Goal: Task Accomplishment & Management: Complete application form

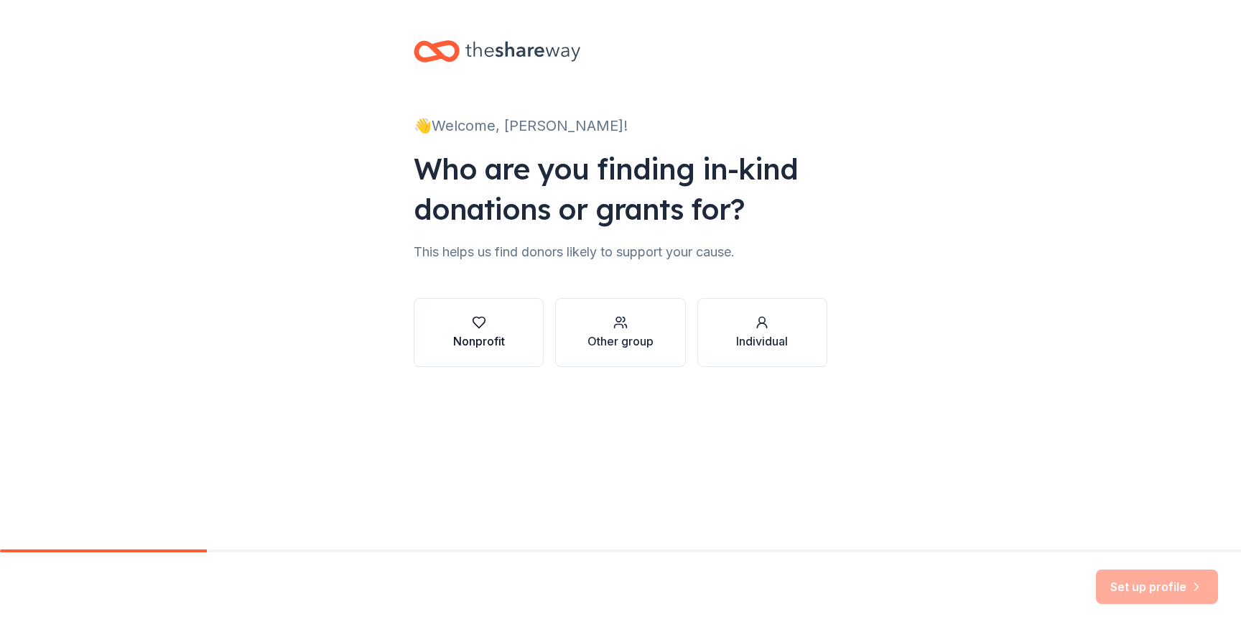
click at [483, 327] on icon "button" at bounding box center [479, 322] width 14 height 14
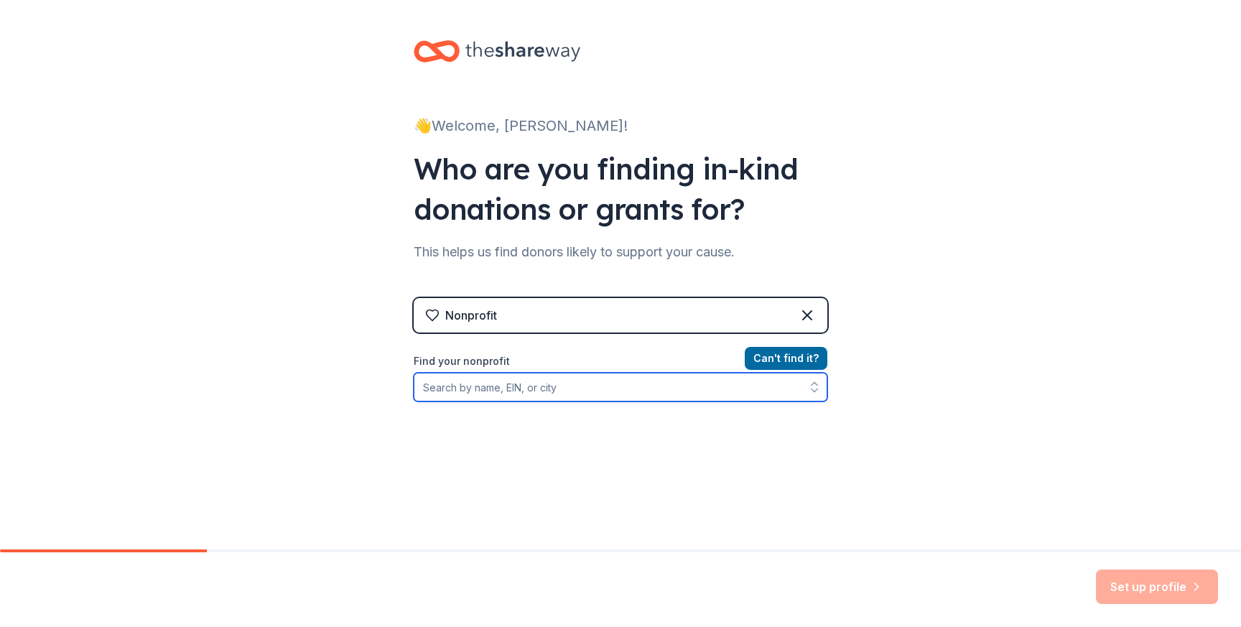
click at [564, 391] on input "Find your nonprofit" at bounding box center [621, 387] width 414 height 29
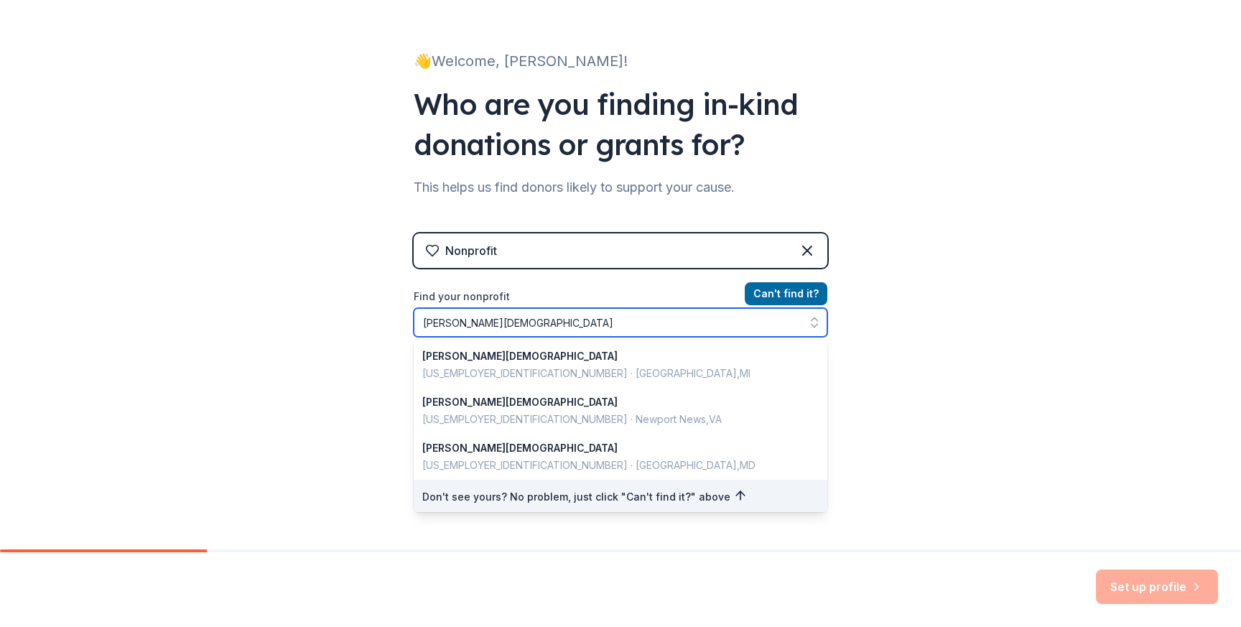
scroll to position [1017, 0]
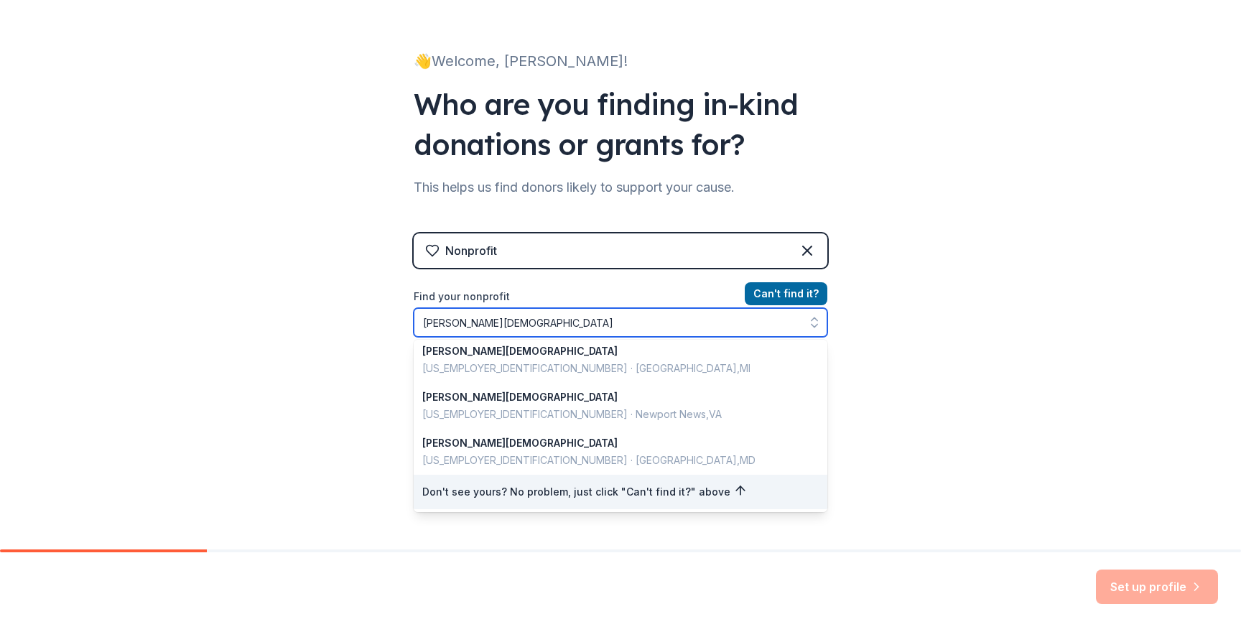
drag, startPoint x: 580, startPoint y: 321, endPoint x: 403, endPoint y: 318, distance: 176.6
click at [403, 318] on div "👋 Welcome, [PERSON_NAME]! Who are you finding in-kind donations or grants for? …" at bounding box center [620, 242] width 459 height 614
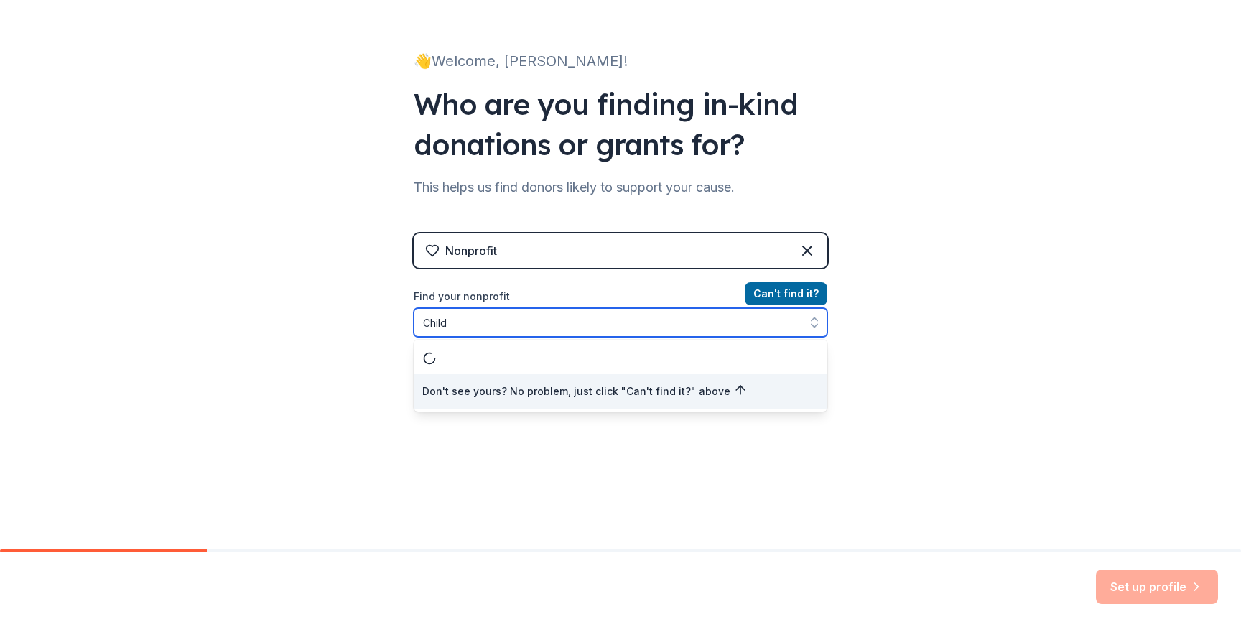
scroll to position [0, 0]
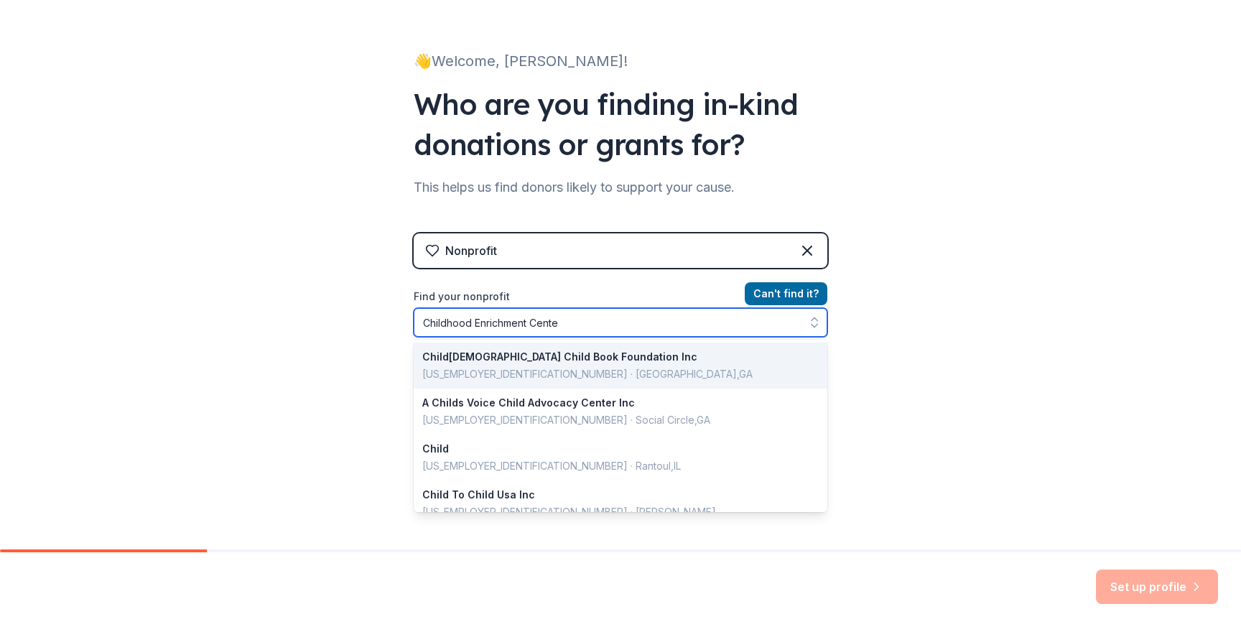
type input "Childhood Enrichment Center"
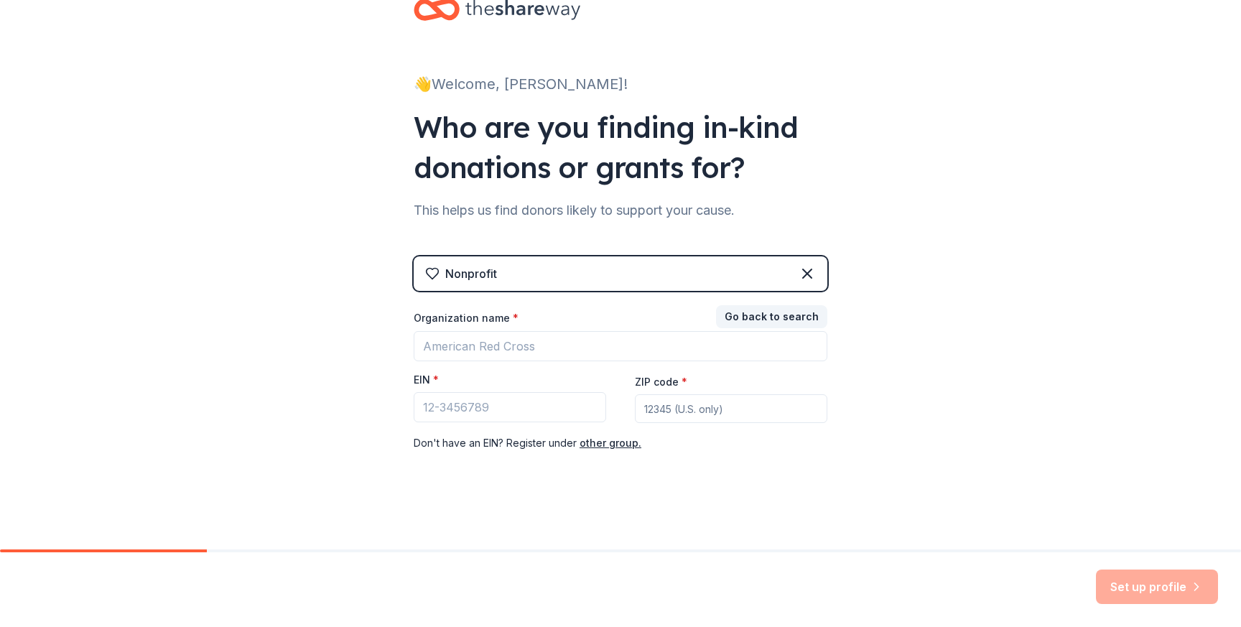
scroll to position [42, 0]
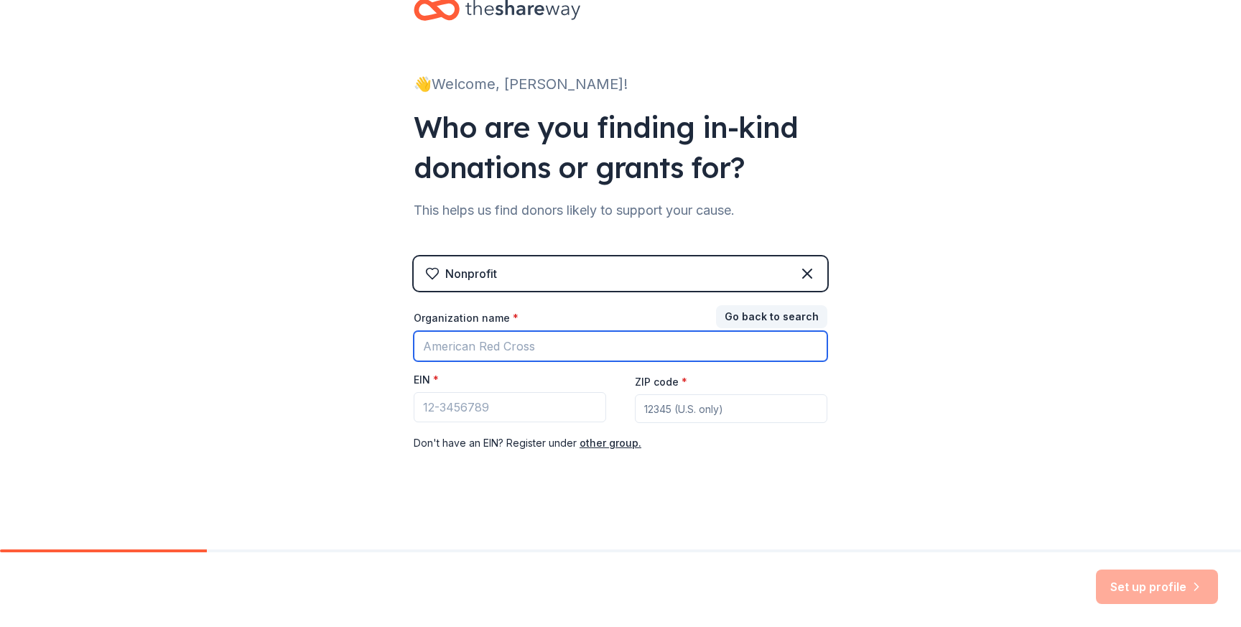
click at [505, 343] on input "Organization name *" at bounding box center [621, 346] width 414 height 30
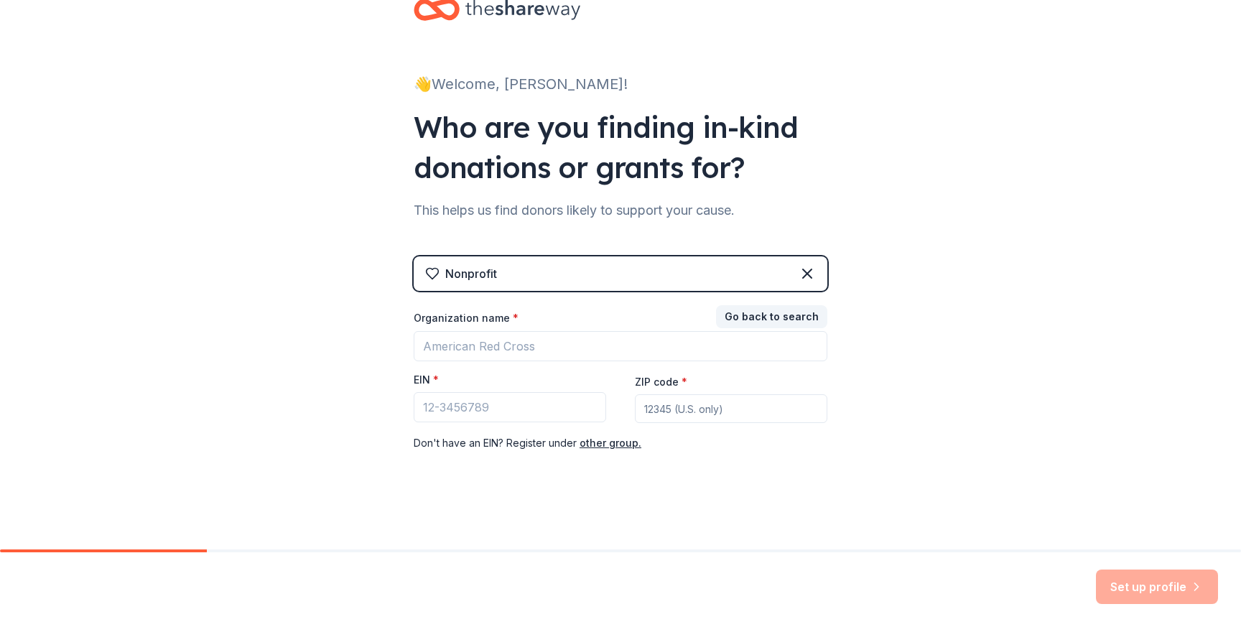
click at [818, 455] on div "Nonprofit Go back to search Organization name * EIN * ZIP code * Don ' t have a…" at bounding box center [621, 368] width 414 height 224
click at [600, 442] on button "other group." at bounding box center [610, 442] width 62 height 17
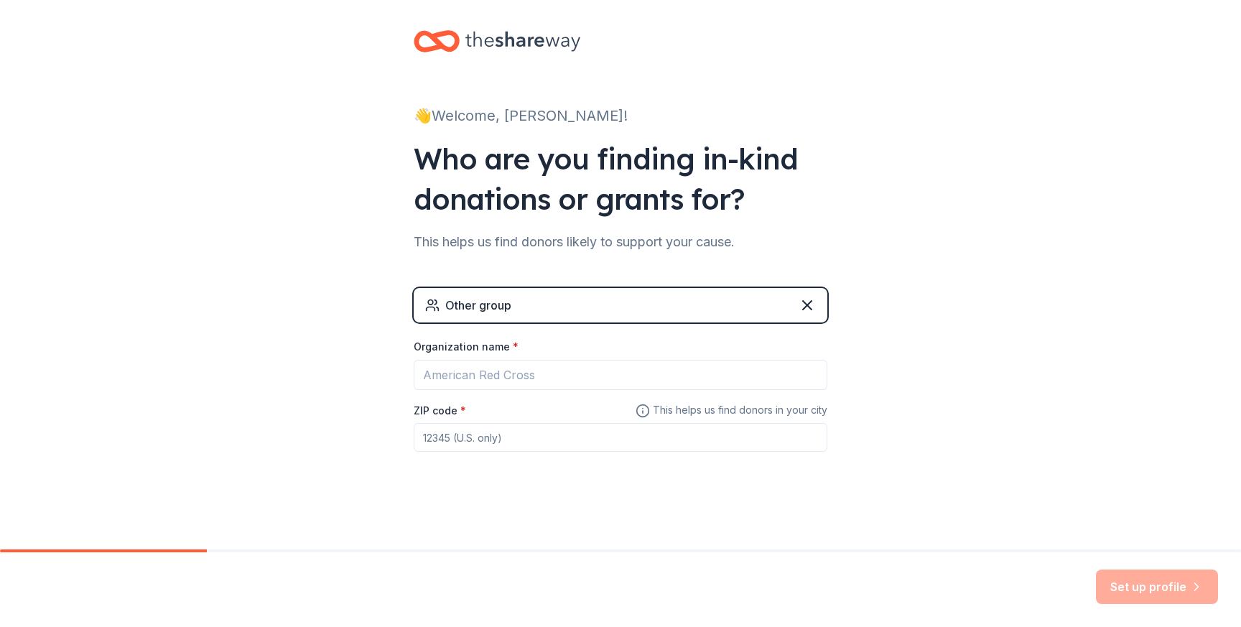
scroll to position [10, 0]
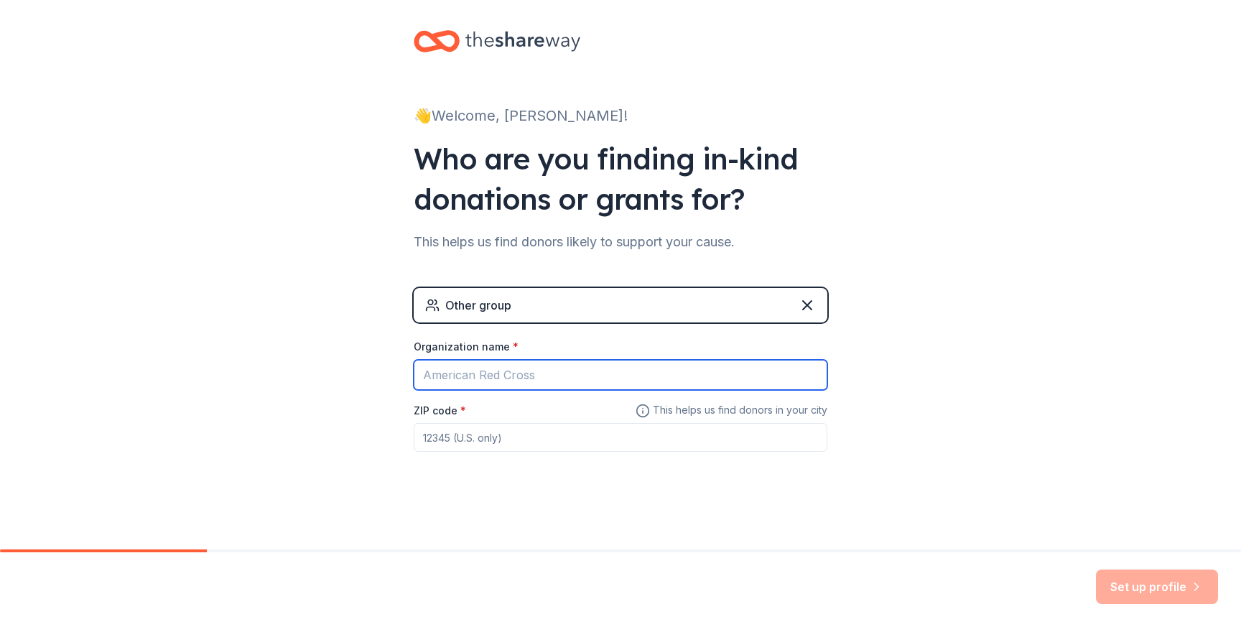
click at [521, 373] on input "Organization name *" at bounding box center [621, 375] width 414 height 30
type input "Childhood Enrichment Center"
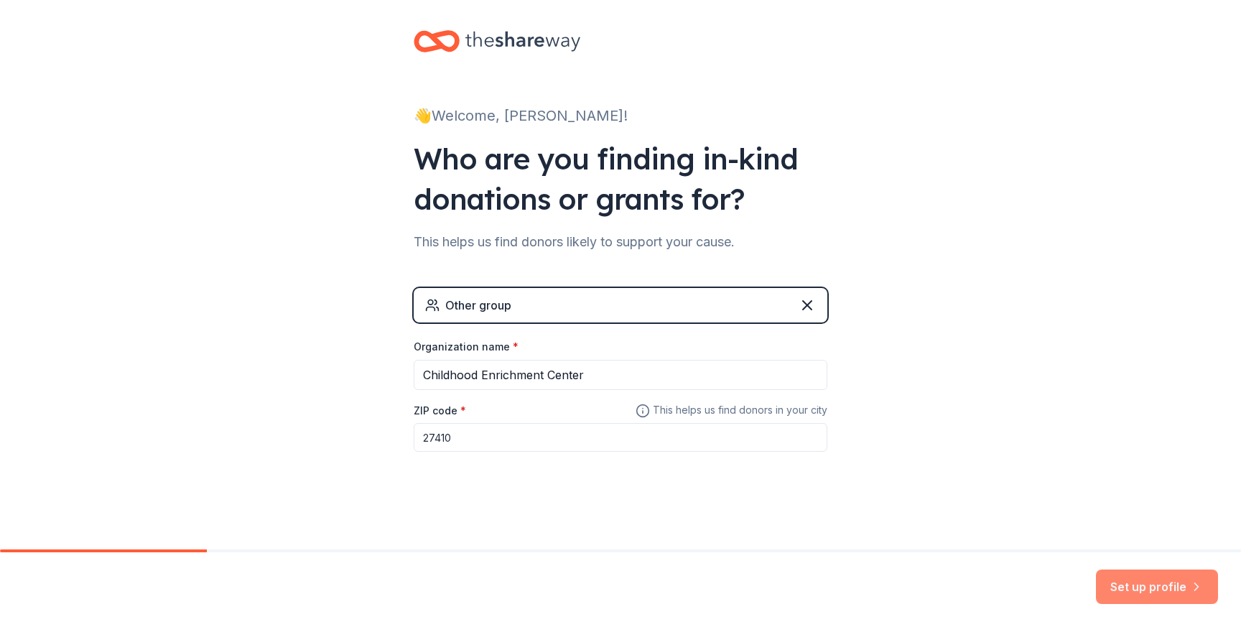
type input "27410"
click at [1144, 593] on button "Set up profile" at bounding box center [1157, 586] width 122 height 34
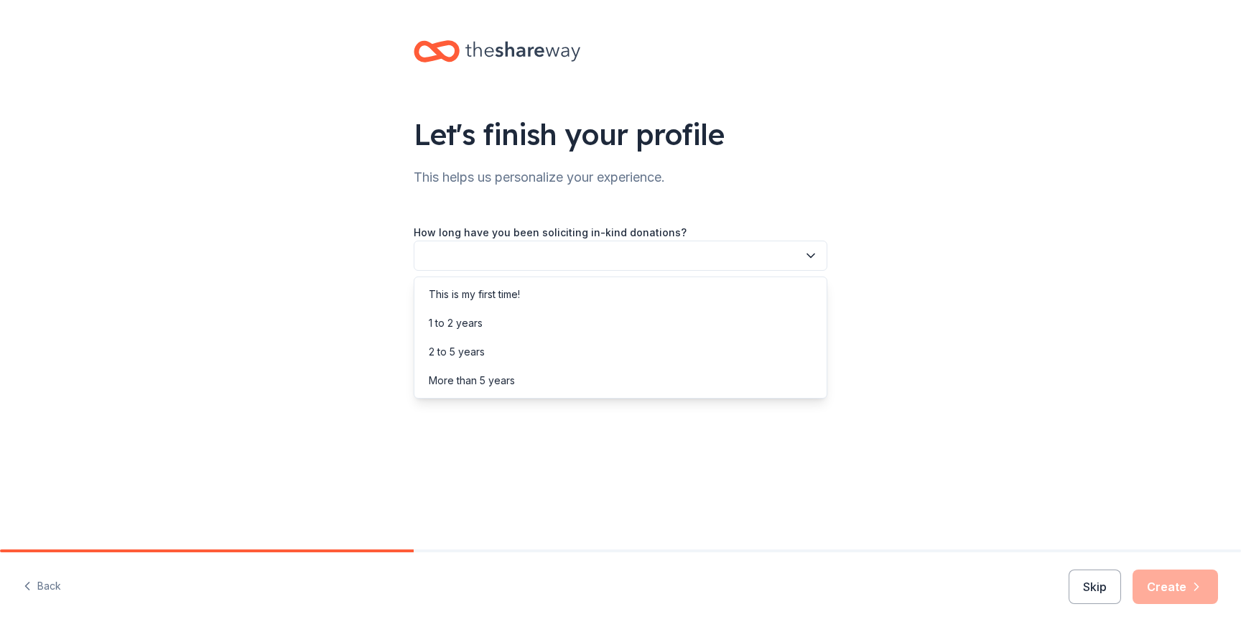
click at [648, 256] on button "button" at bounding box center [621, 256] width 414 height 30
click at [638, 282] on div "This is my first time!" at bounding box center [620, 294] width 406 height 29
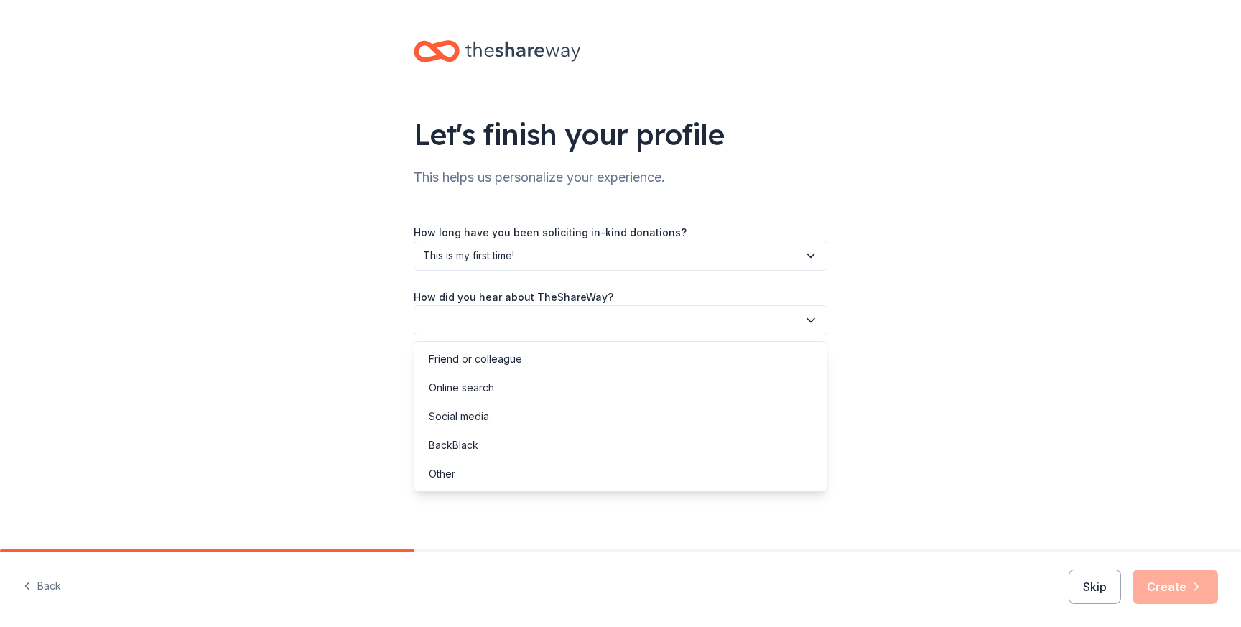
click at [584, 325] on button "button" at bounding box center [621, 320] width 414 height 30
click at [528, 480] on div "Other" at bounding box center [620, 473] width 406 height 29
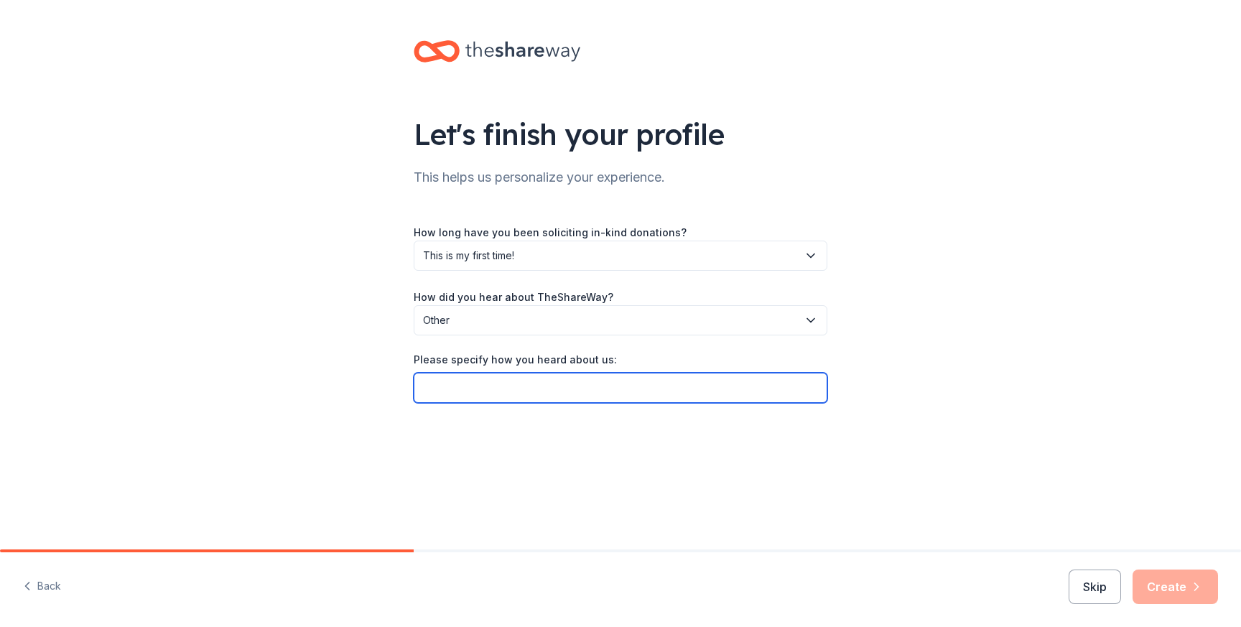
click at [513, 394] on input "Please specify how you heard about us:" at bounding box center [621, 388] width 414 height 30
type input "GiveButter"
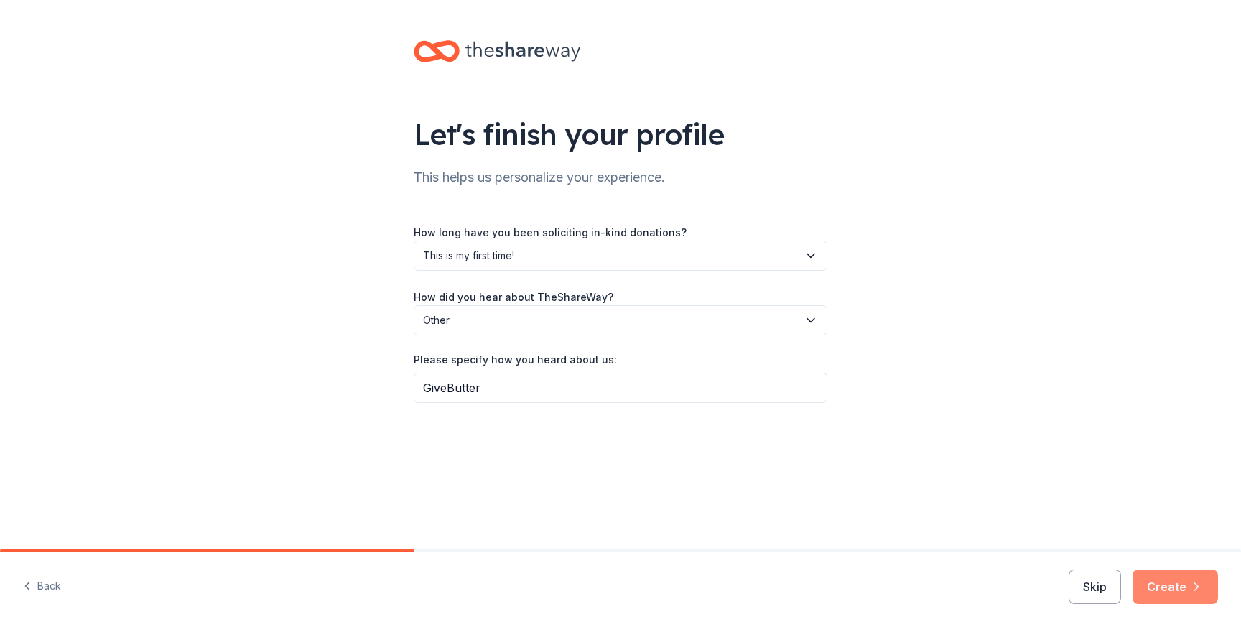
click at [1157, 589] on button "Create" at bounding box center [1174, 586] width 85 height 34
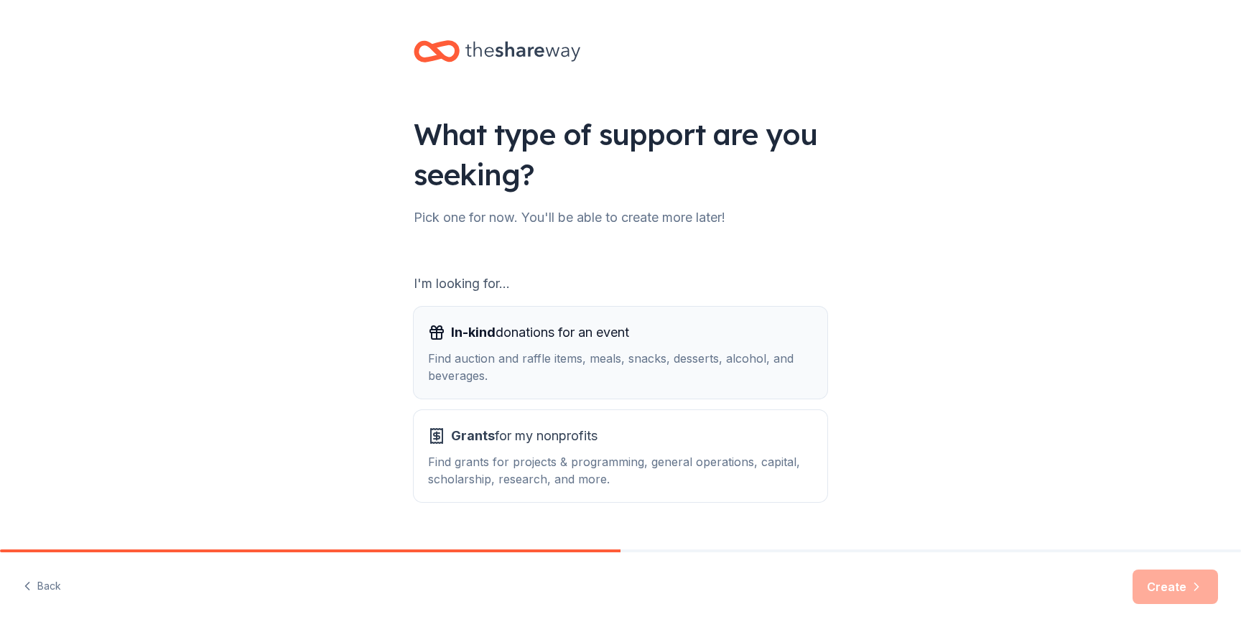
scroll to position [30, 0]
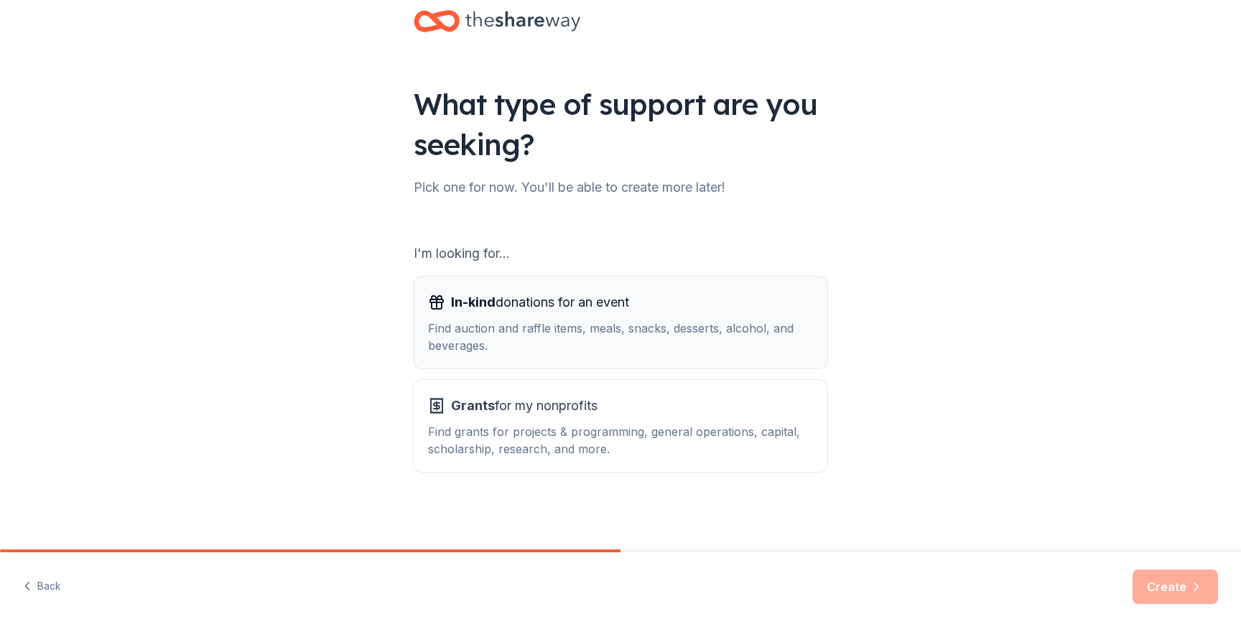
click at [678, 333] on div "Find auction and raffle items, meals, snacks, desserts, alcohol, and beverages." at bounding box center [620, 336] width 385 height 34
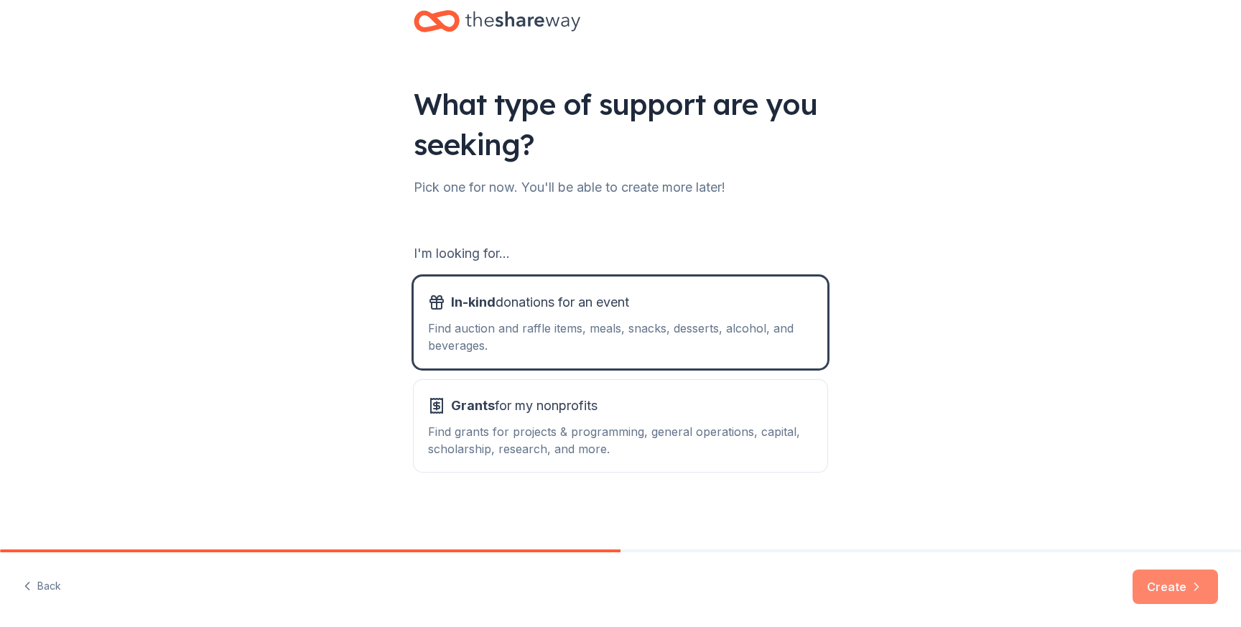
click at [1167, 593] on button "Create" at bounding box center [1174, 586] width 85 height 34
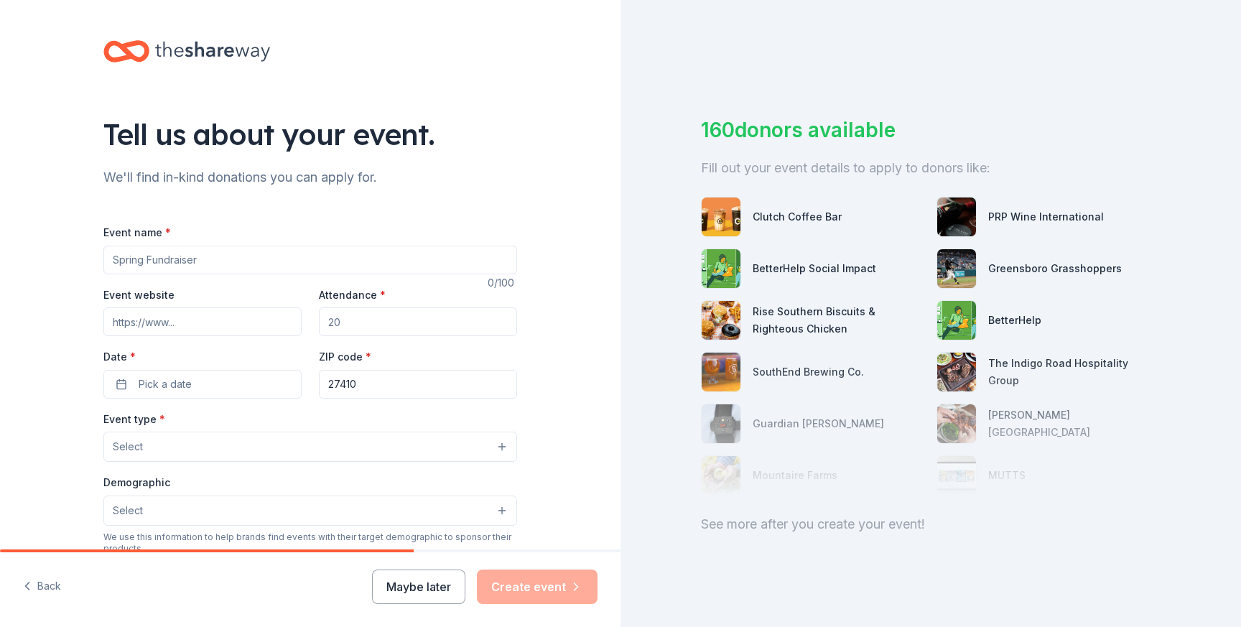
click at [266, 259] on input "Event name *" at bounding box center [310, 260] width 414 height 29
type input "Childhood Enrichment Center"
click at [221, 311] on input "Event website" at bounding box center [202, 321] width 198 height 29
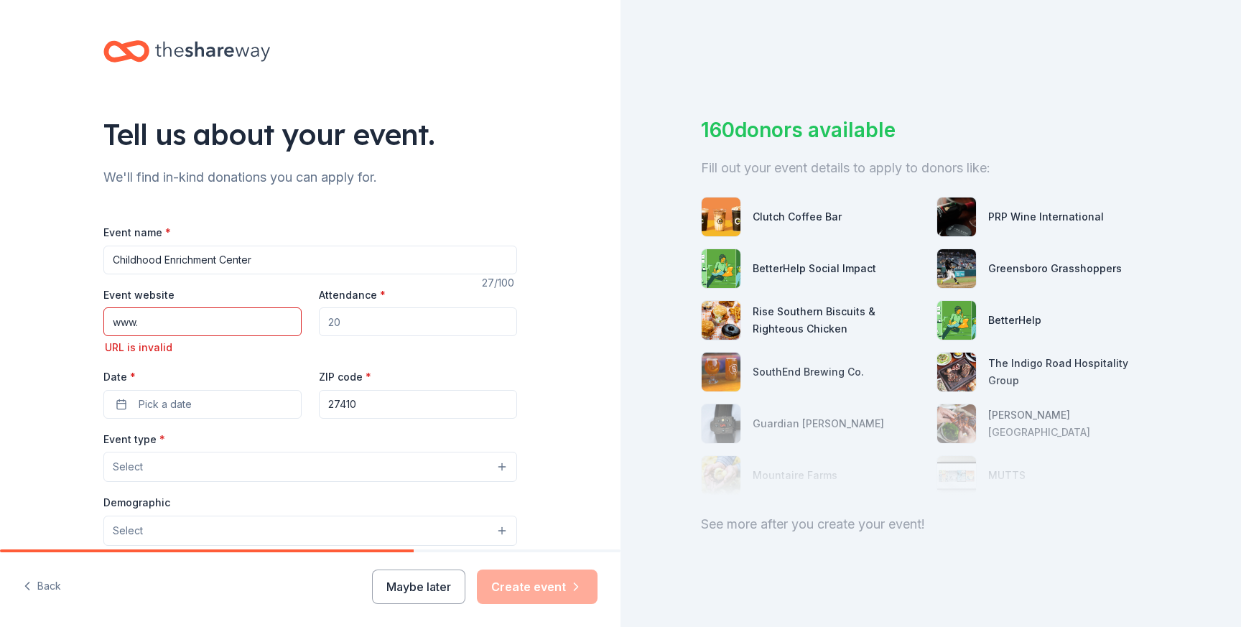
drag, startPoint x: 164, startPoint y: 332, endPoint x: 74, endPoint y: 312, distance: 92.7
click at [75, 312] on div "Tell us about your event. We'll find in-kind donations you can apply for. Event…" at bounding box center [310, 488] width 620 height 976
paste input "https://givebutter.com/c/MgWnqH"
type input "https://givebutter.com/c/MgWnqH"
click at [394, 317] on input "Attendance *" at bounding box center [418, 321] width 198 height 29
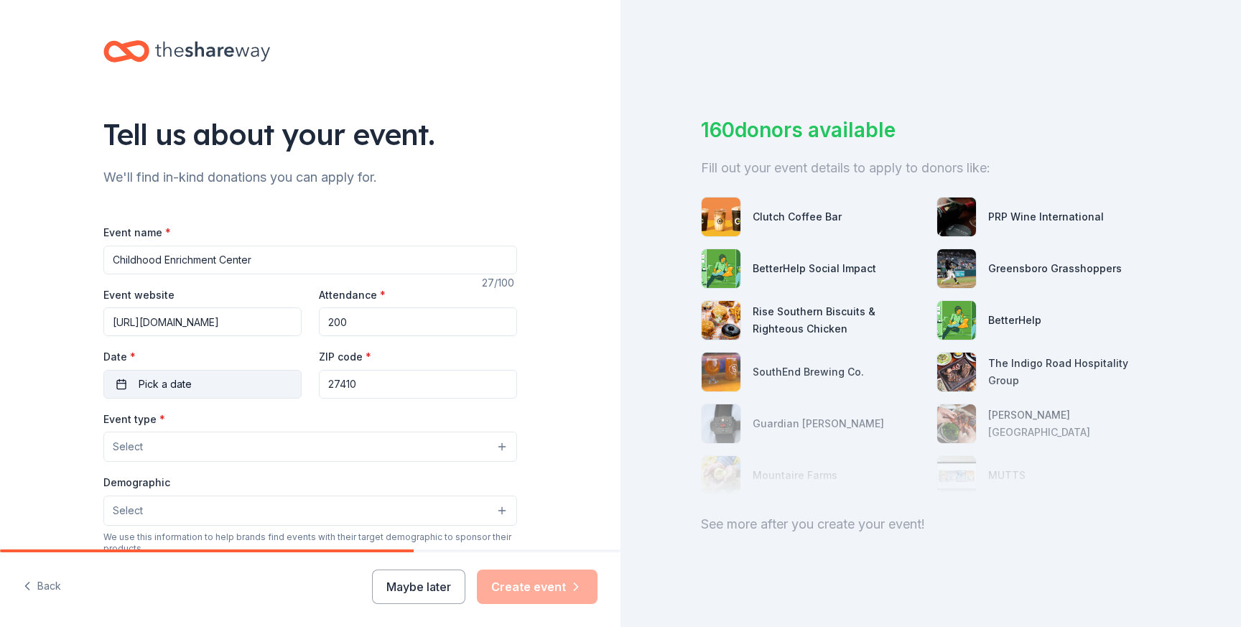
type input "200"
click at [194, 393] on button "Pick a date" at bounding box center [202, 384] width 198 height 29
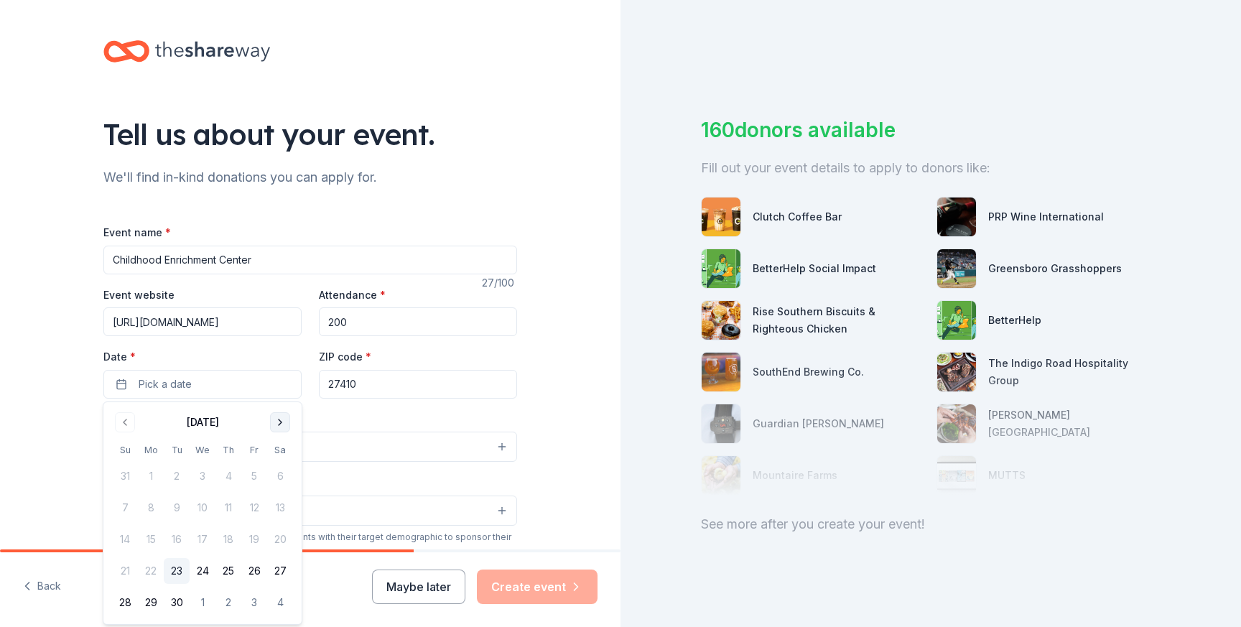
click at [279, 420] on button "Go to next month" at bounding box center [280, 422] width 20 height 20
click at [248, 598] on button "31" at bounding box center [254, 602] width 26 height 26
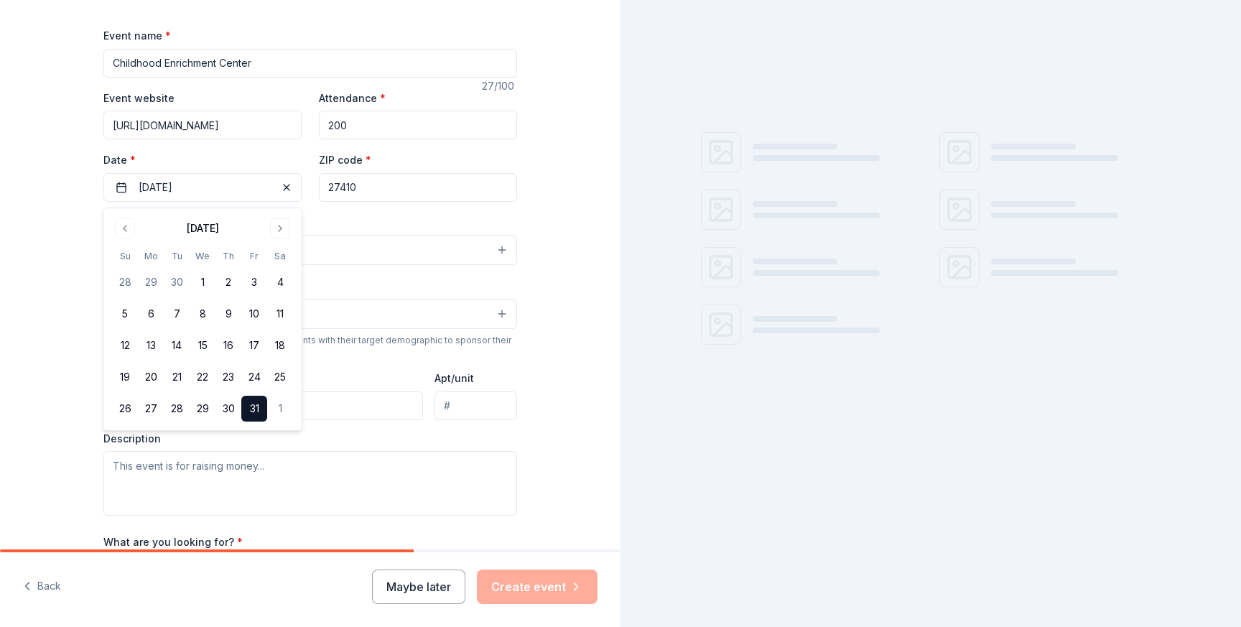
scroll to position [208, 0]
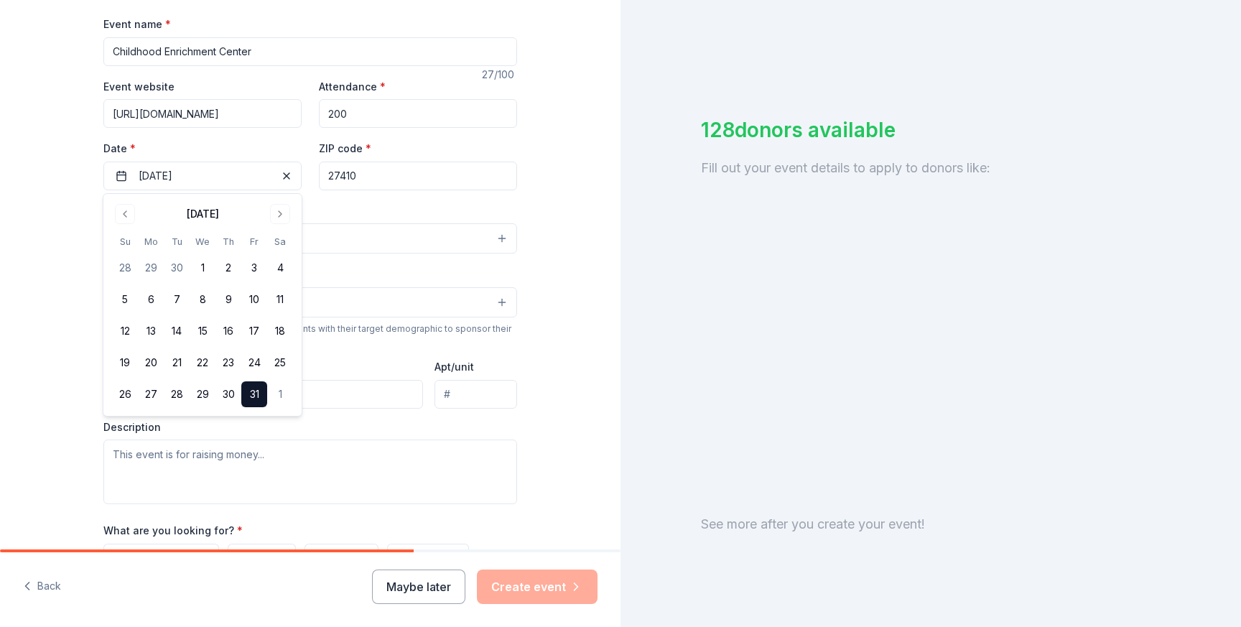
click at [61, 175] on div "Tell us about your event. We'll find in-kind donations you can apply for. Event…" at bounding box center [310, 270] width 620 height 956
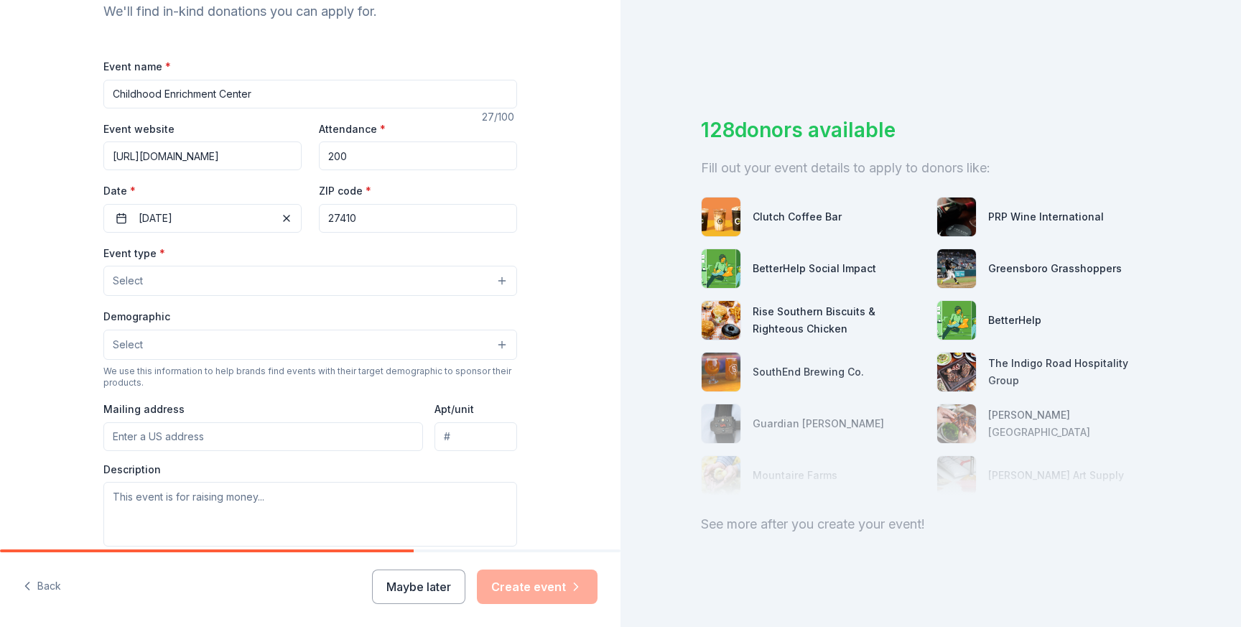
scroll to position [154, 0]
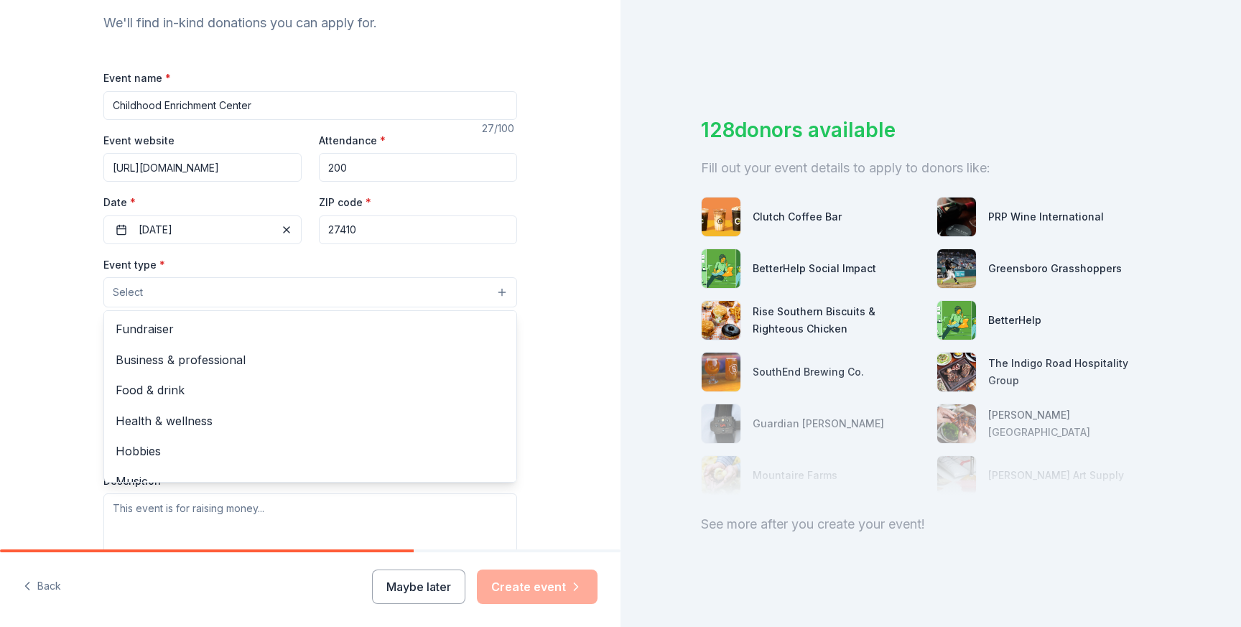
click at [195, 294] on button "Select" at bounding box center [310, 292] width 414 height 30
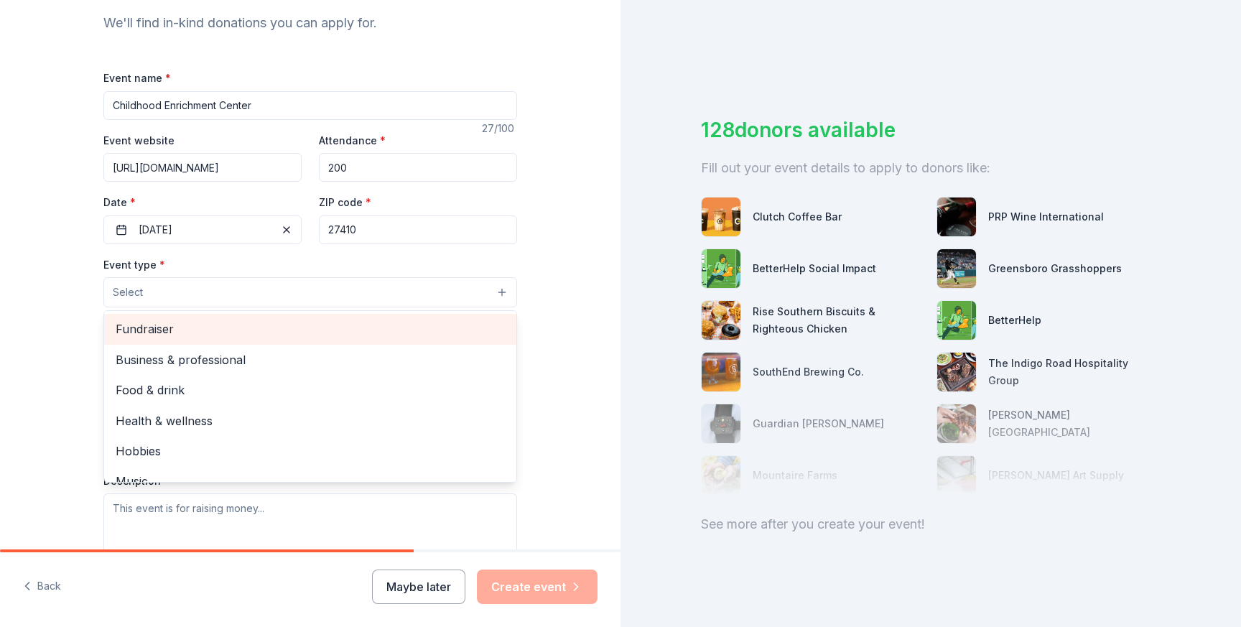
click at [197, 325] on span "Fundraiser" at bounding box center [310, 328] width 389 height 19
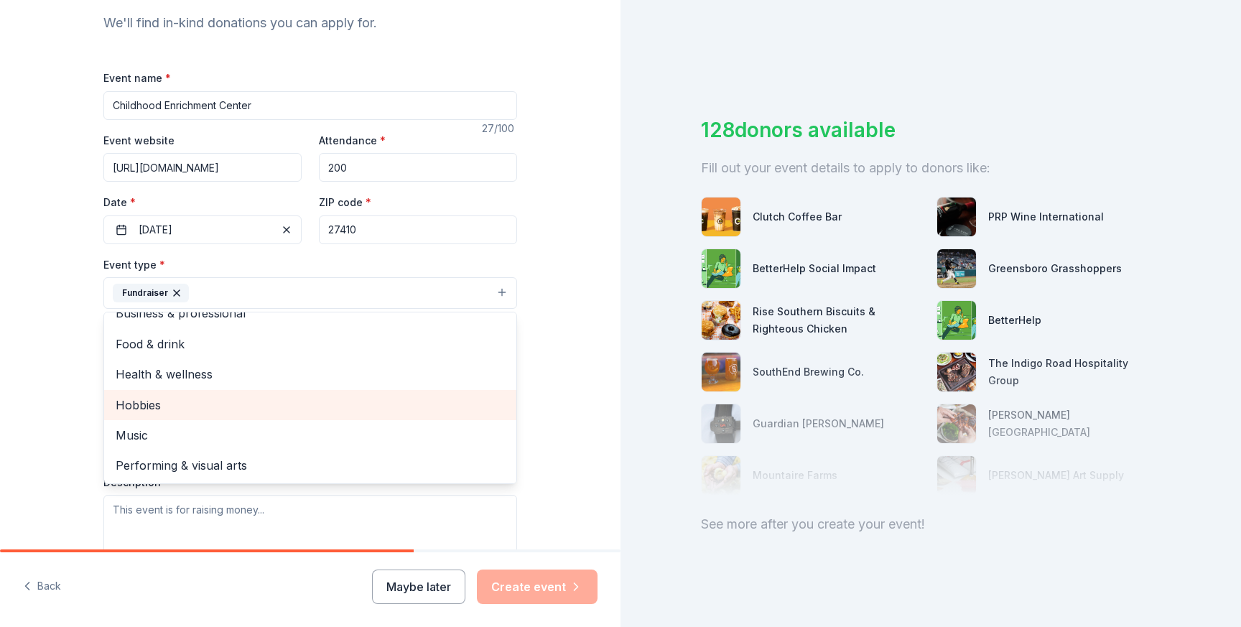
scroll to position [0, 0]
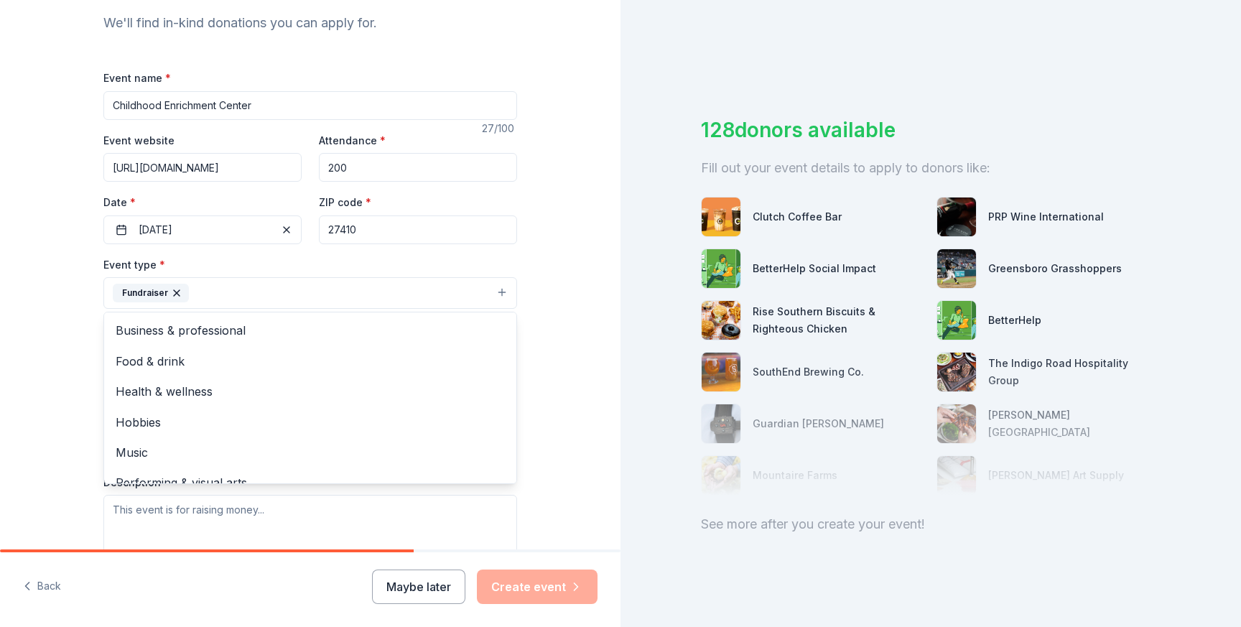
click at [77, 323] on div "Tell us about your event. We'll find in-kind donations you can apply for. Event…" at bounding box center [310, 324] width 620 height 957
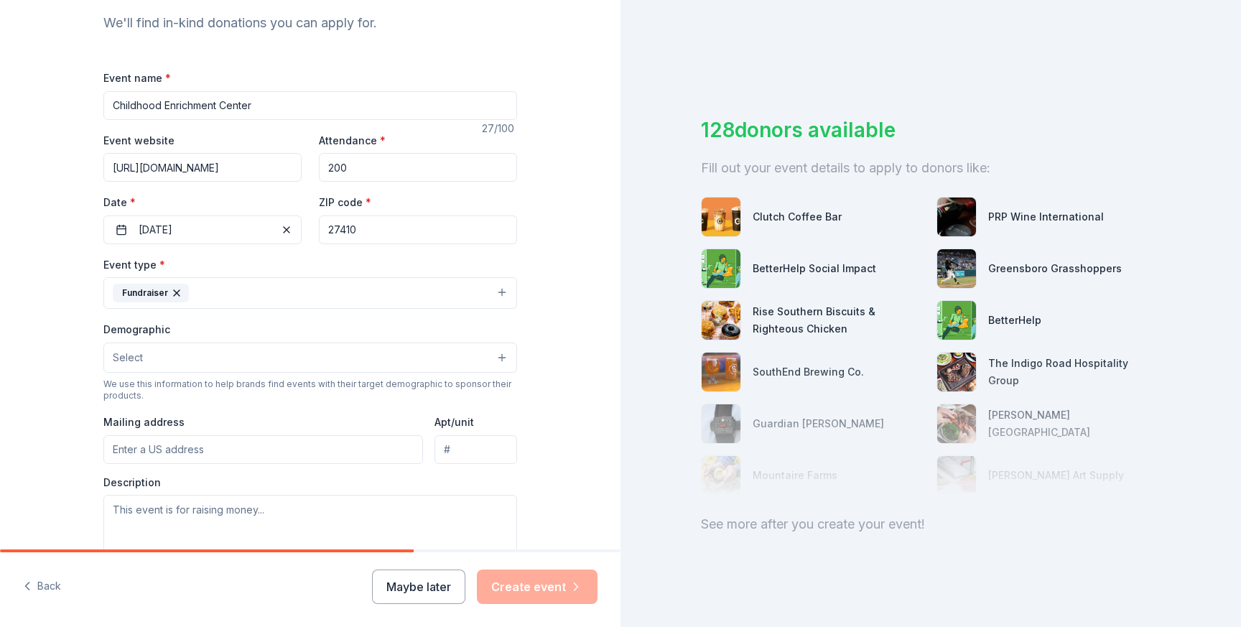
click at [156, 353] on button "Select" at bounding box center [310, 357] width 414 height 30
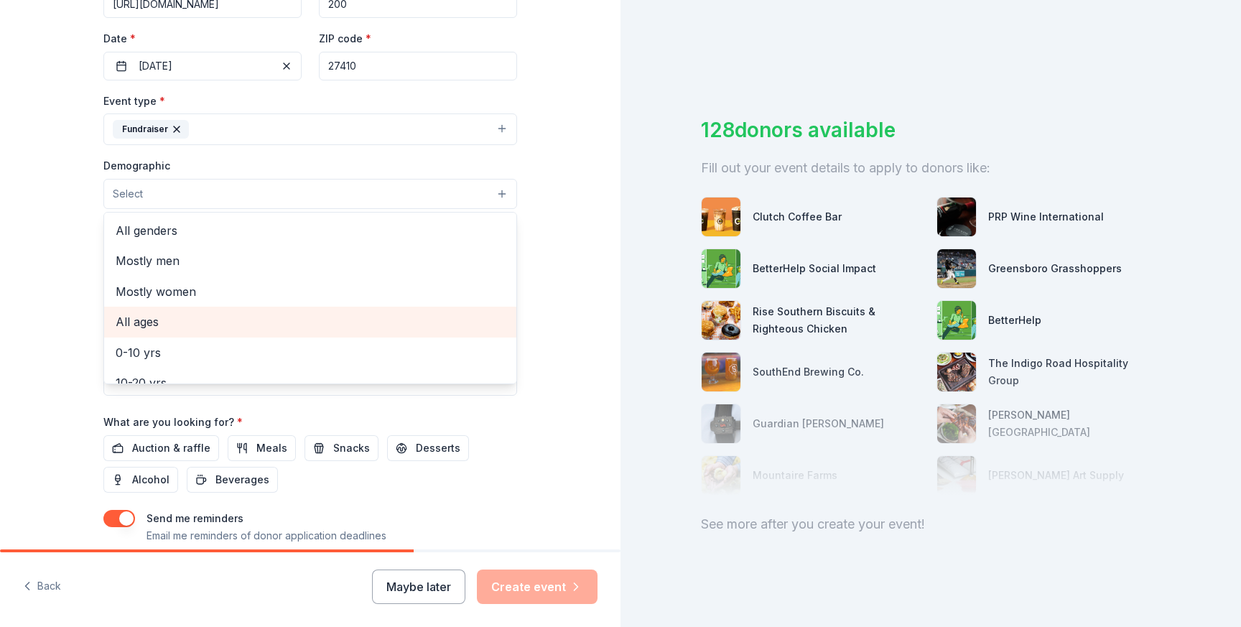
click at [165, 319] on span "All ages" at bounding box center [310, 321] width 389 height 19
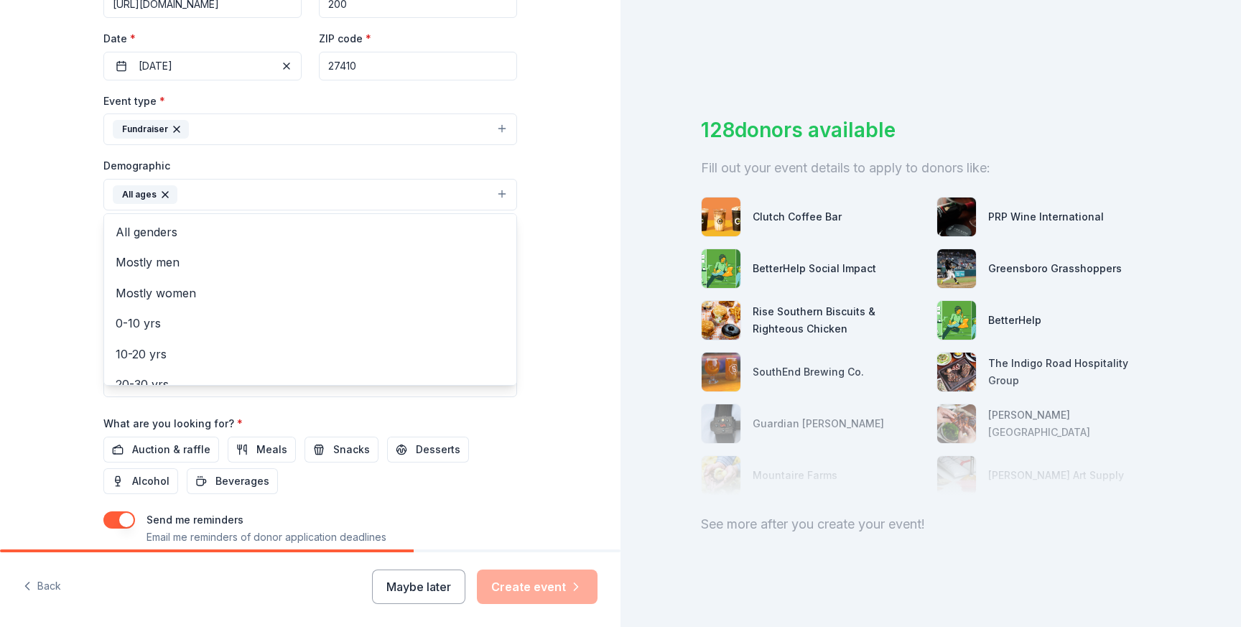
click at [66, 249] on div "Tell us about your event. We'll find in-kind donations you can apply for. Event…" at bounding box center [310, 161] width 620 height 958
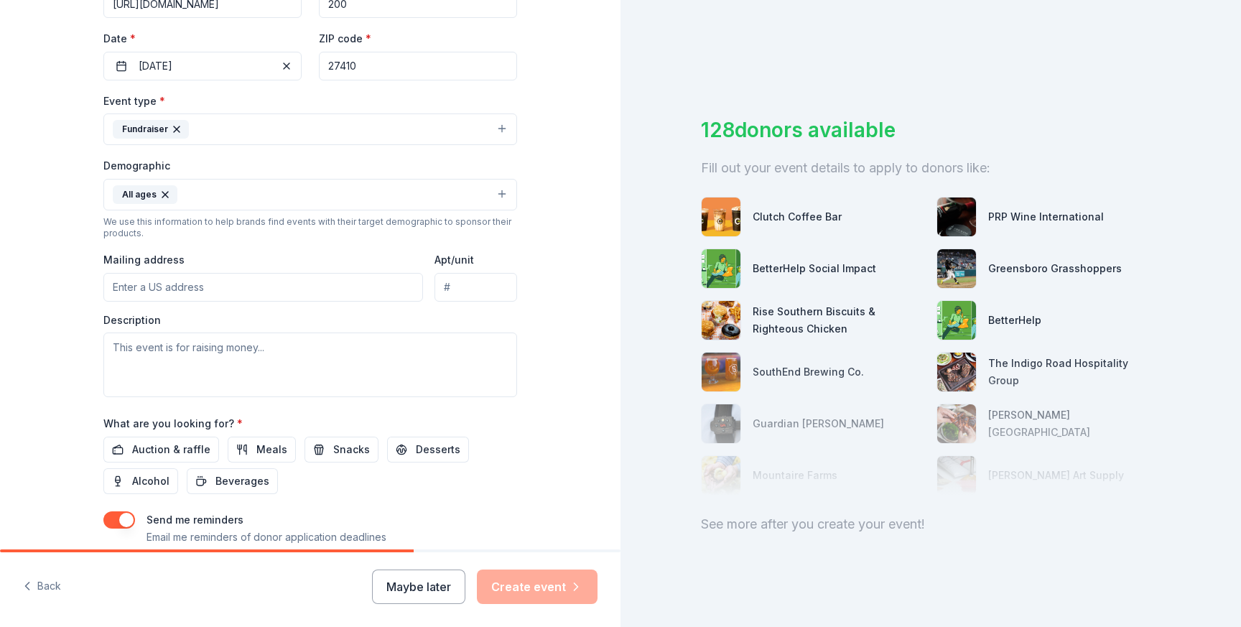
click at [189, 194] on button "All ages" at bounding box center [310, 195] width 414 height 32
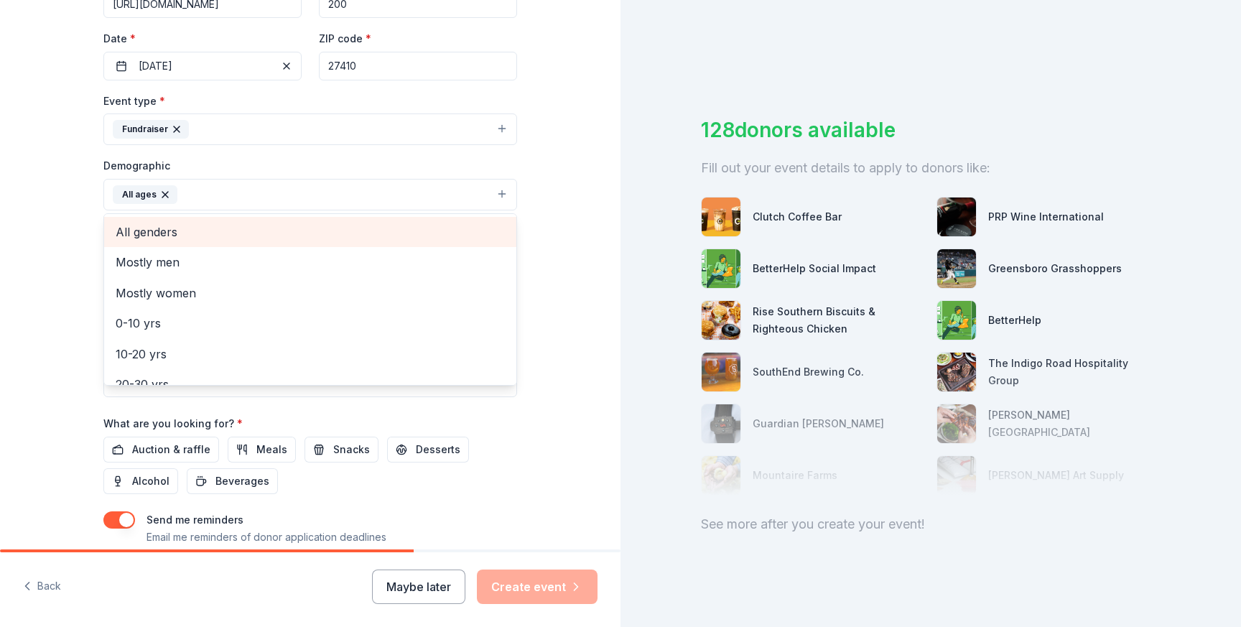
click at [199, 240] on span "All genders" at bounding box center [310, 232] width 389 height 19
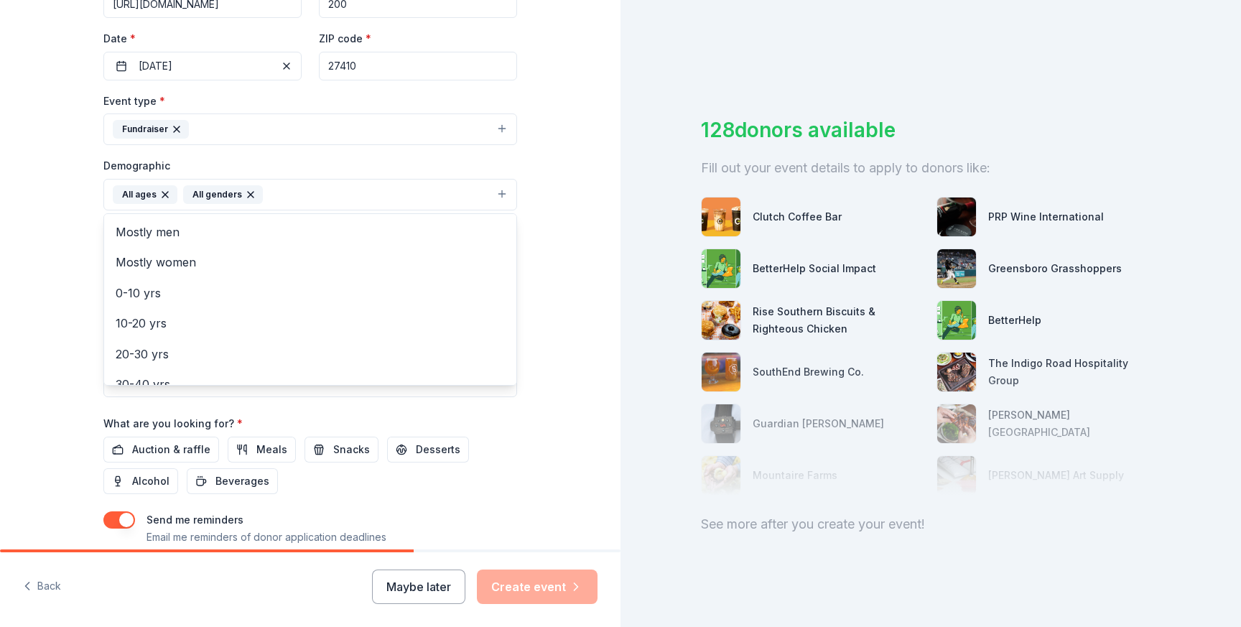
click at [56, 279] on div "Tell us about your event. We'll find in-kind donations you can apply for. Event…" at bounding box center [310, 161] width 620 height 958
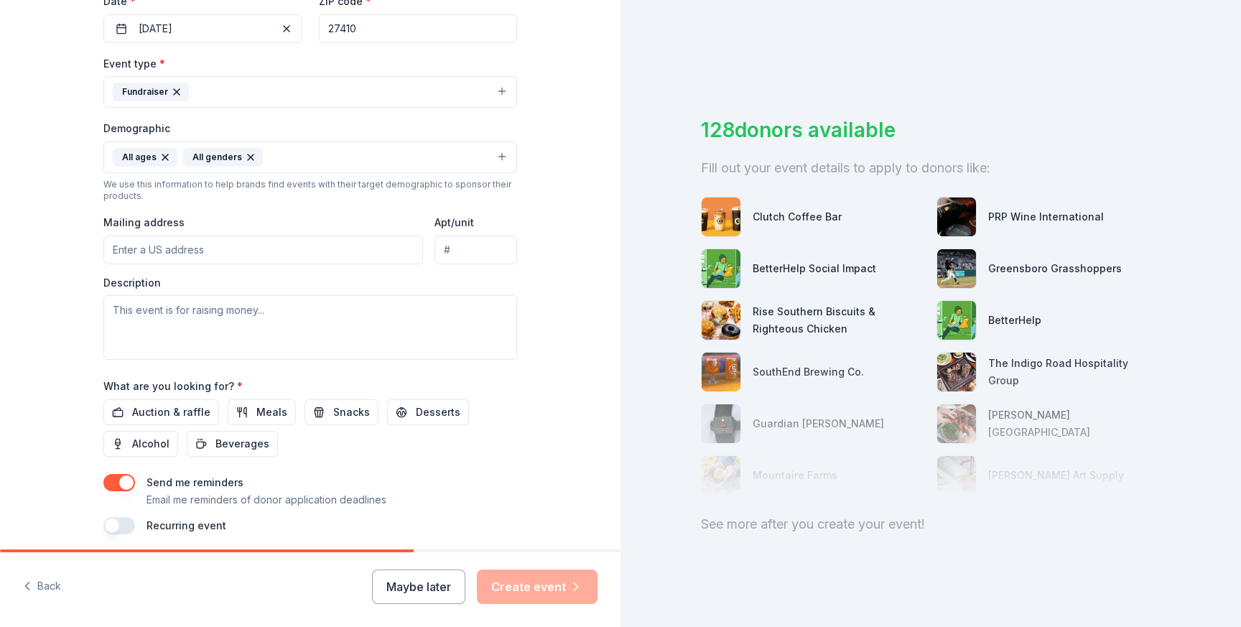
scroll to position [366, 0]
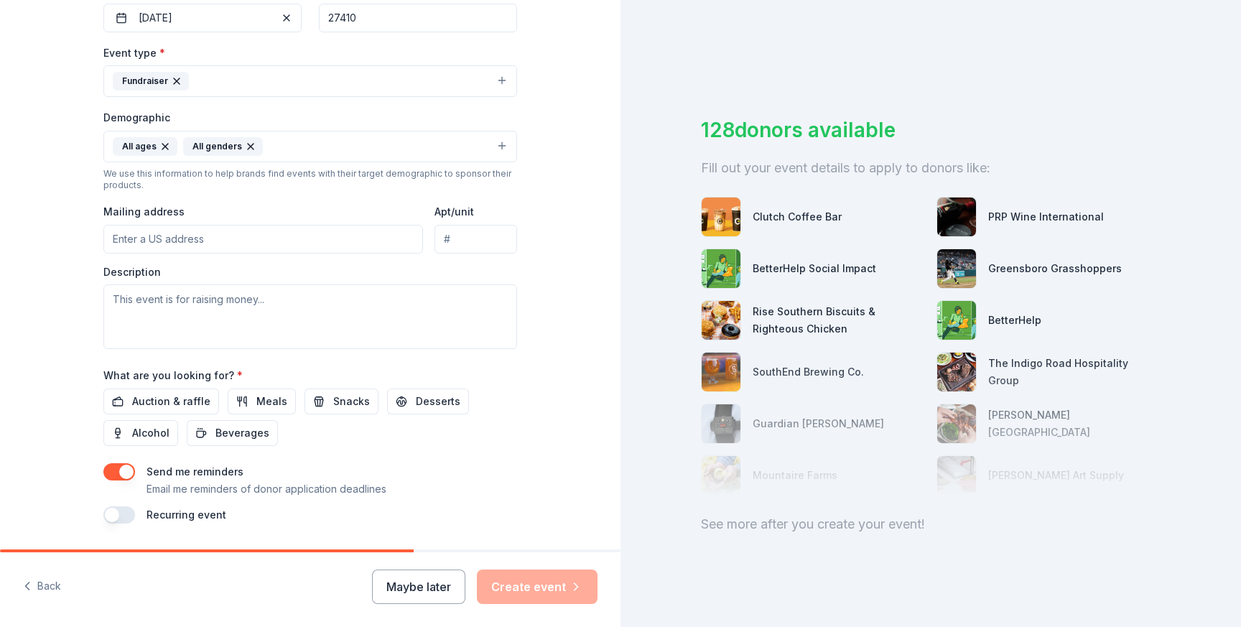
click at [179, 240] on input "Mailing address" at bounding box center [262, 239] width 319 height 29
paste input "410 N Holden Rd, Greensboro, NC 27410"
type input "410 North Holden Road, Greensboro, NC, 27410"
click at [241, 317] on textarea at bounding box center [310, 316] width 414 height 65
click at [192, 320] on textarea at bounding box center [310, 316] width 414 height 65
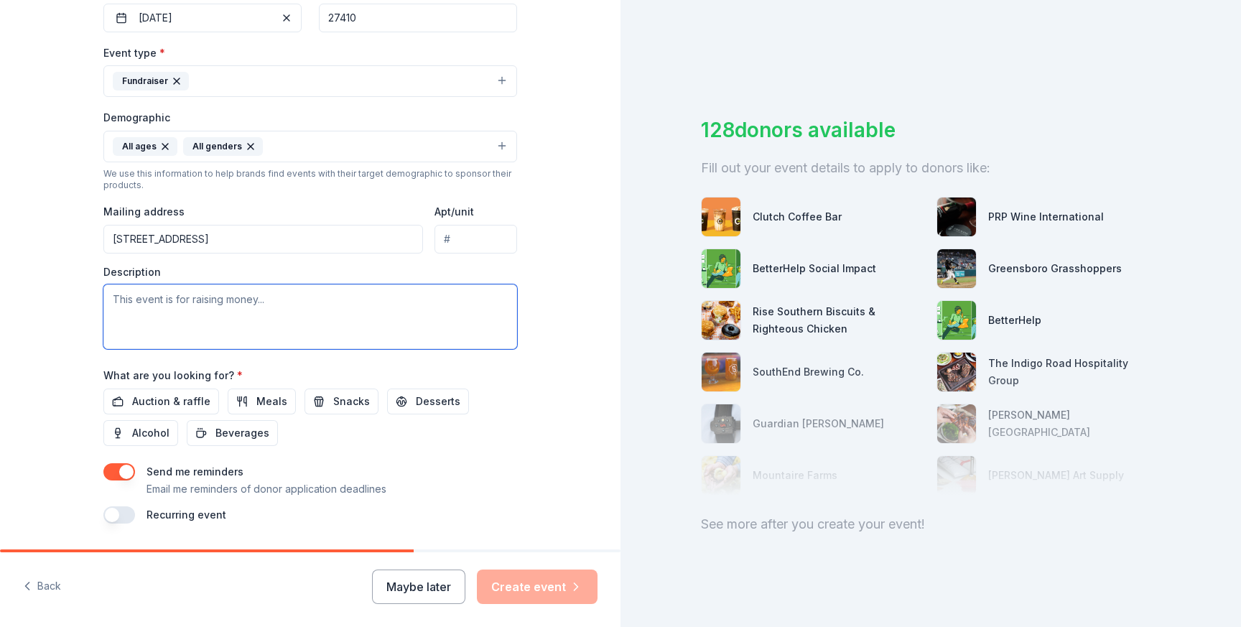
paste textarea "We are hosting a Silent Auction to raise money for enrichment programs, scholar…"
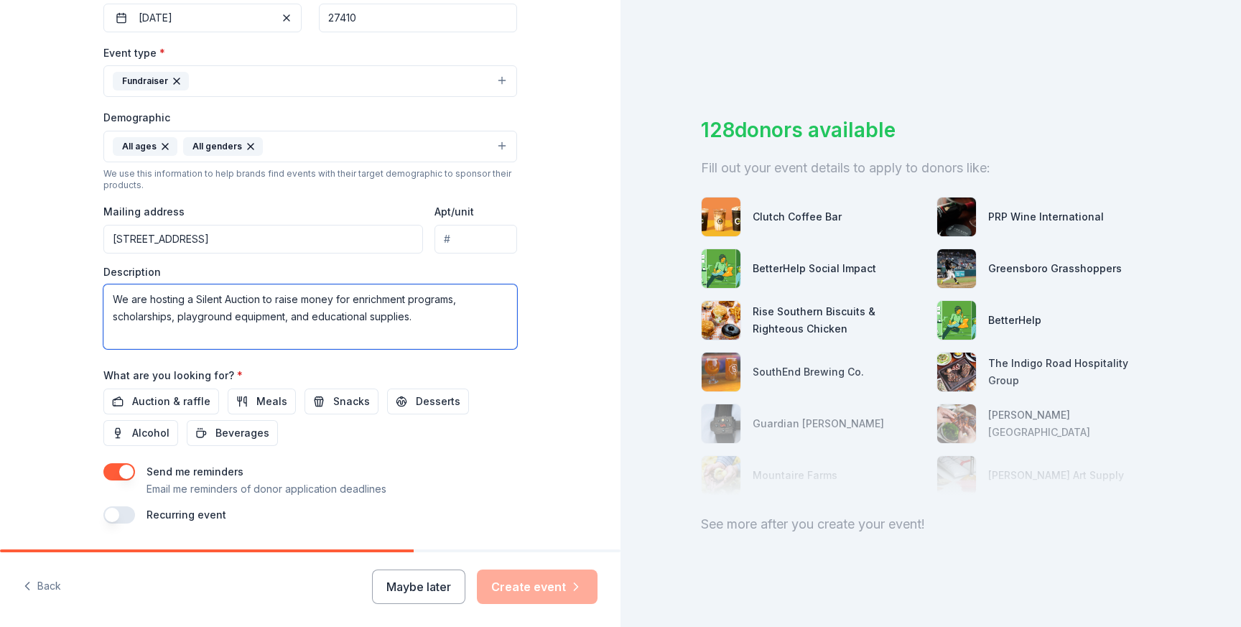
scroll to position [409, 0]
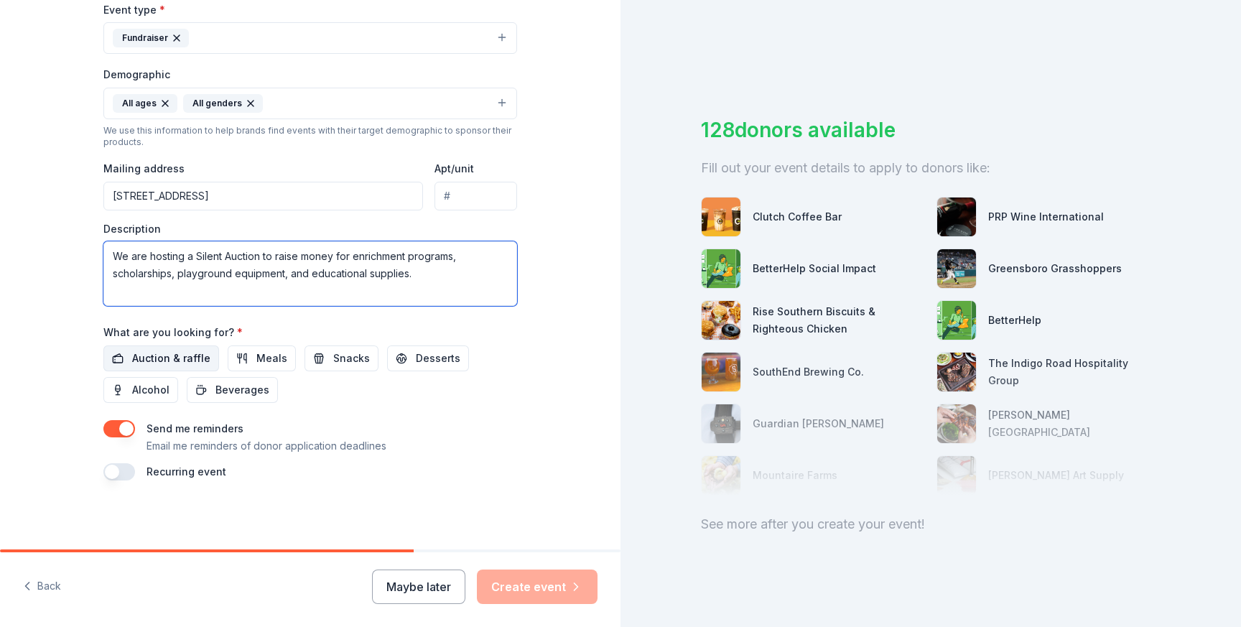
type textarea "We are hosting a Silent Auction to raise money for enrichment programs, scholar…"
click at [176, 359] on span "Auction & raffle" at bounding box center [171, 358] width 78 height 17
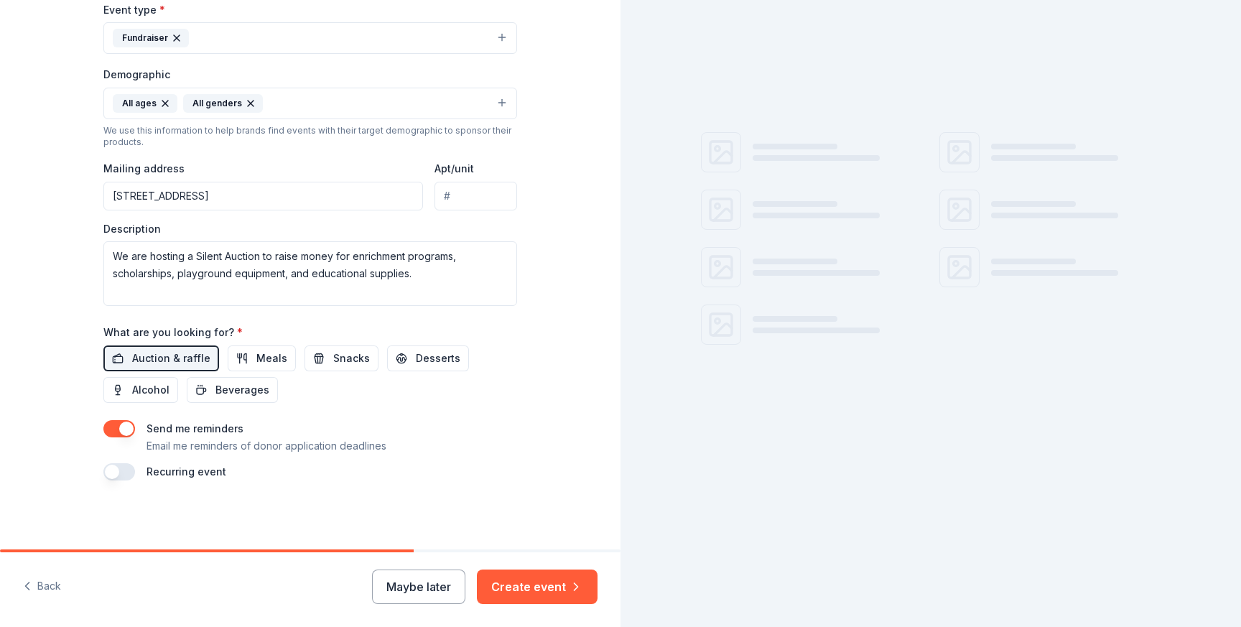
click at [120, 430] on button "button" at bounding box center [119, 428] width 32 height 17
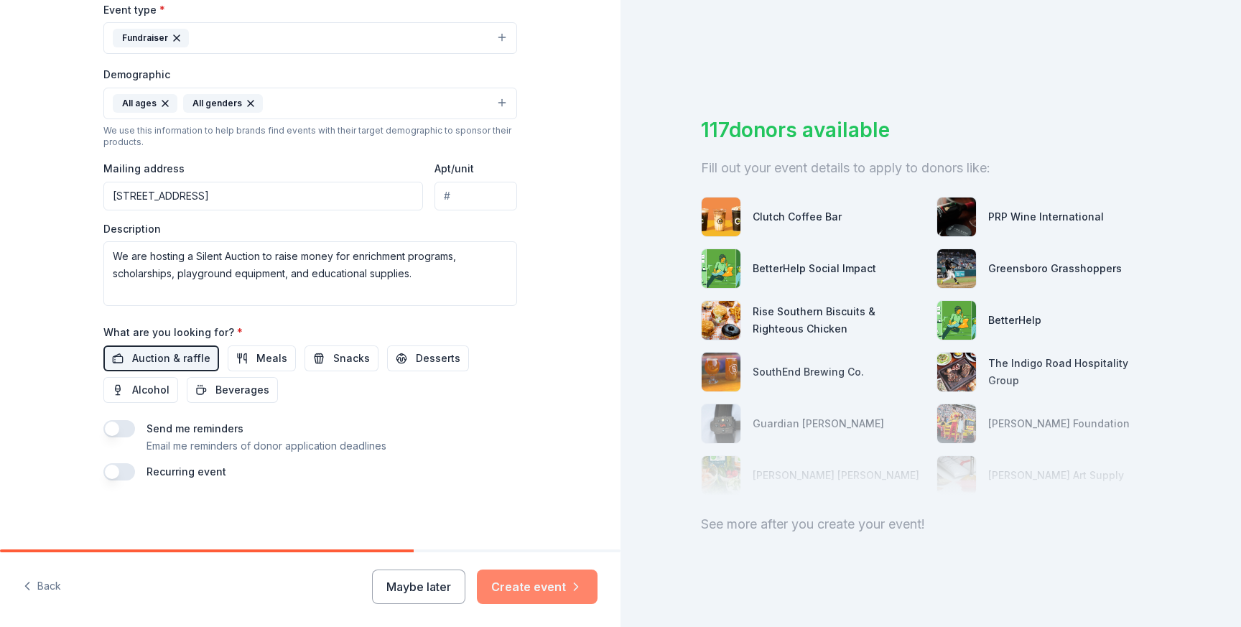
click at [553, 592] on button "Create event" at bounding box center [537, 586] width 121 height 34
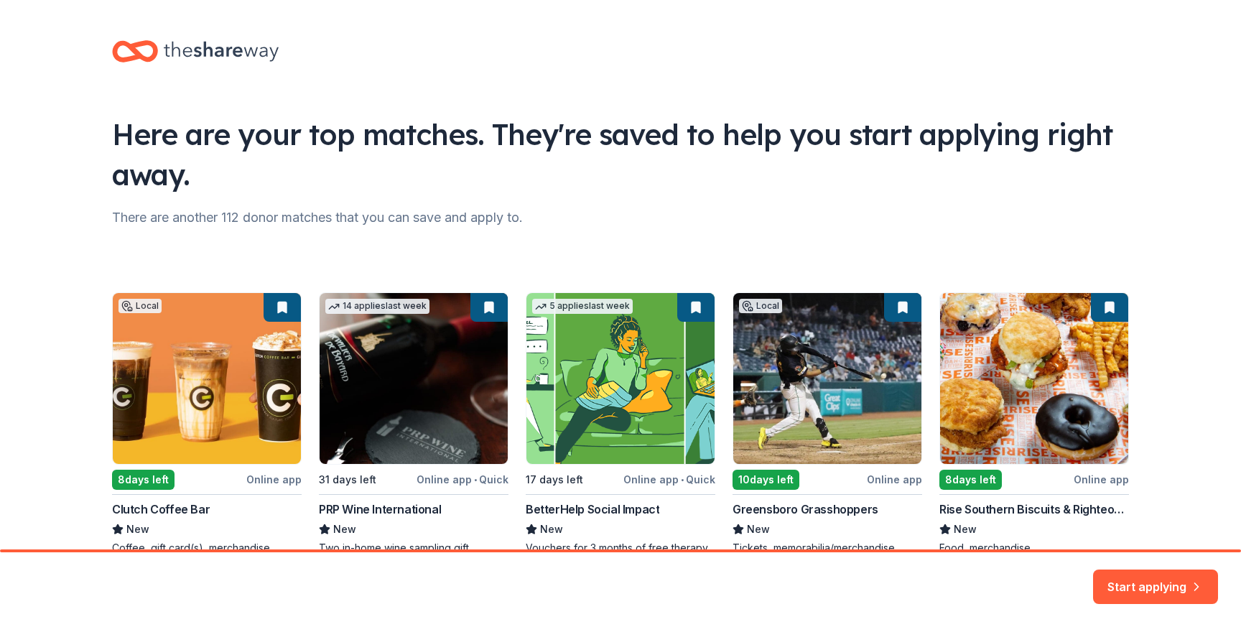
scroll to position [89, 0]
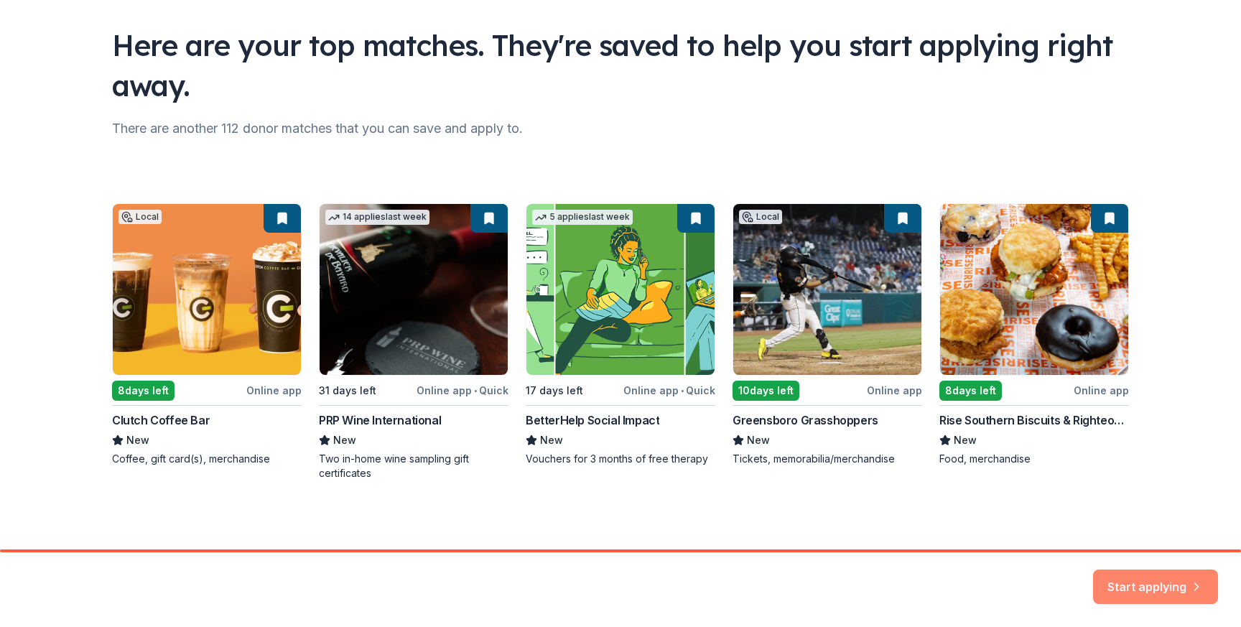
click at [1125, 578] on button "Start applying" at bounding box center [1155, 578] width 125 height 34
click at [1160, 584] on div "Start applying" at bounding box center [1155, 586] width 125 height 34
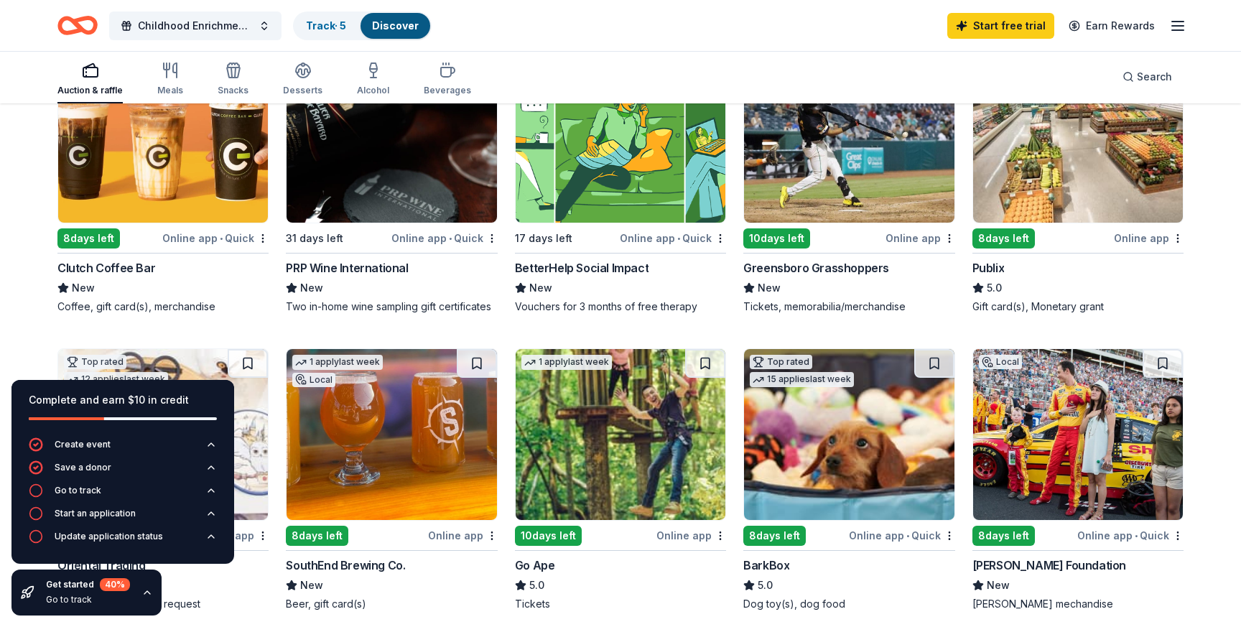
scroll to position [253, 0]
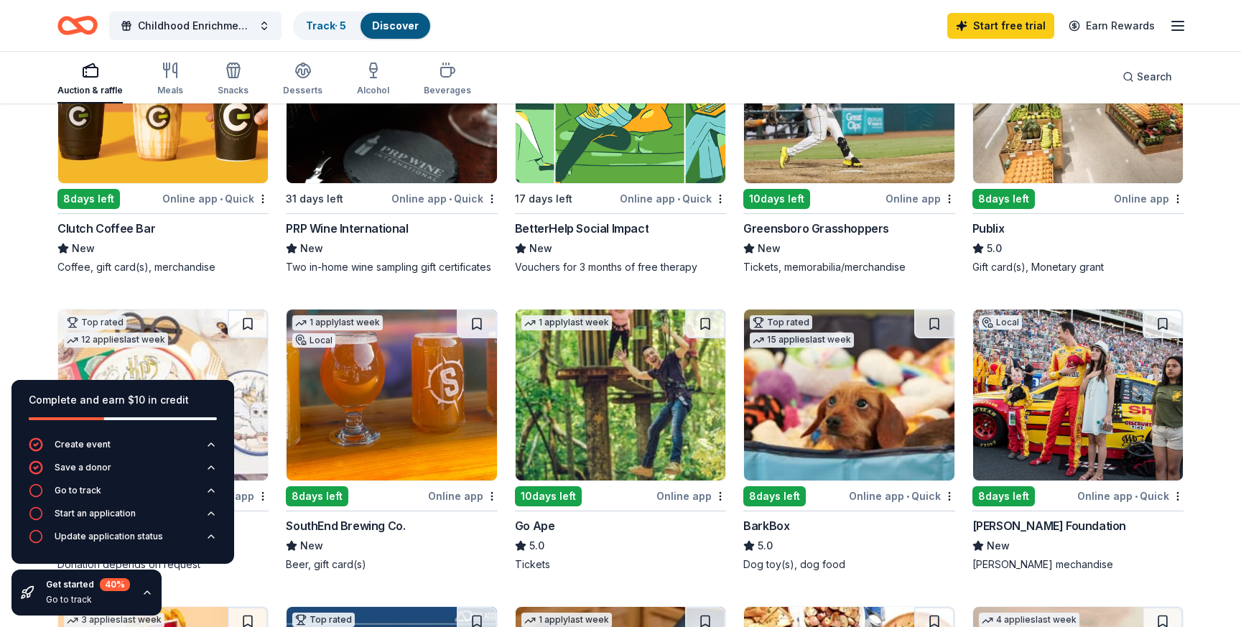
click at [168, 154] on img at bounding box center [163, 97] width 210 height 171
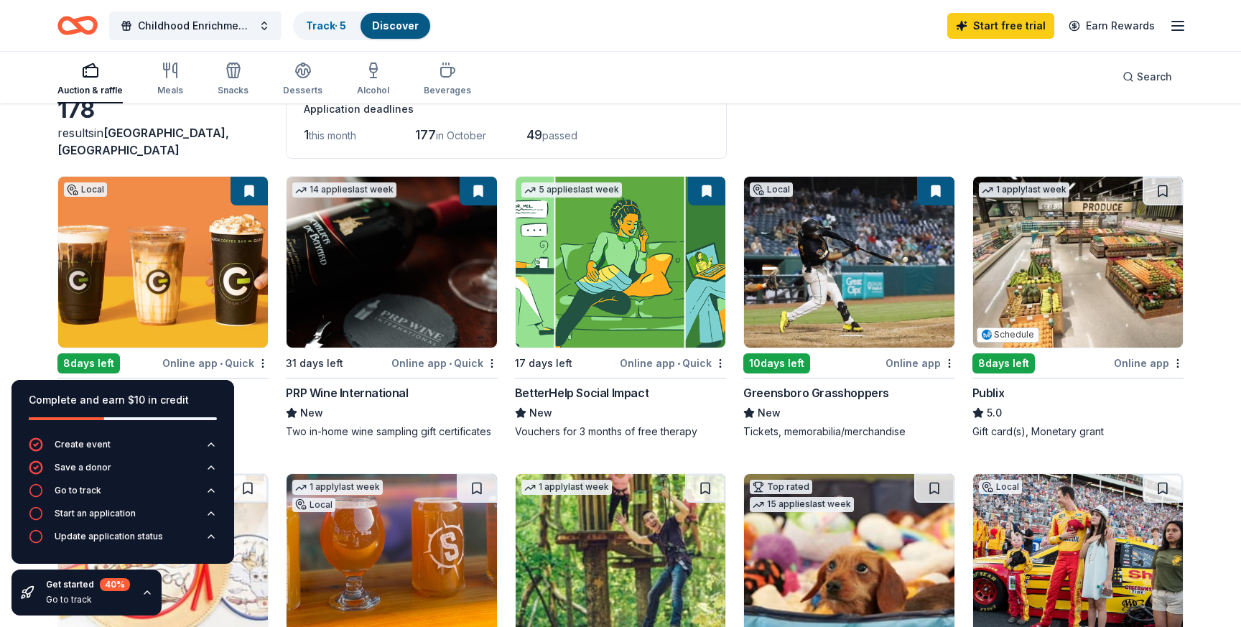
scroll to position [58, 0]
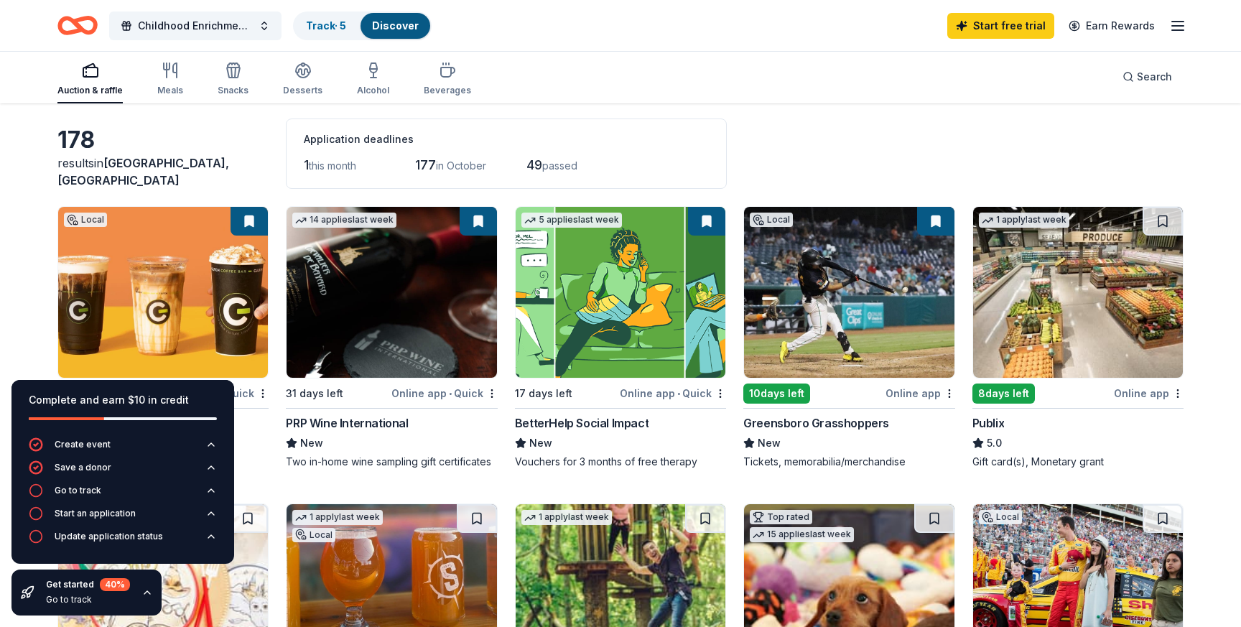
click at [813, 149] on div "178 results in Greensboro, NC Application deadlines 1 this month 177 in October…" at bounding box center [620, 153] width 1126 height 70
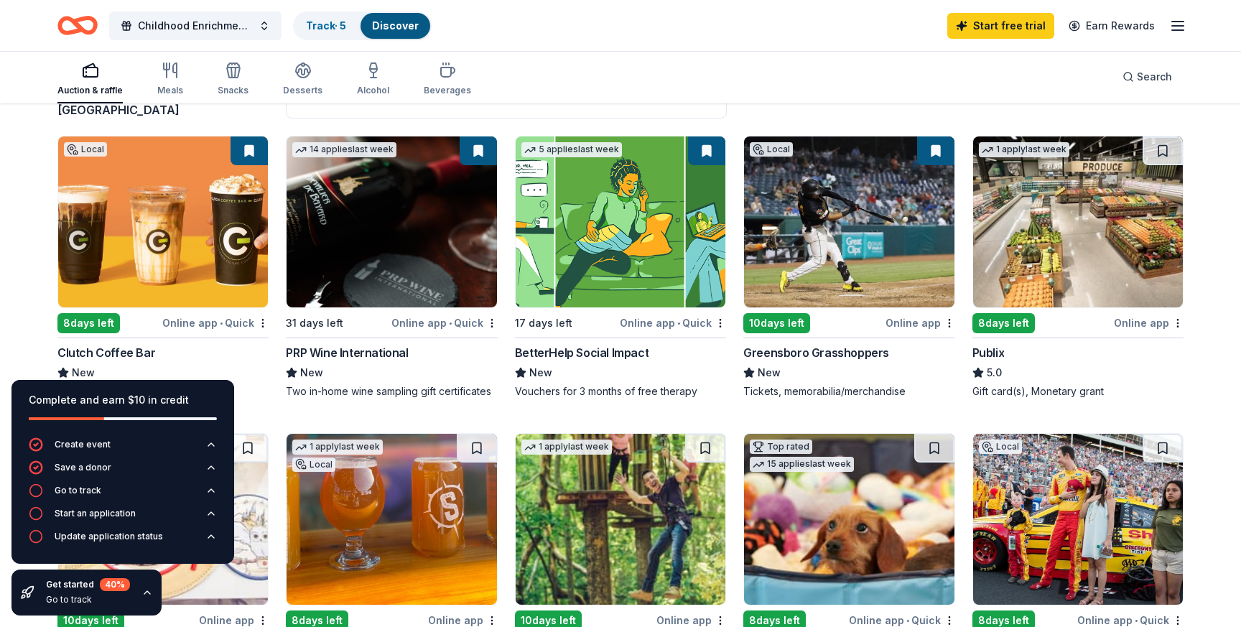
scroll to position [130, 0]
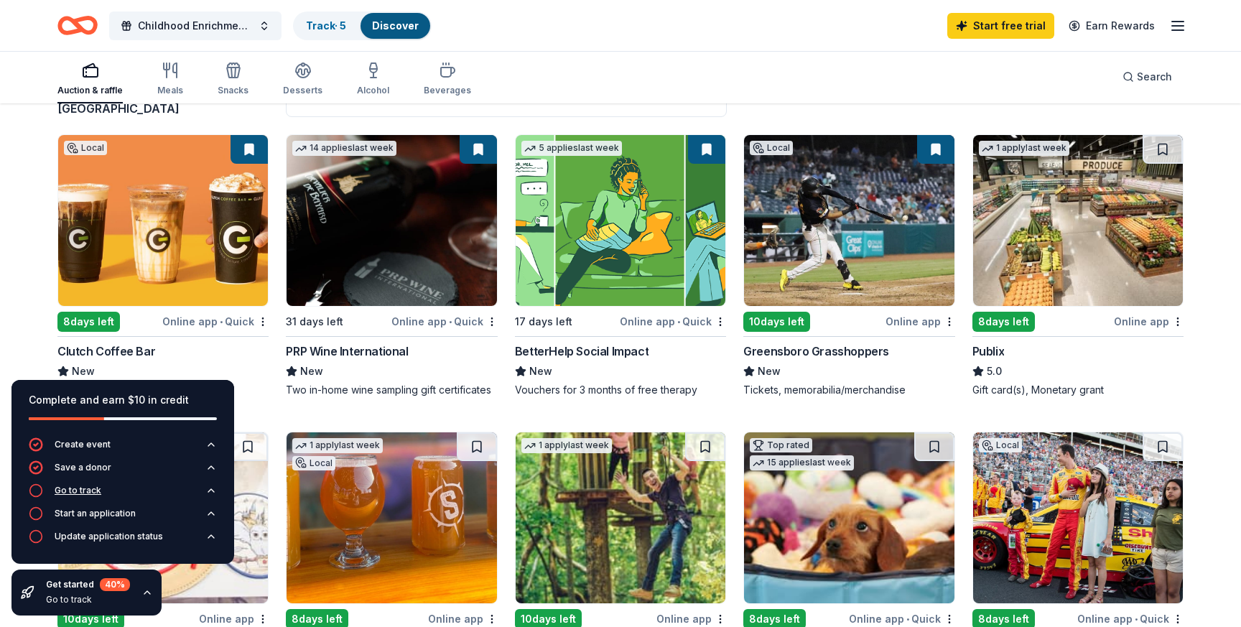
click at [209, 485] on icon "button" at bounding box center [210, 490] width 11 height 11
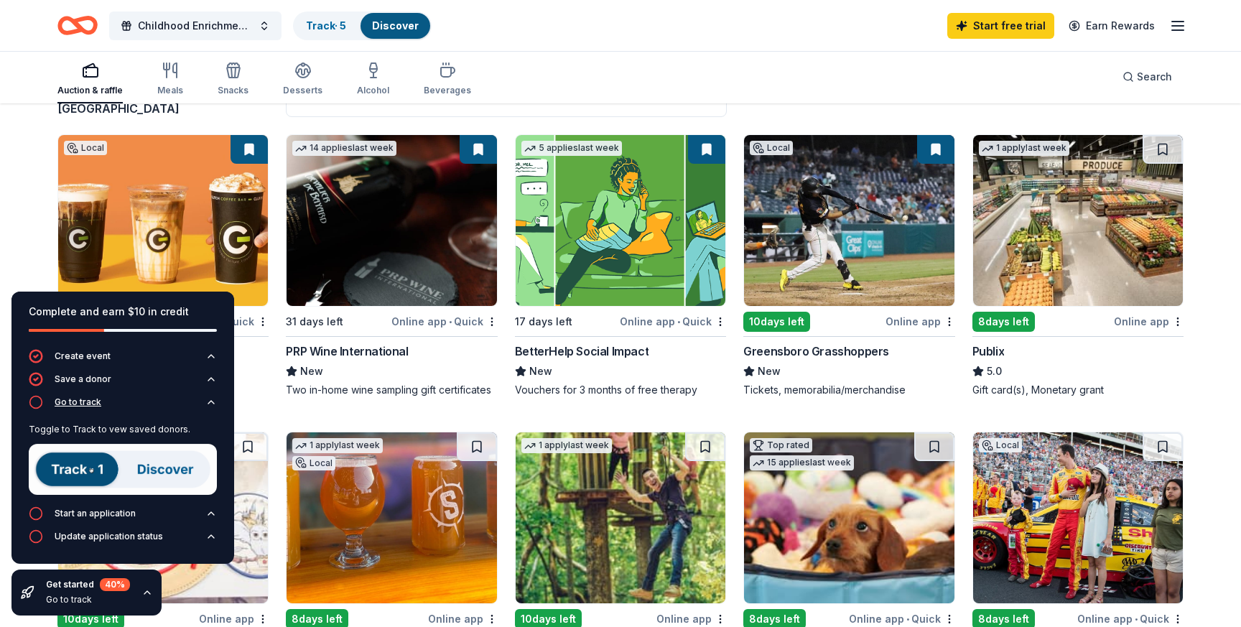
click at [207, 401] on icon "button" at bounding box center [210, 401] width 11 height 11
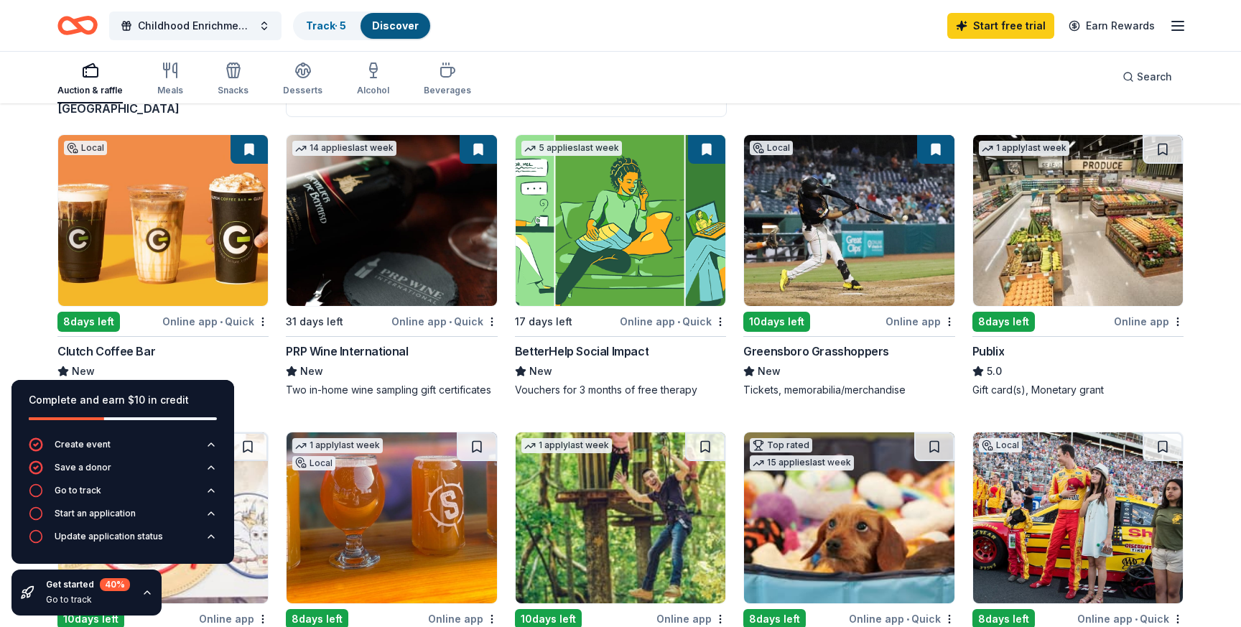
click at [853, 235] on img at bounding box center [849, 220] width 210 height 171
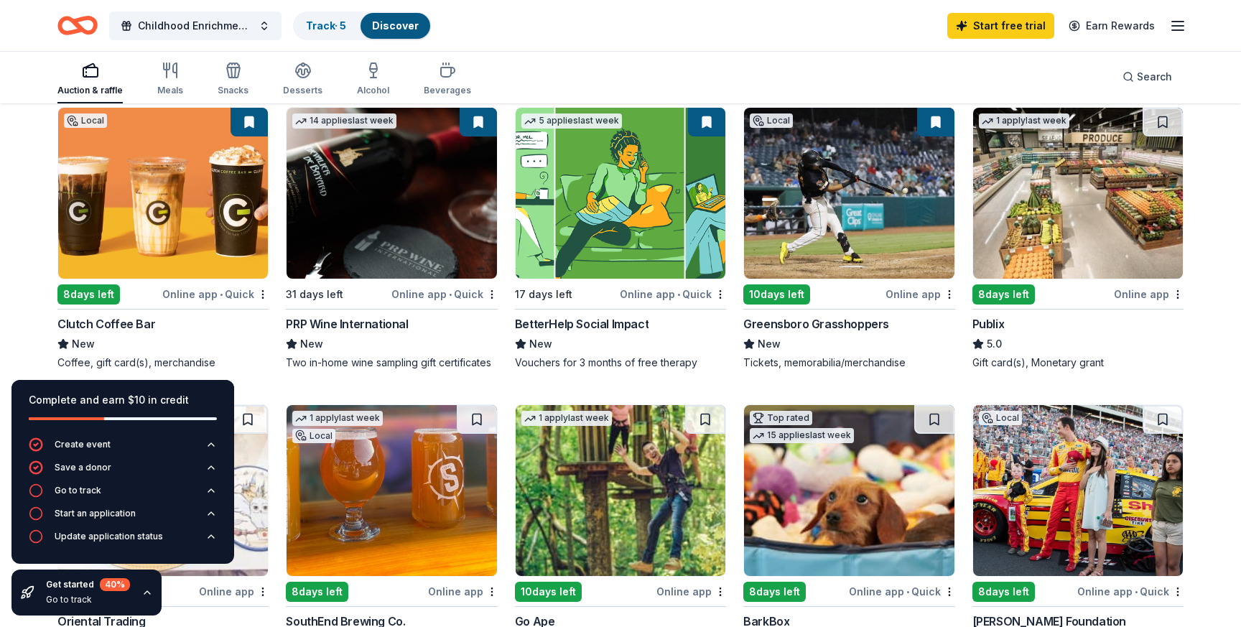
scroll to position [163, 0]
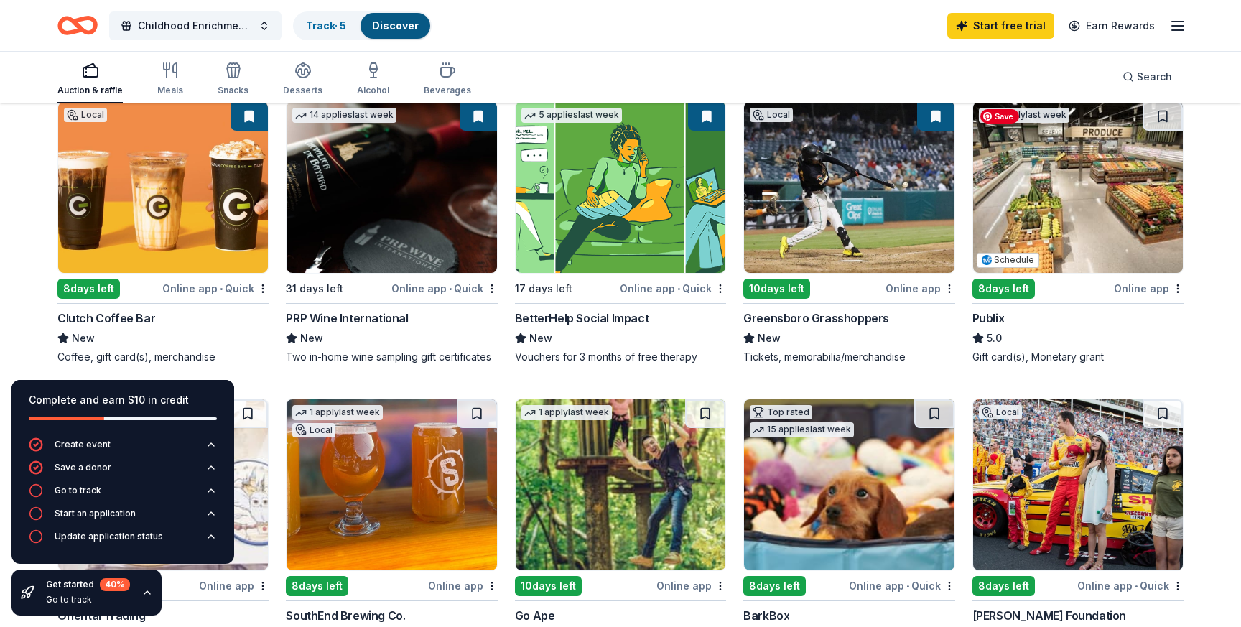
click at [1081, 221] on img at bounding box center [1078, 187] width 210 height 171
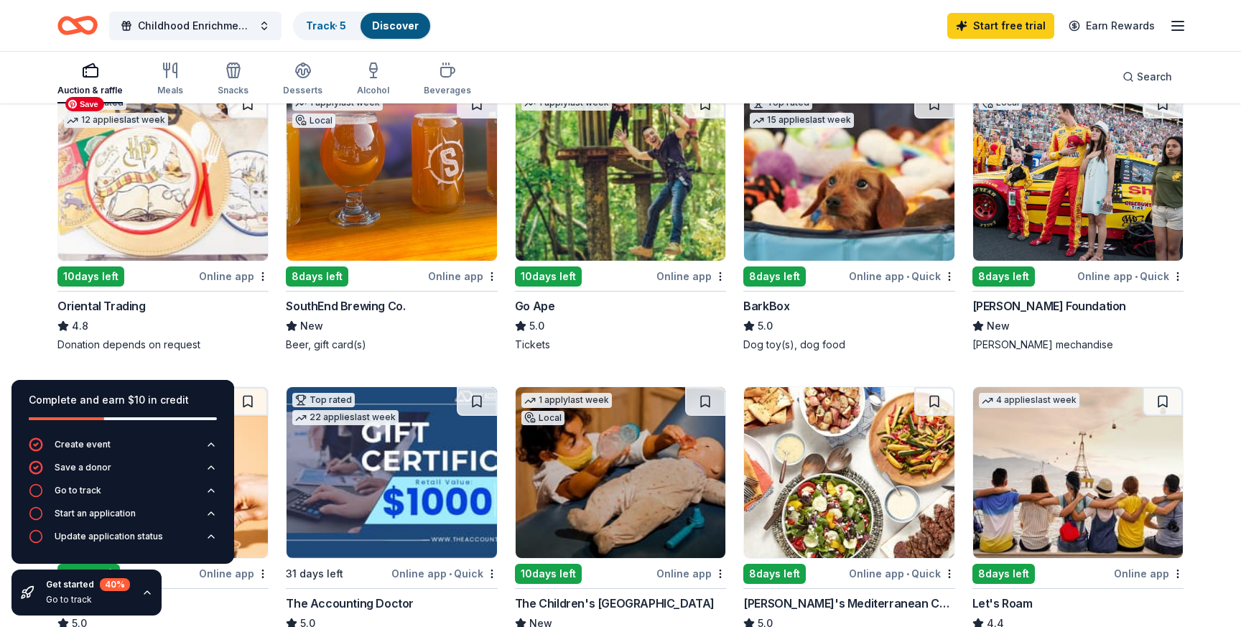
scroll to position [444, 0]
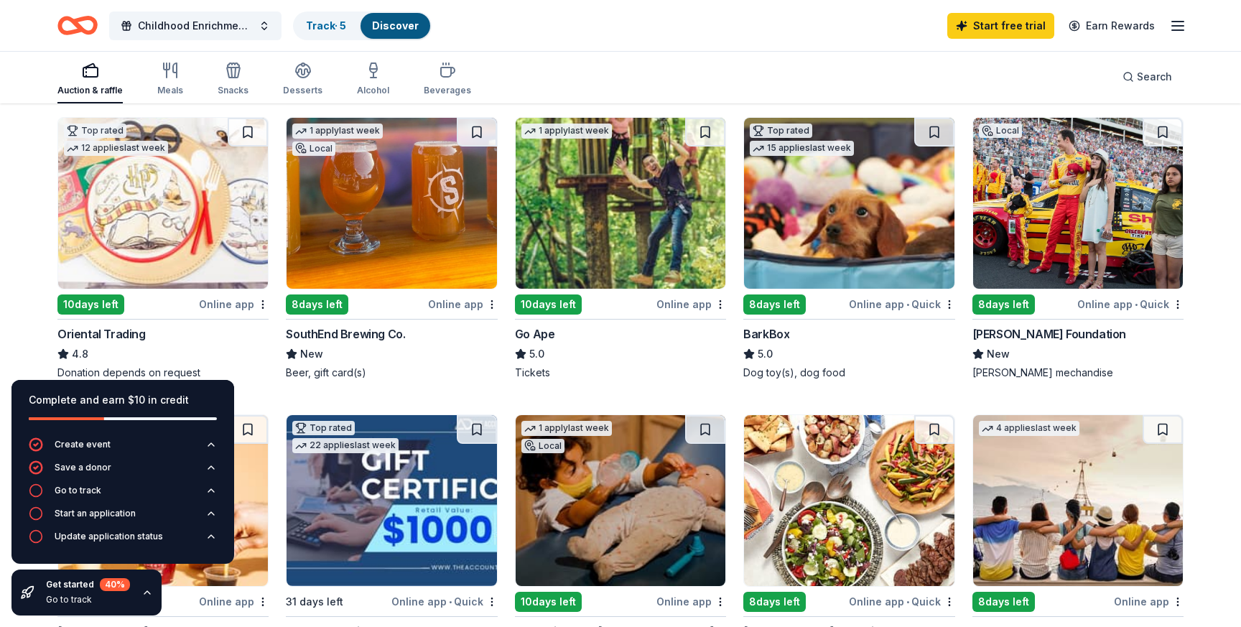
click at [363, 216] on img at bounding box center [391, 203] width 210 height 171
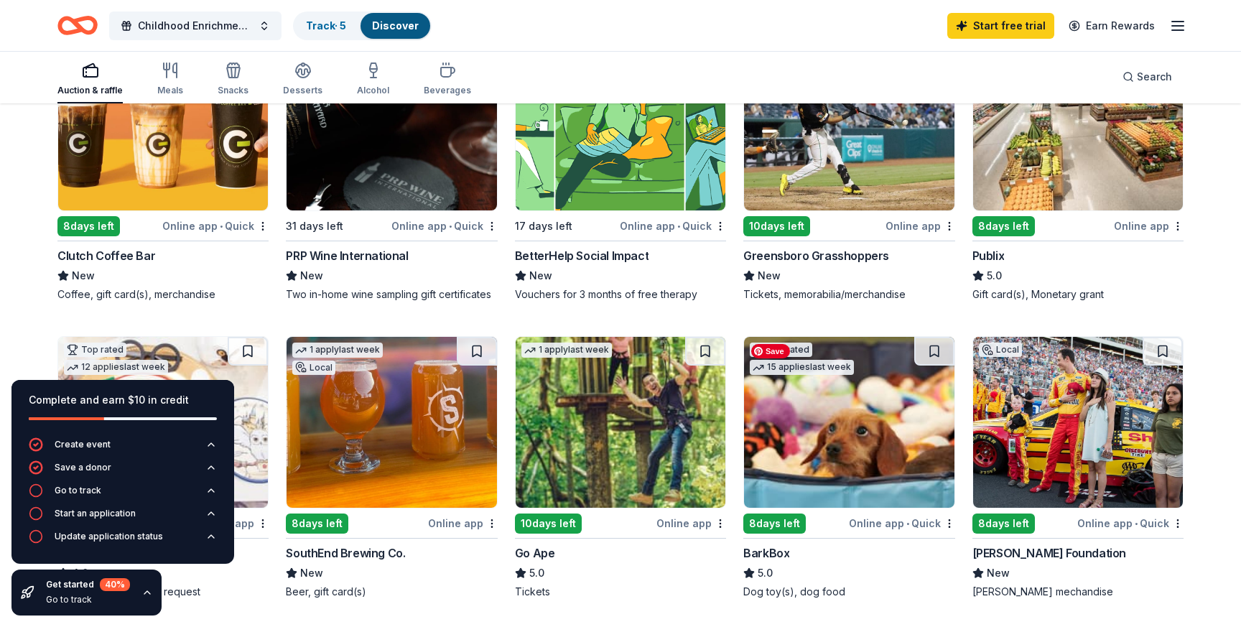
scroll to position [32, 0]
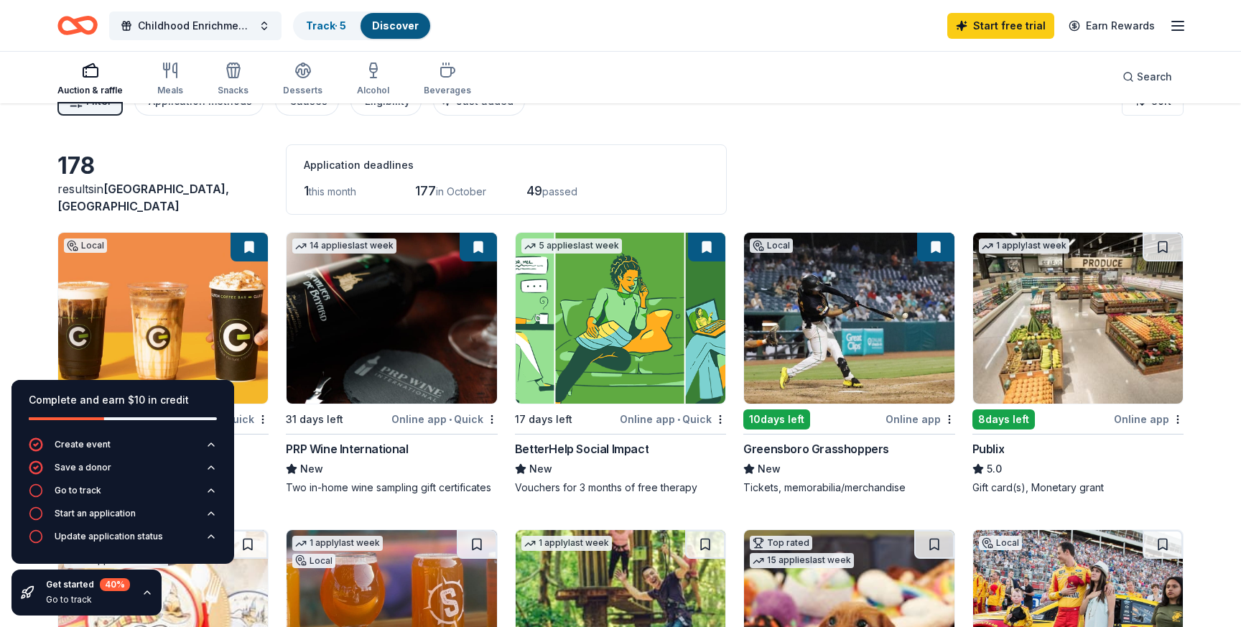
click at [1183, 27] on icon "button" at bounding box center [1177, 25] width 17 height 17
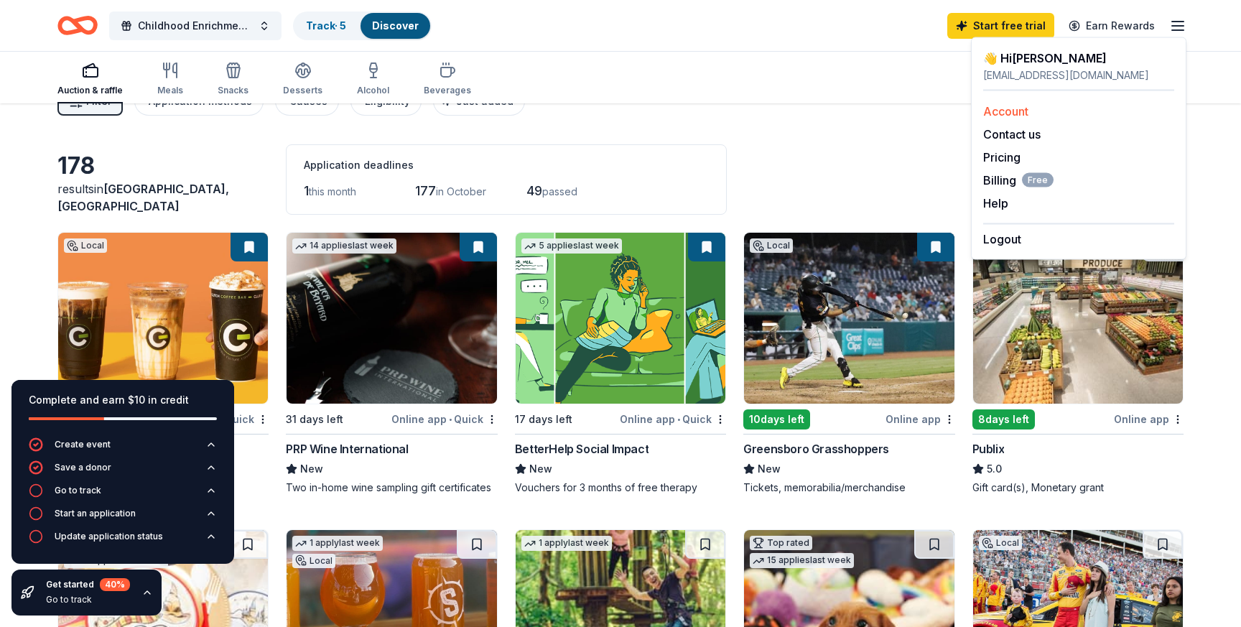
click at [1057, 110] on div "Account" at bounding box center [1078, 111] width 191 height 17
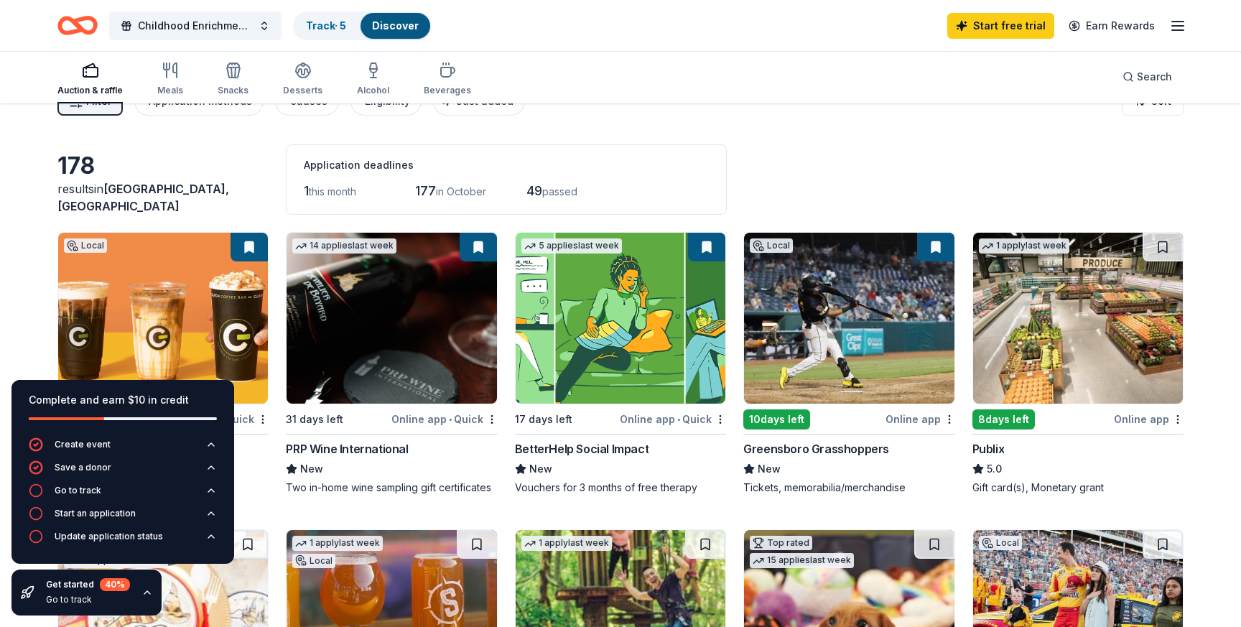
click at [1176, 26] on icon "button" at bounding box center [1177, 25] width 17 height 17
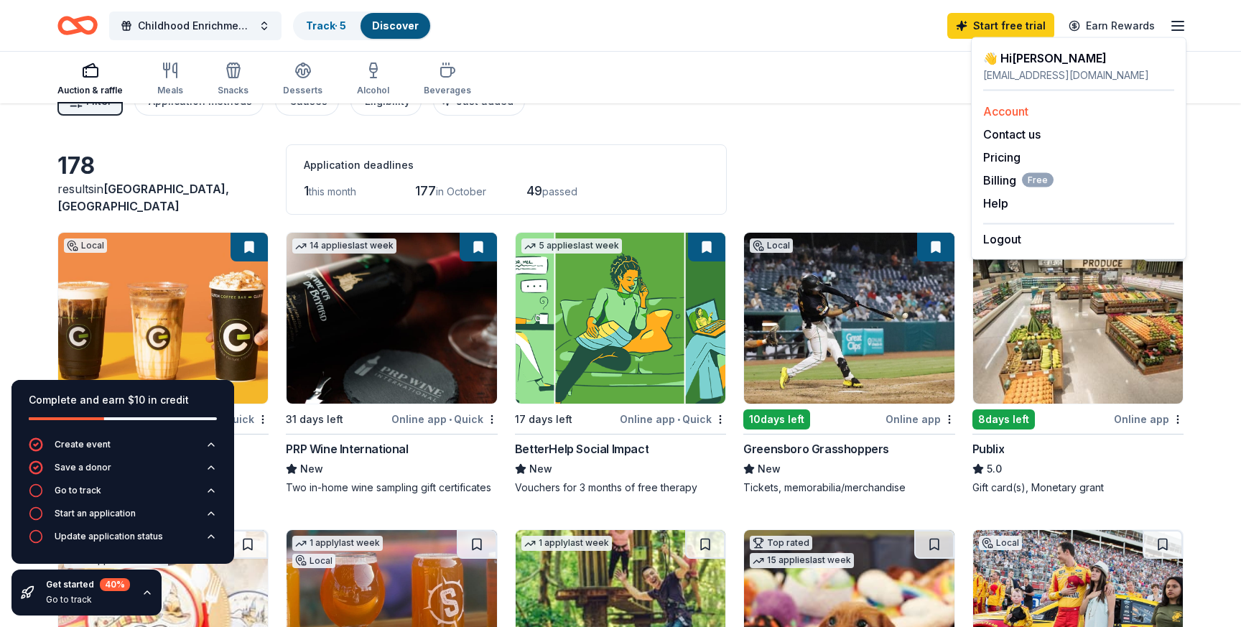
click at [1010, 108] on link "Account" at bounding box center [1005, 111] width 45 height 14
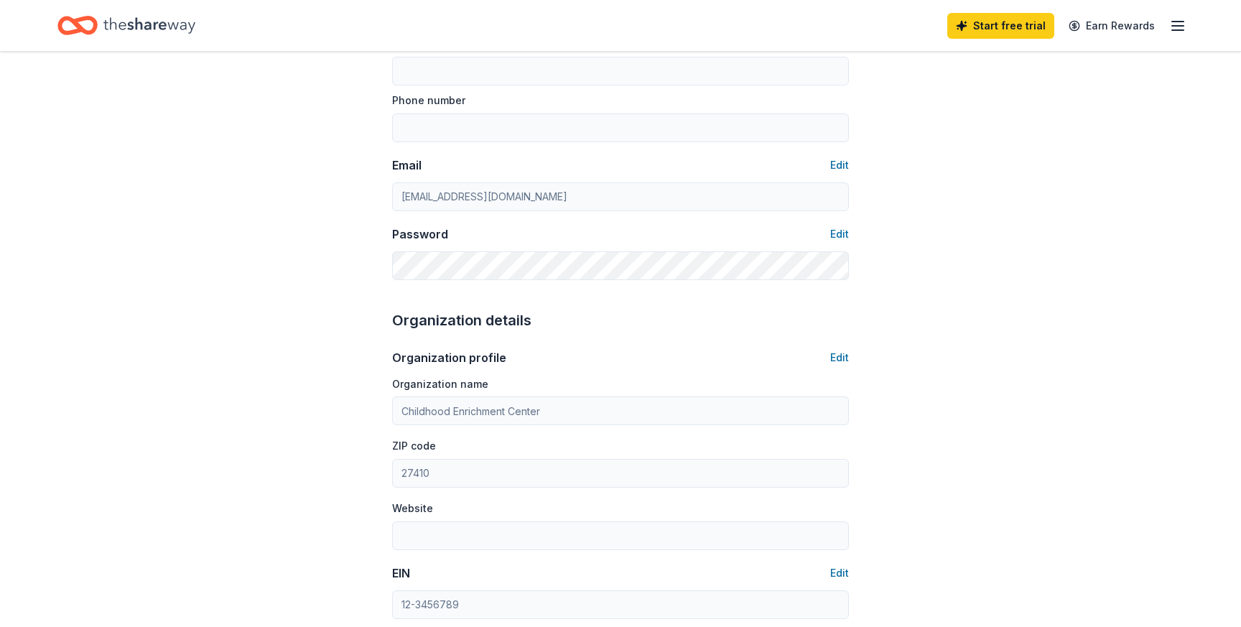
scroll to position [451, 0]
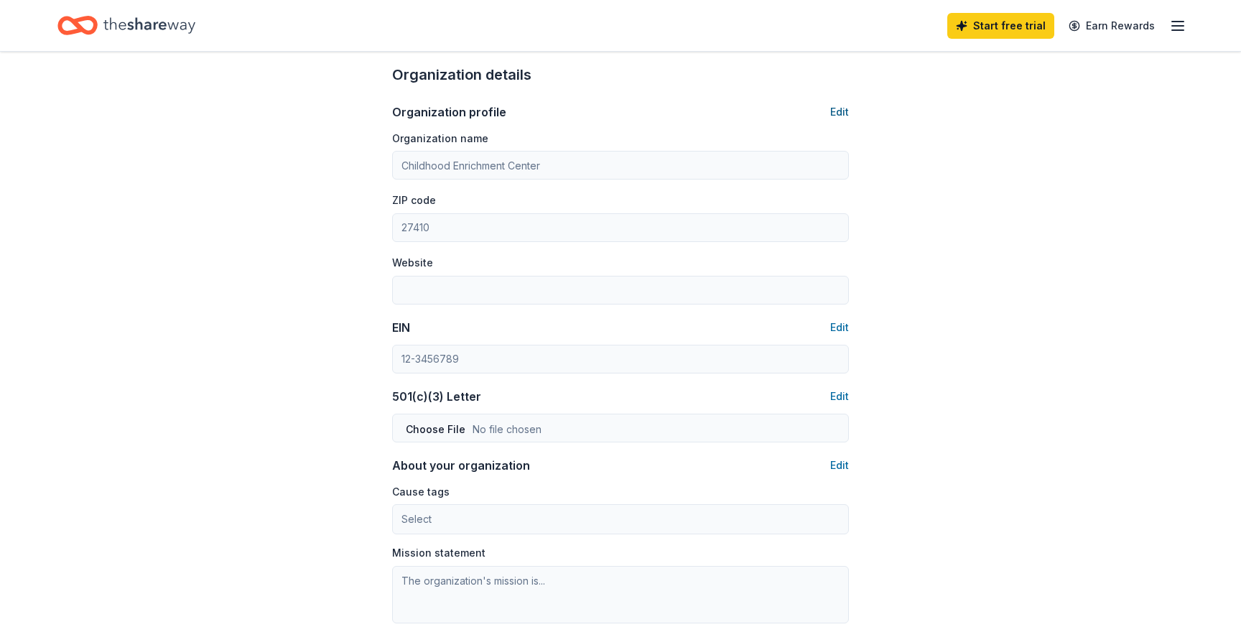
click at [841, 111] on button "Edit" at bounding box center [839, 111] width 19 height 17
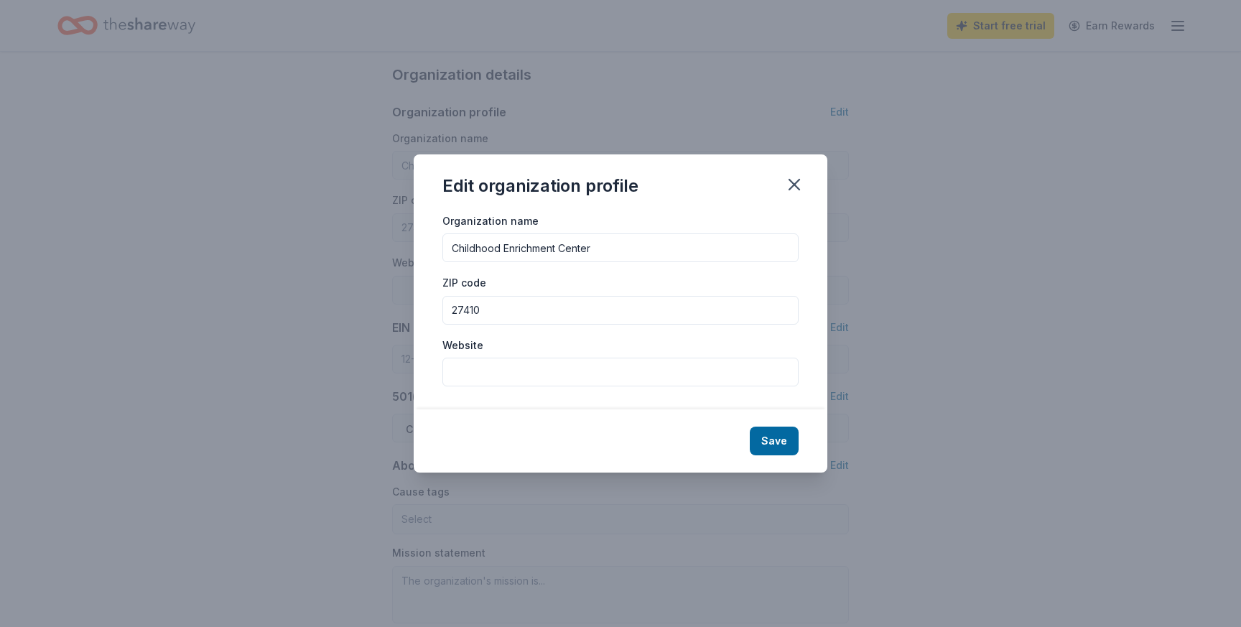
click at [536, 373] on input "Website" at bounding box center [620, 372] width 356 height 29
type input "c"
type input "www.cecgreensboro.org"
click at [766, 437] on button "Save" at bounding box center [774, 440] width 49 height 29
type input "www.cecgreensboro.org"
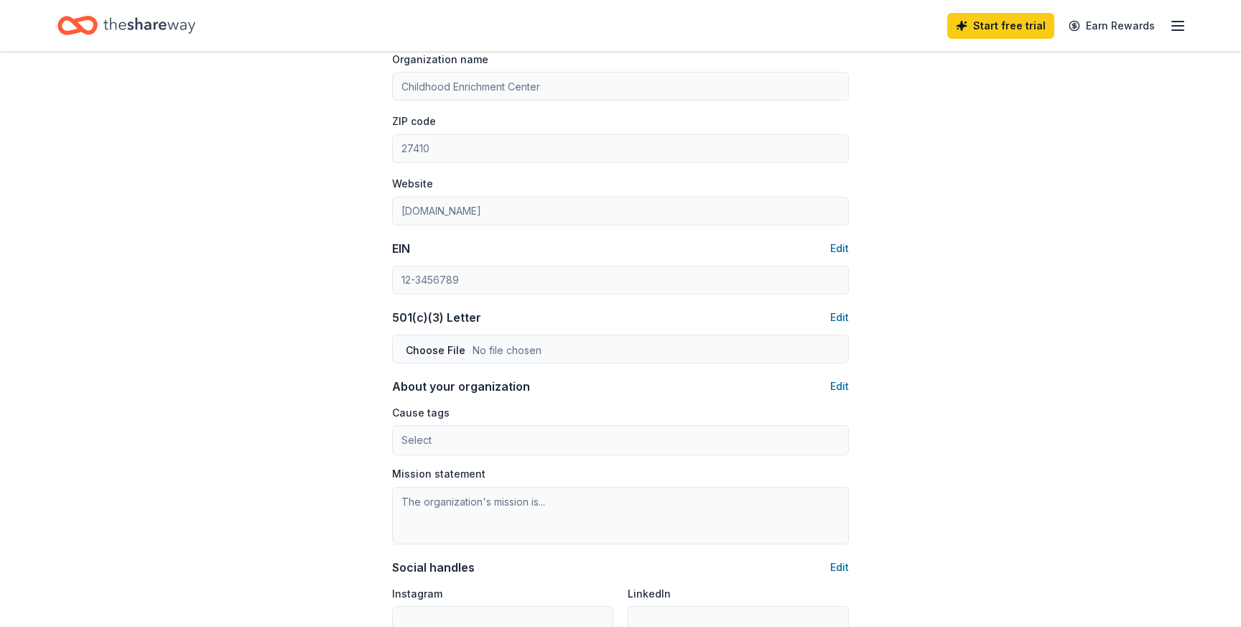
scroll to position [559, 0]
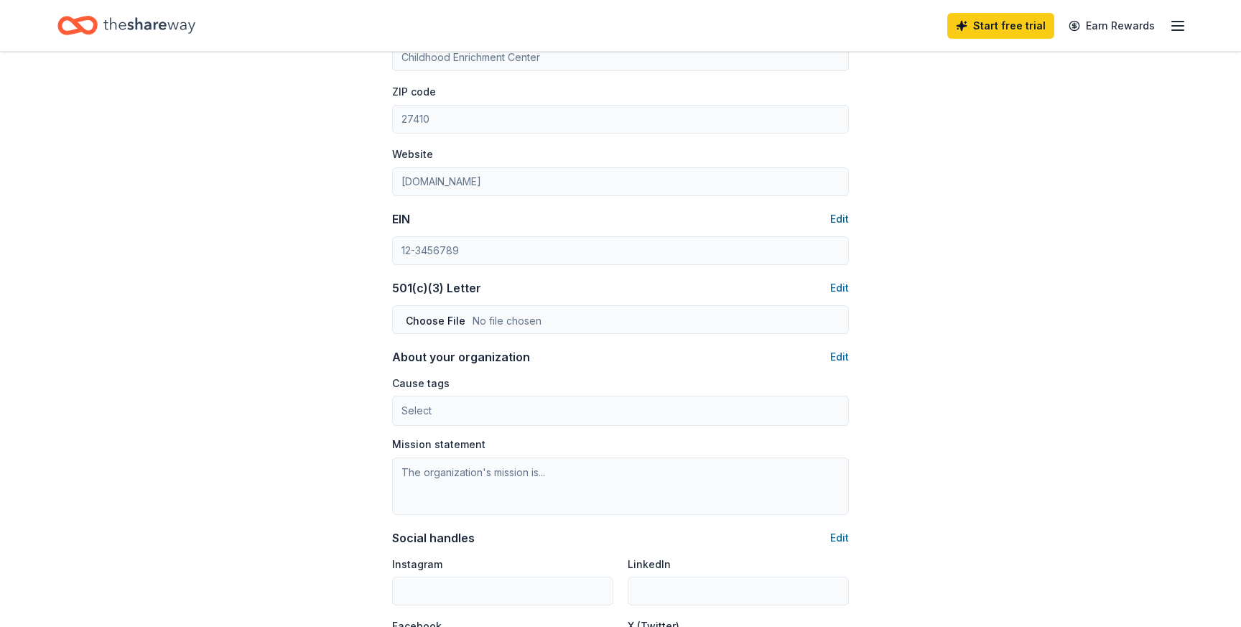
click at [842, 215] on button "Edit" at bounding box center [839, 218] width 19 height 17
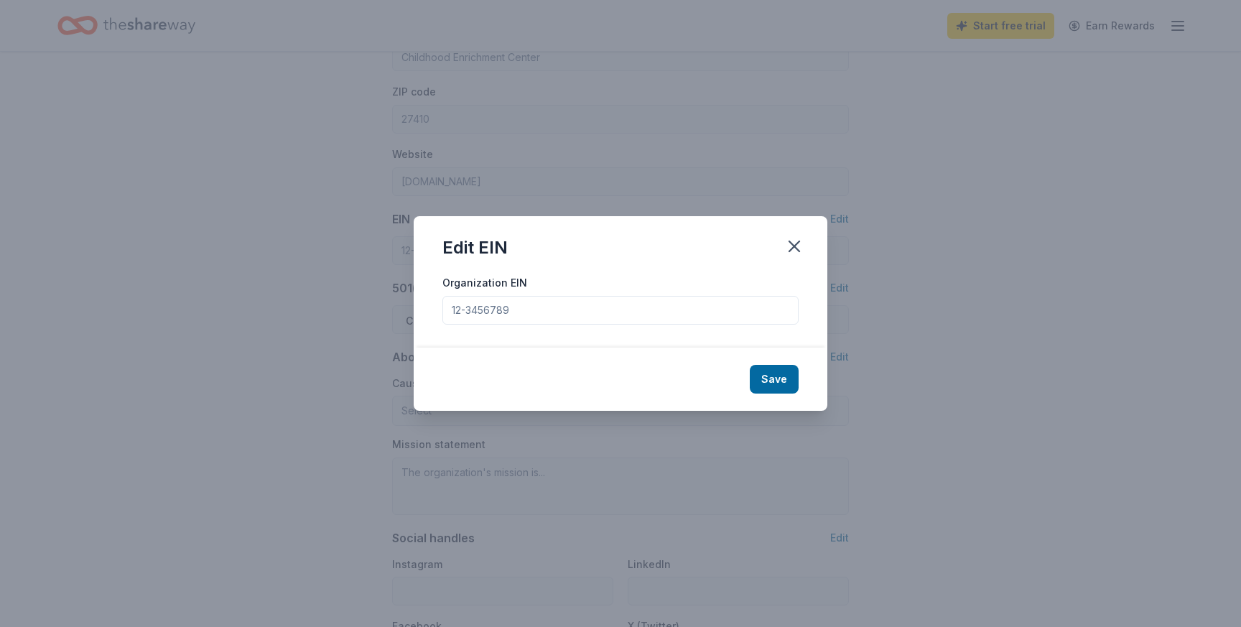
click at [500, 307] on input "Organization EIN" at bounding box center [620, 310] width 356 height 29
paste input "56-0689239"
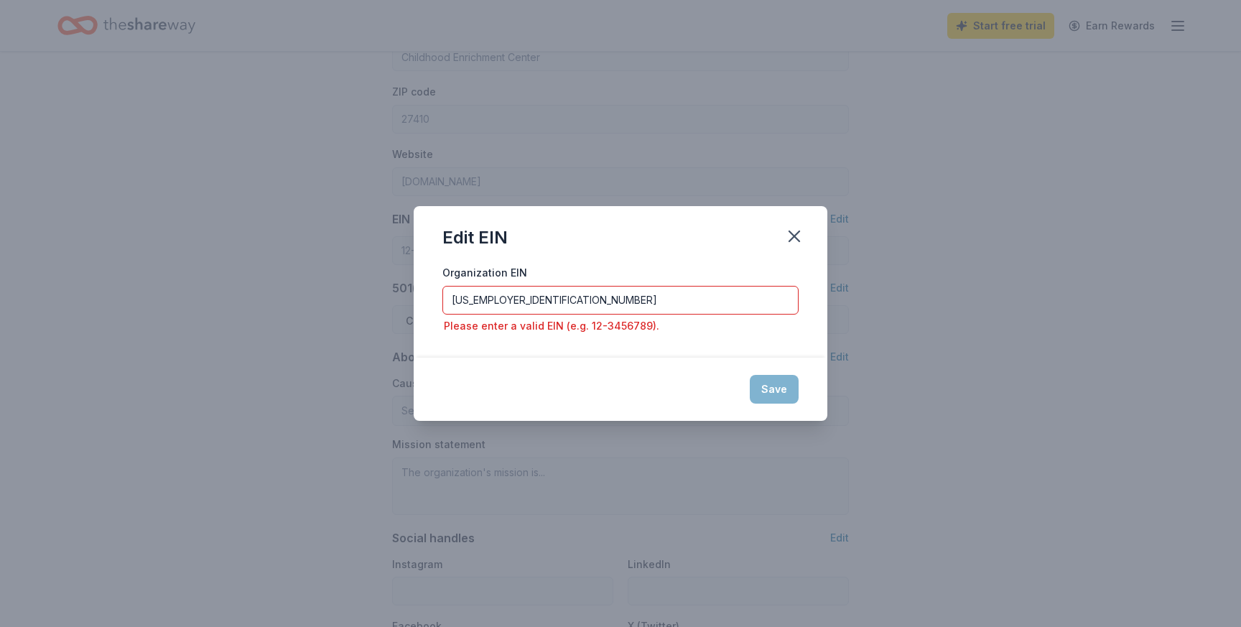
click at [783, 341] on div "Organization EIN 56-0689239 Please enter a valid EIN (e.g. 12-3456789)." at bounding box center [621, 310] width 414 height 94
click at [780, 382] on div "Save" at bounding box center [621, 389] width 414 height 63
click at [613, 304] on input "56-0689239" at bounding box center [620, 300] width 356 height 29
click at [456, 298] on input "56-0689239" at bounding box center [620, 300] width 356 height 29
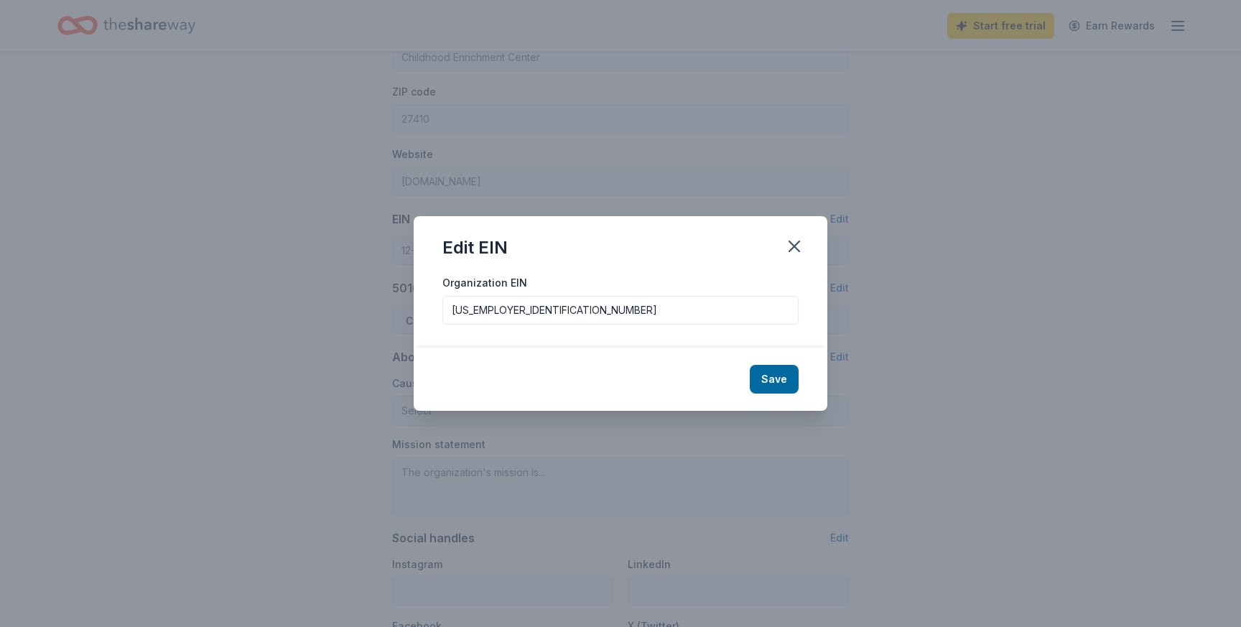
type input "56-0689239"
click at [776, 393] on div "Save" at bounding box center [621, 378] width 414 height 63
click at [774, 383] on button "Save" at bounding box center [774, 379] width 49 height 29
click at [866, 411] on div "Edit EIN Organization EIN 56-0689239 Save" at bounding box center [620, 313] width 1241 height 627
type input "56-0689239"
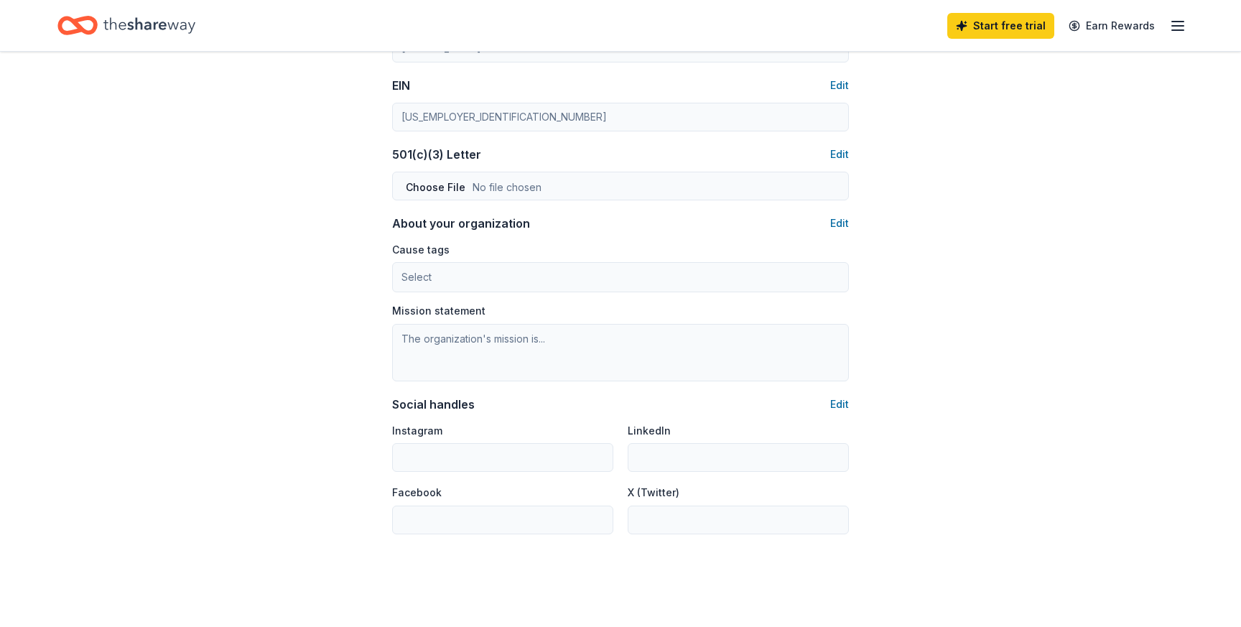
scroll to position [696, 0]
click at [836, 225] on button "Edit" at bounding box center [839, 220] width 19 height 17
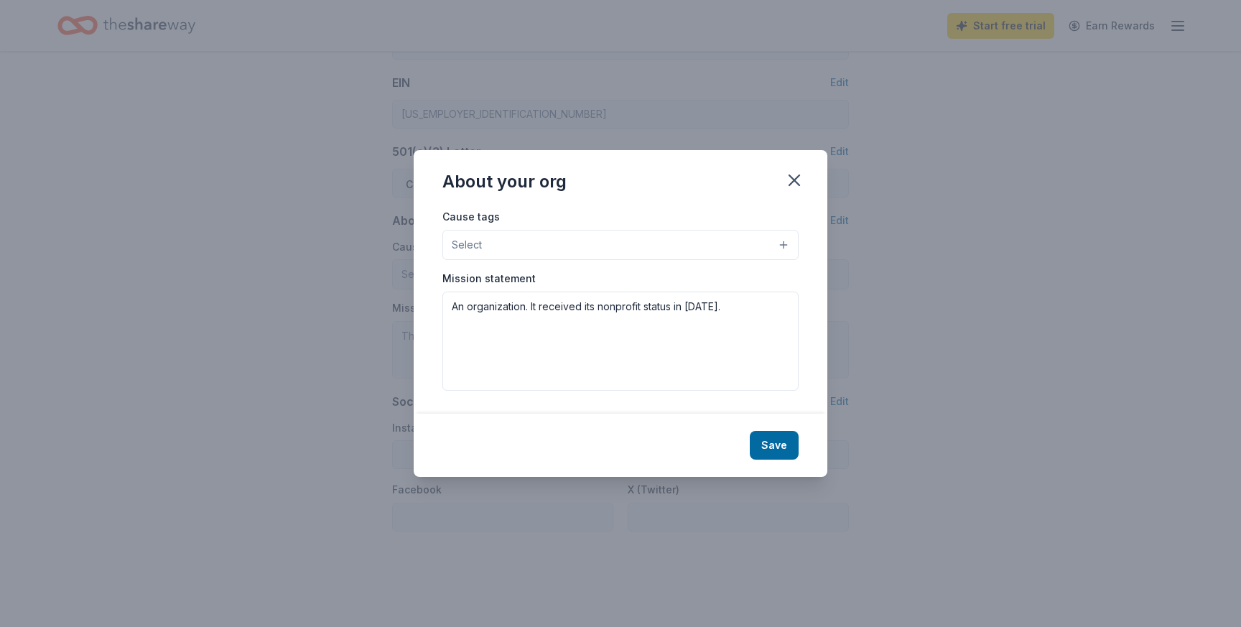
click at [587, 250] on button "Select" at bounding box center [620, 245] width 356 height 30
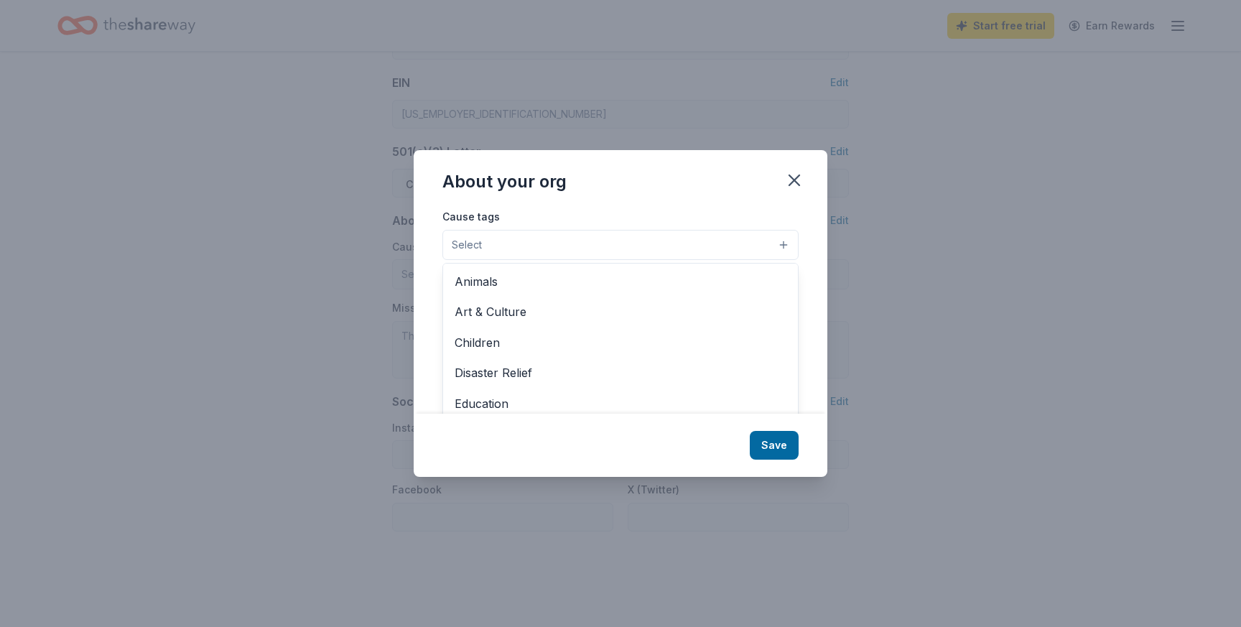
scroll to position [5, 0]
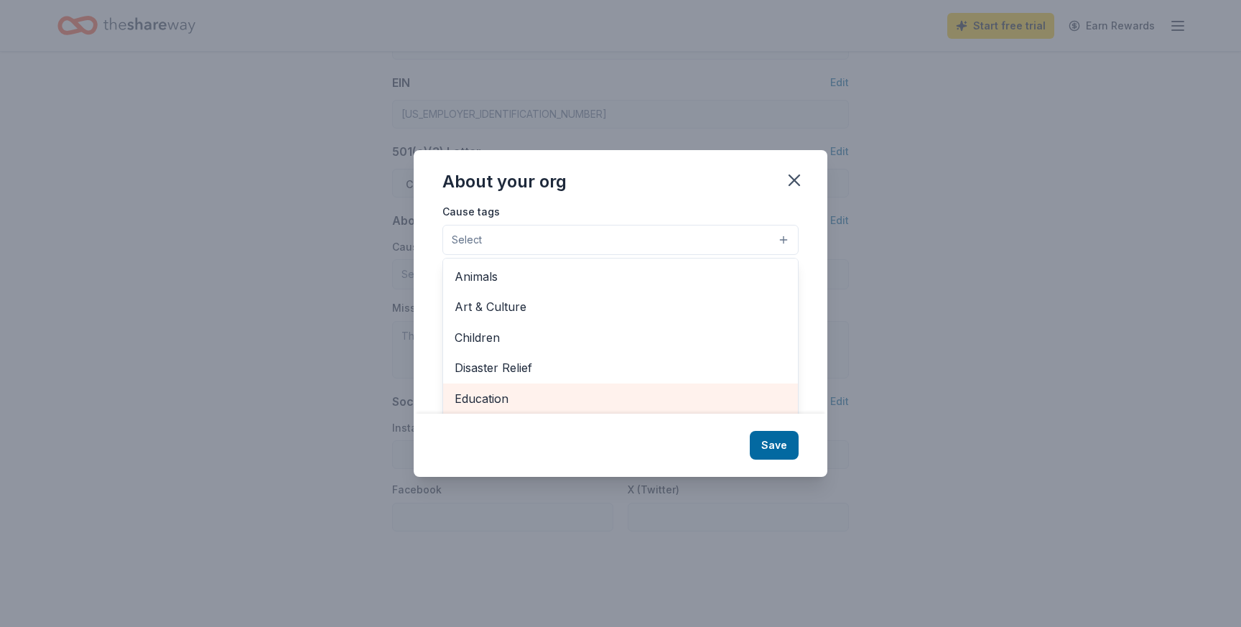
click at [520, 409] on div "Education" at bounding box center [620, 398] width 355 height 30
click at [565, 188] on div "About your org Cause tags Education Animals Art & Culture Children Disaster Rel…" at bounding box center [621, 312] width 414 height 327
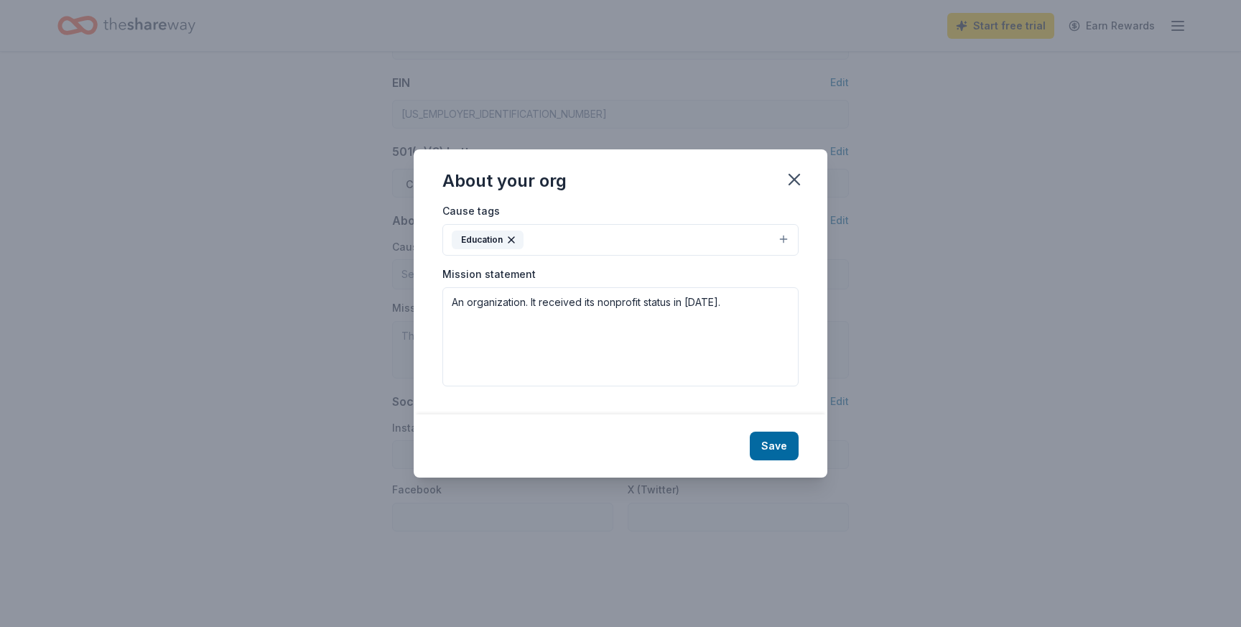
scroll to position [0, 0]
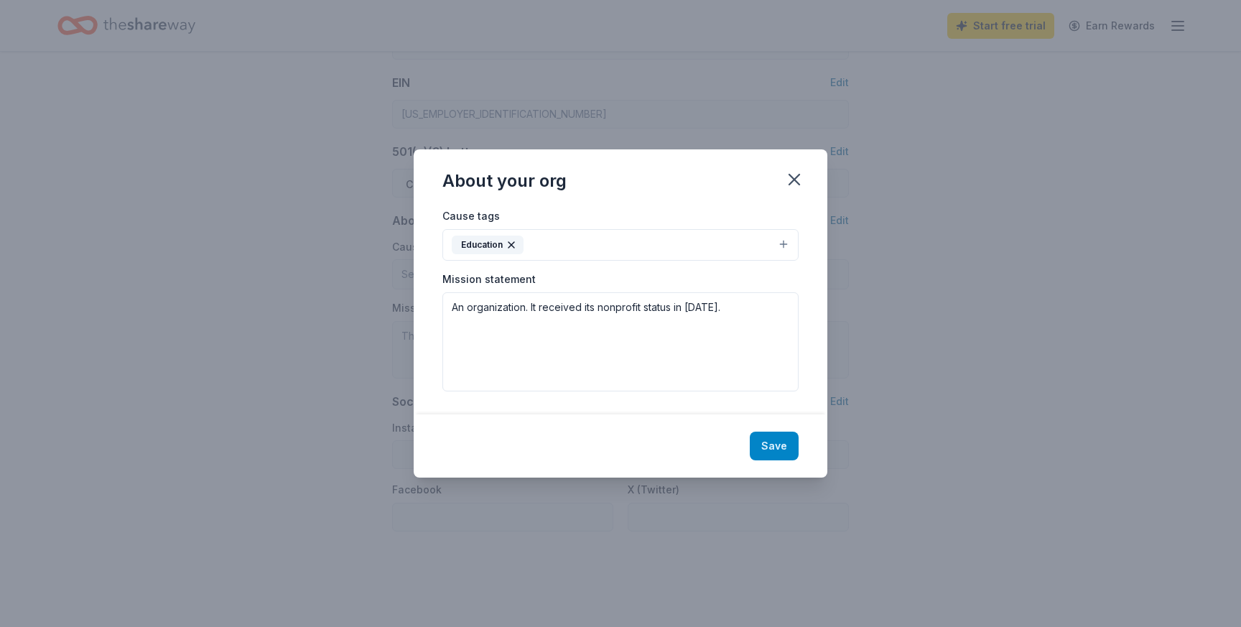
click at [774, 447] on button "Save" at bounding box center [774, 445] width 49 height 29
type textarea "An organization. It received its nonprofit status in 1974."
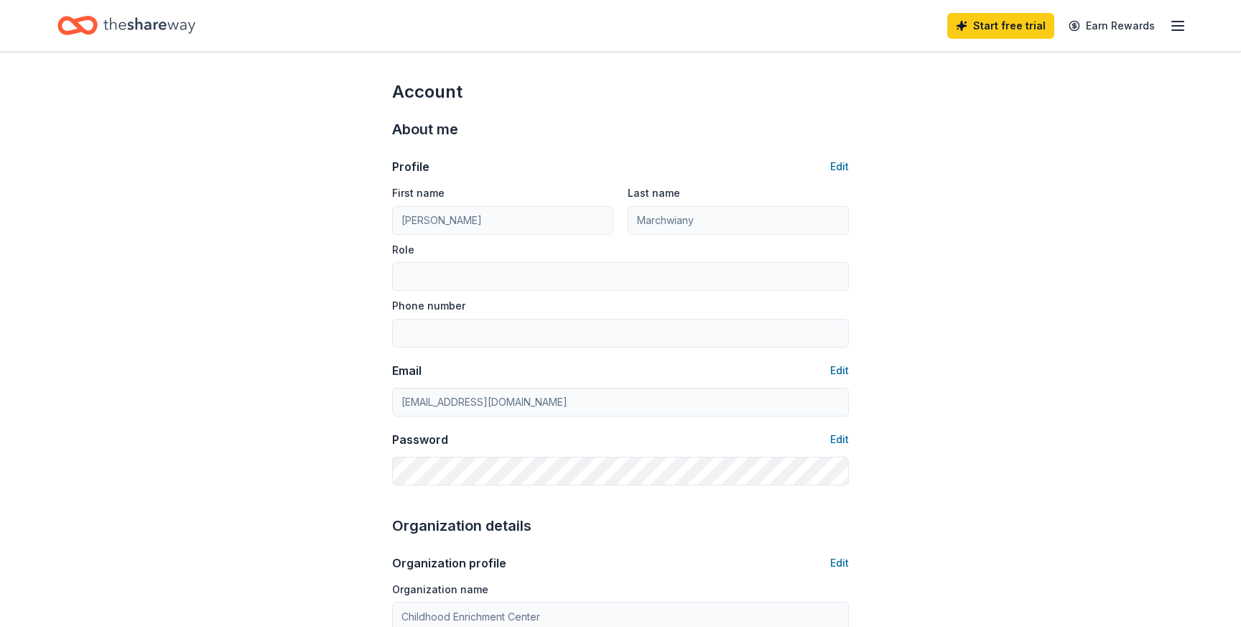
click at [1174, 28] on icon "button" at bounding box center [1177, 25] width 17 height 17
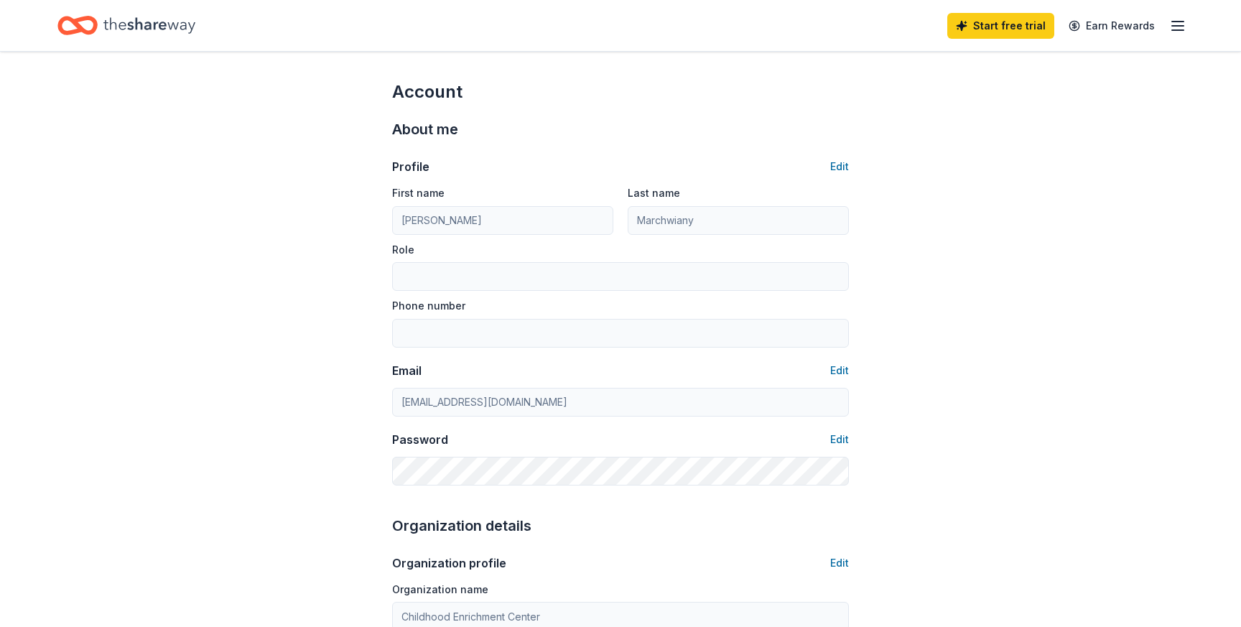
click at [103, 22] on div "Home" at bounding box center [126, 26] width 138 height 34
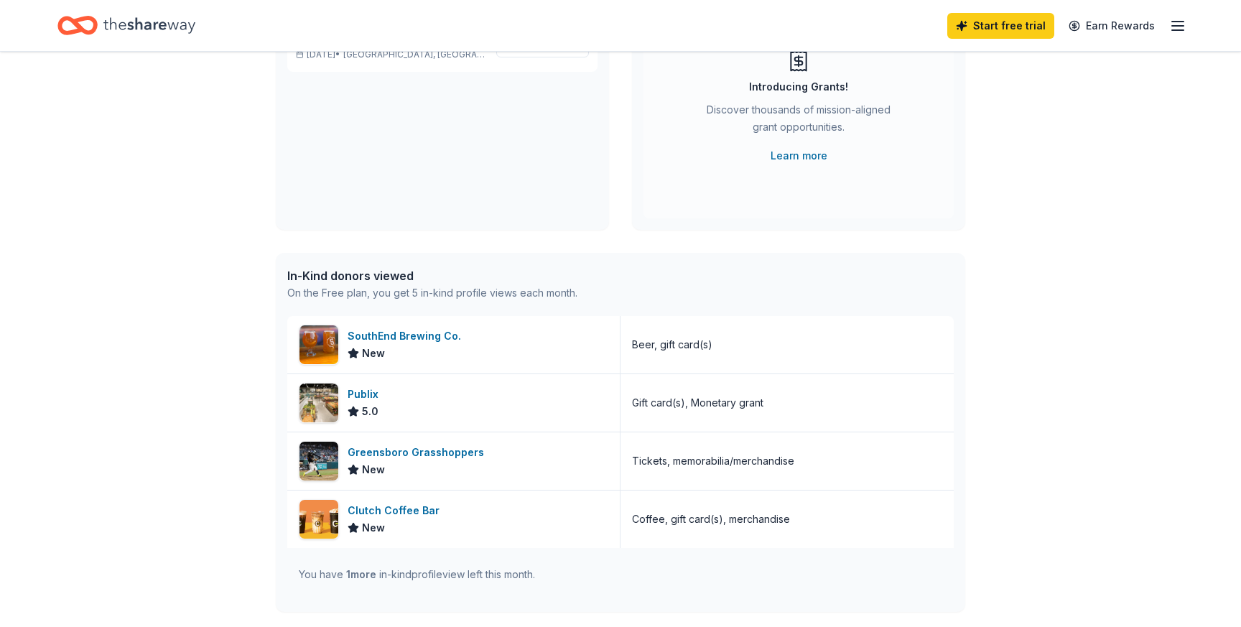
scroll to position [213, 0]
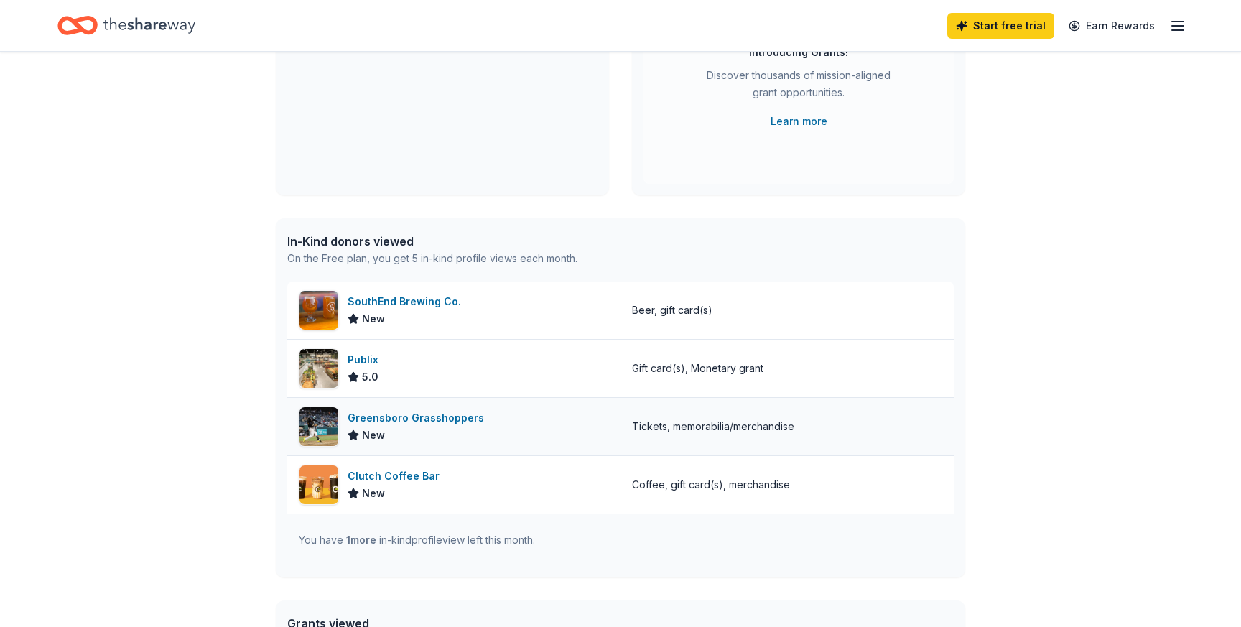
click at [411, 411] on div "Greensboro Grasshoppers" at bounding box center [418, 417] width 142 height 17
click at [371, 415] on div "Greensboro Grasshoppers" at bounding box center [418, 417] width 142 height 17
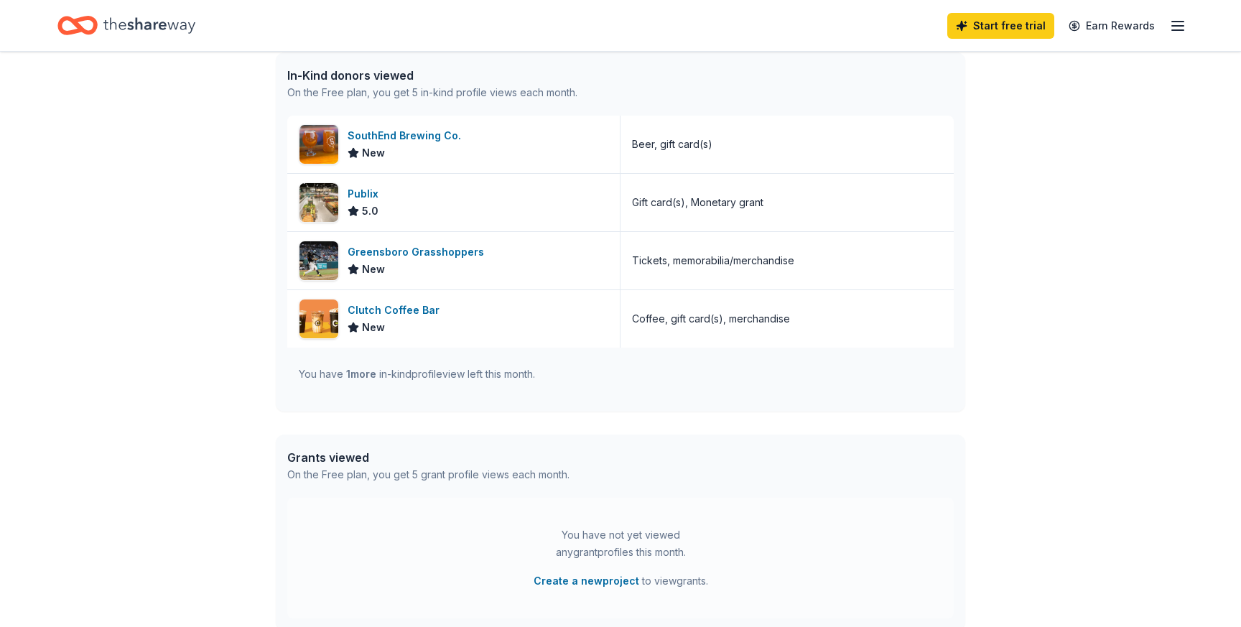
scroll to position [375, 0]
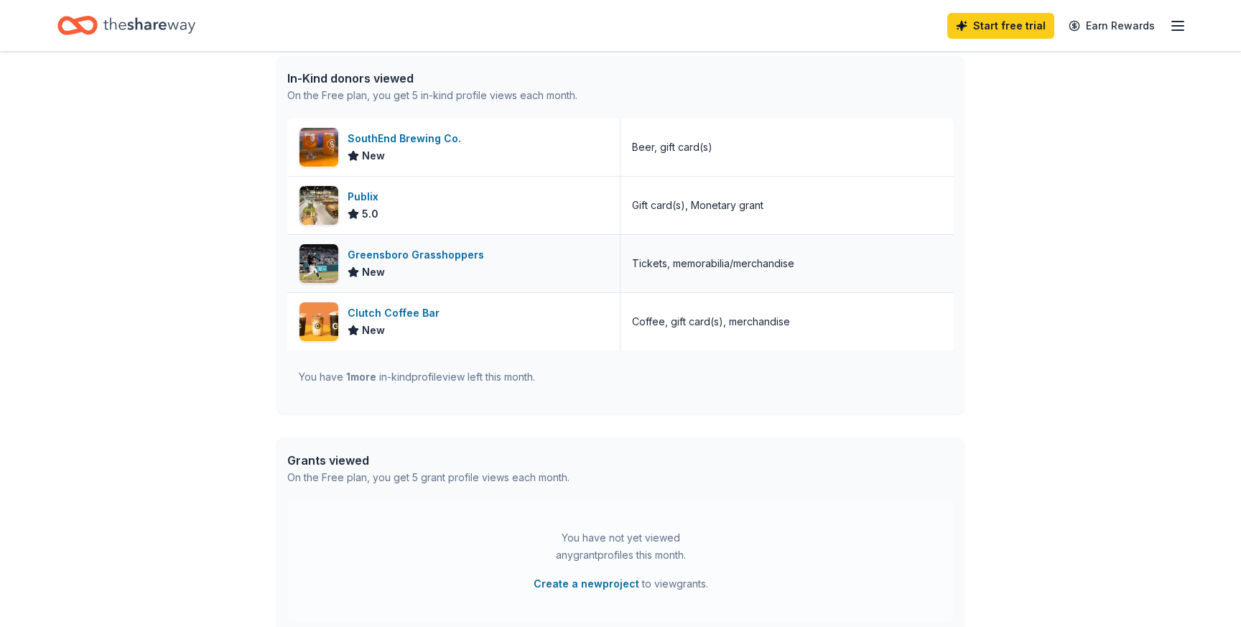
click at [400, 255] on div "Greensboro Grasshoppers" at bounding box center [418, 254] width 142 height 17
click at [356, 195] on div "Publix" at bounding box center [365, 196] width 37 height 17
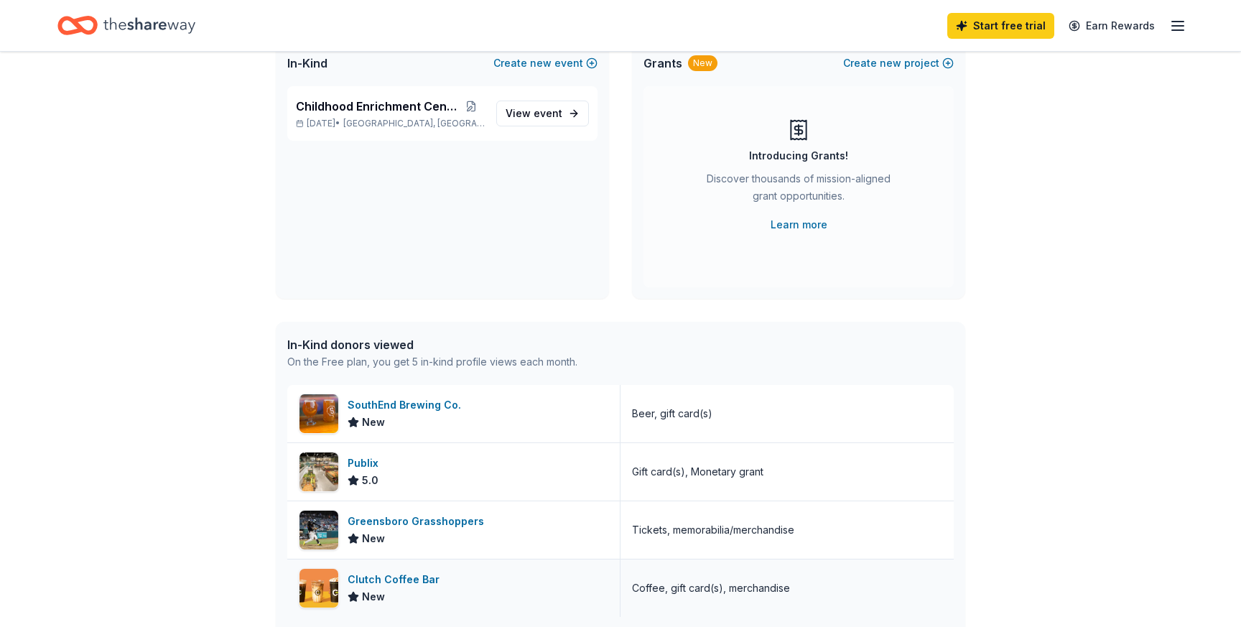
scroll to position [0, 0]
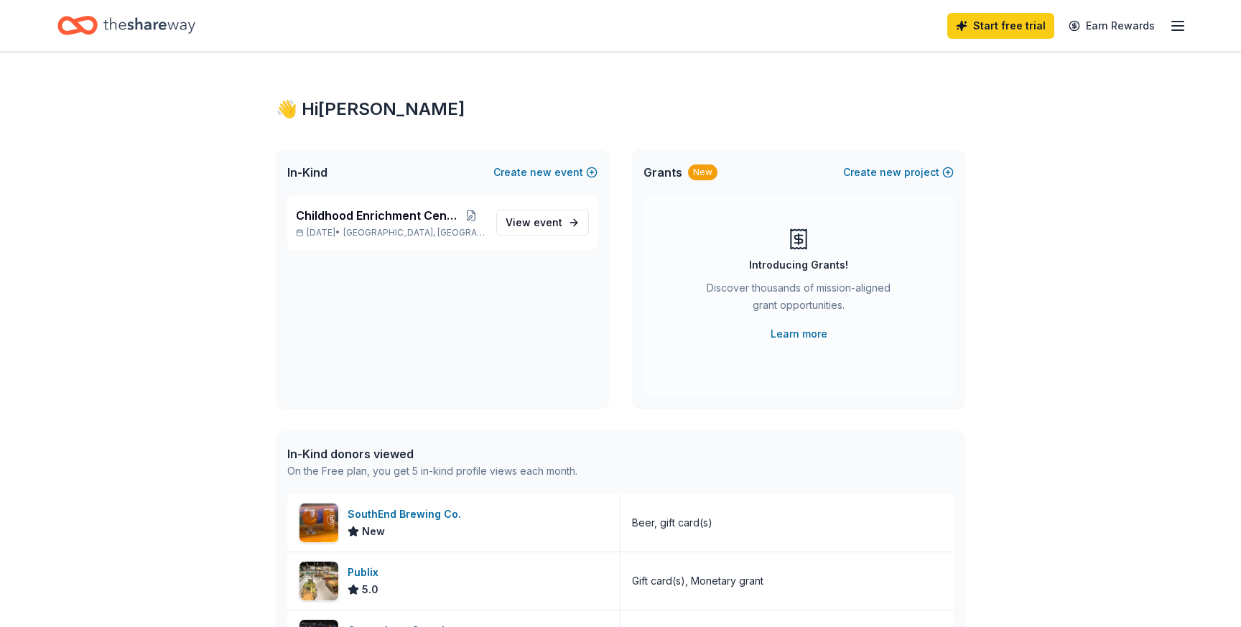
click at [1178, 22] on line "button" at bounding box center [1177, 22] width 11 height 0
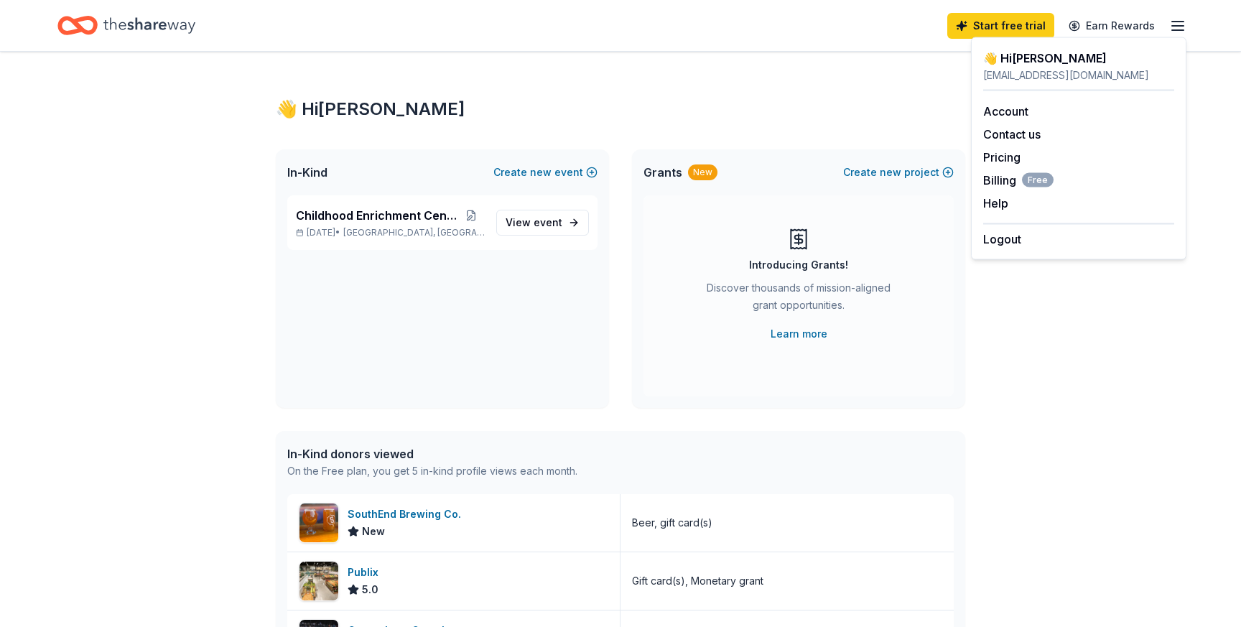
click at [1004, 457] on div "👋 Hi Sarah In-Kind Create new event Childhood Enrichment Center Oct 31, 2025 • …" at bounding box center [620, 553] width 1241 height 1002
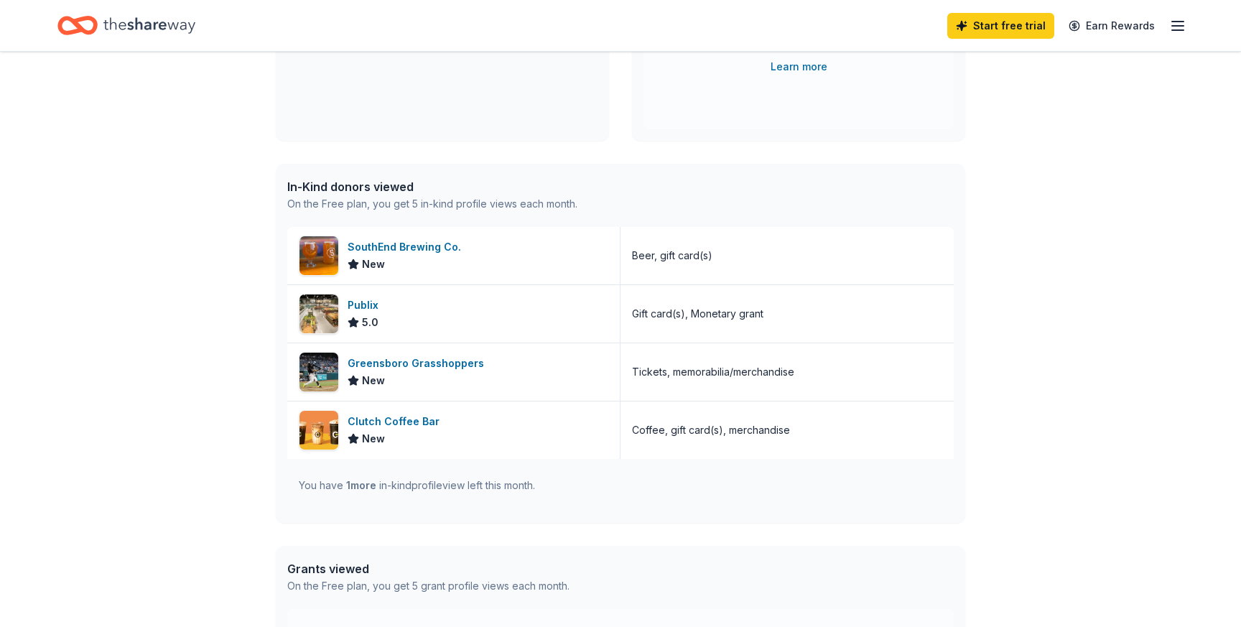
scroll to position [286, 0]
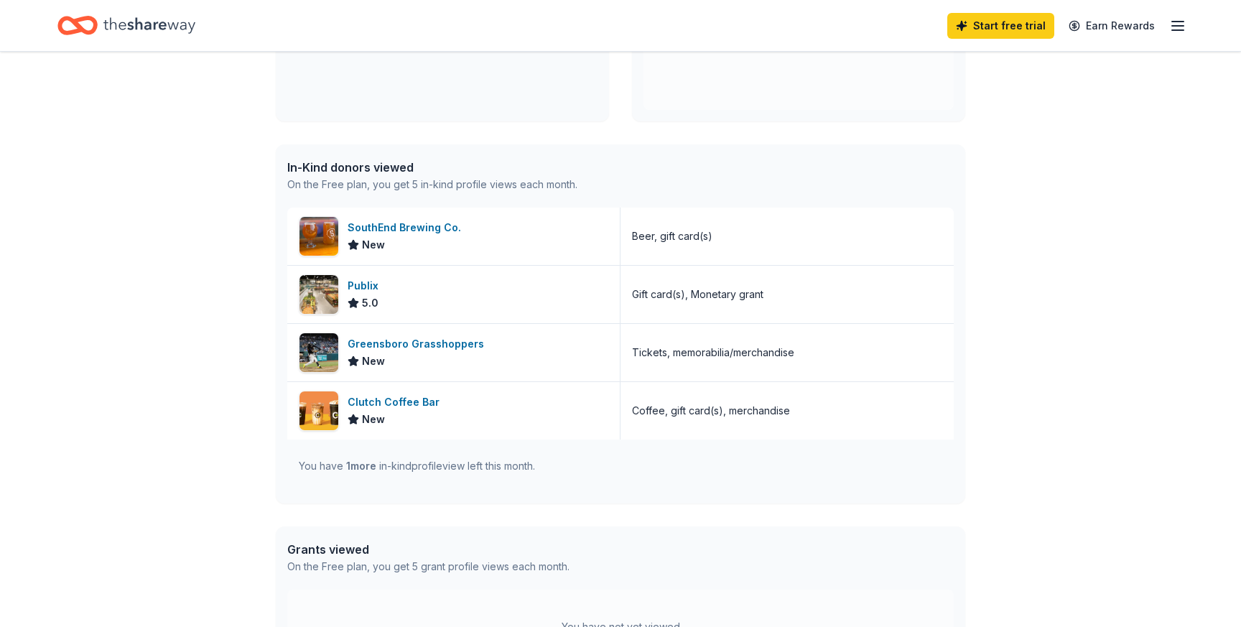
click at [552, 479] on div "You have 1 more in-kind profile view left this month." at bounding box center [620, 465] width 666 height 52
click at [519, 467] on div "You have 1 more in-kind profile view left this month." at bounding box center [417, 465] width 236 height 17
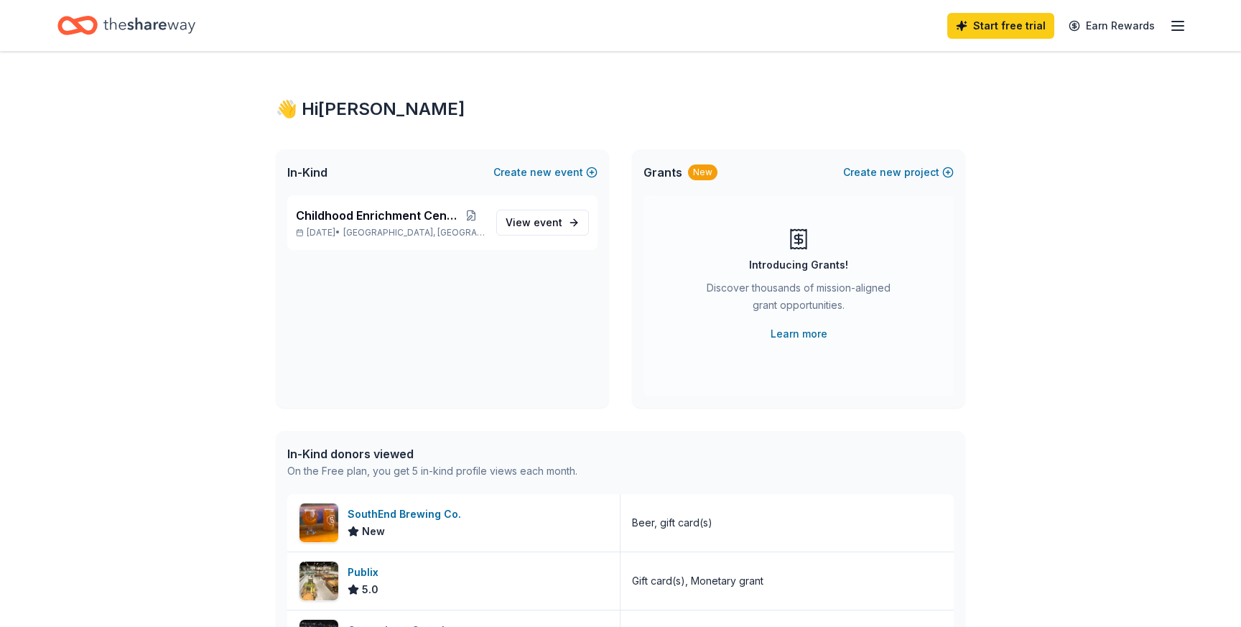
click at [129, 22] on icon "Home" at bounding box center [149, 25] width 92 height 16
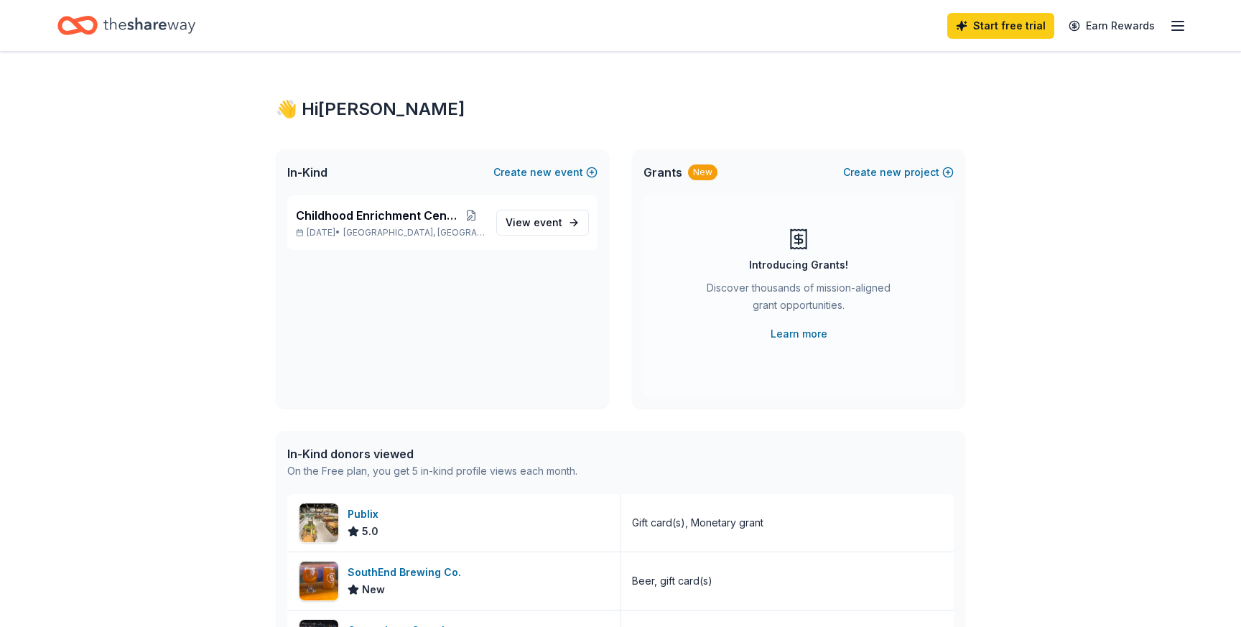
click at [1187, 29] on div "Start free trial Earn Rewards" at bounding box center [620, 25] width 1241 height 51
click at [1180, 27] on icon "button" at bounding box center [1177, 25] width 17 height 17
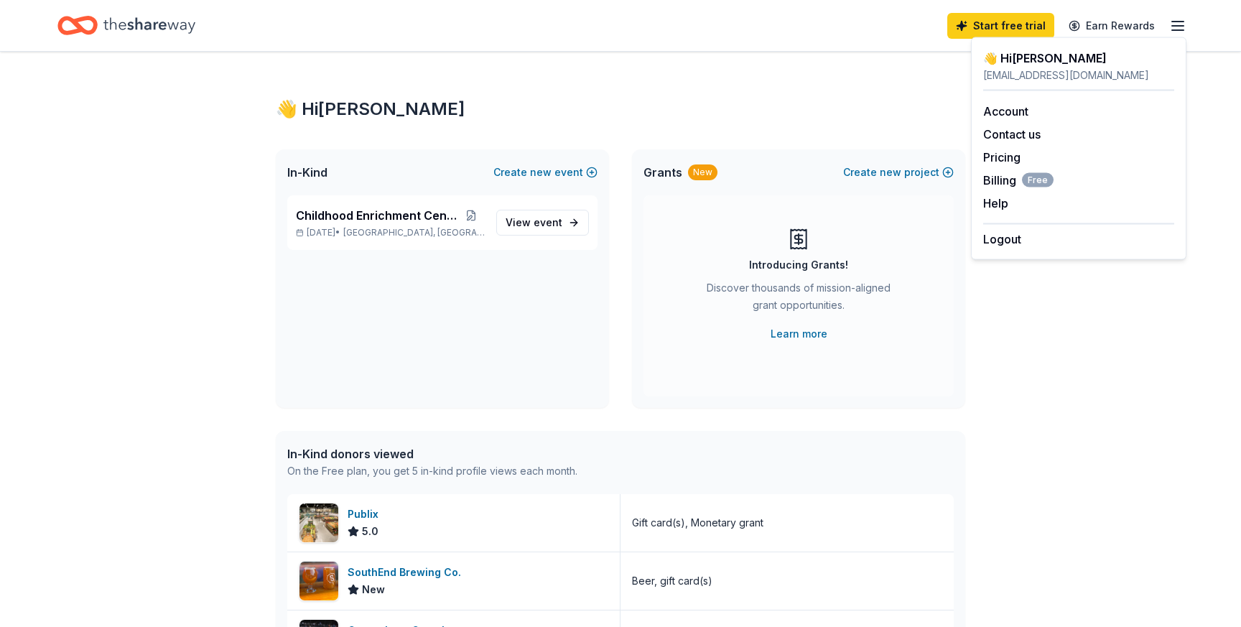
click at [175, 25] on icon "Home" at bounding box center [149, 25] width 92 height 29
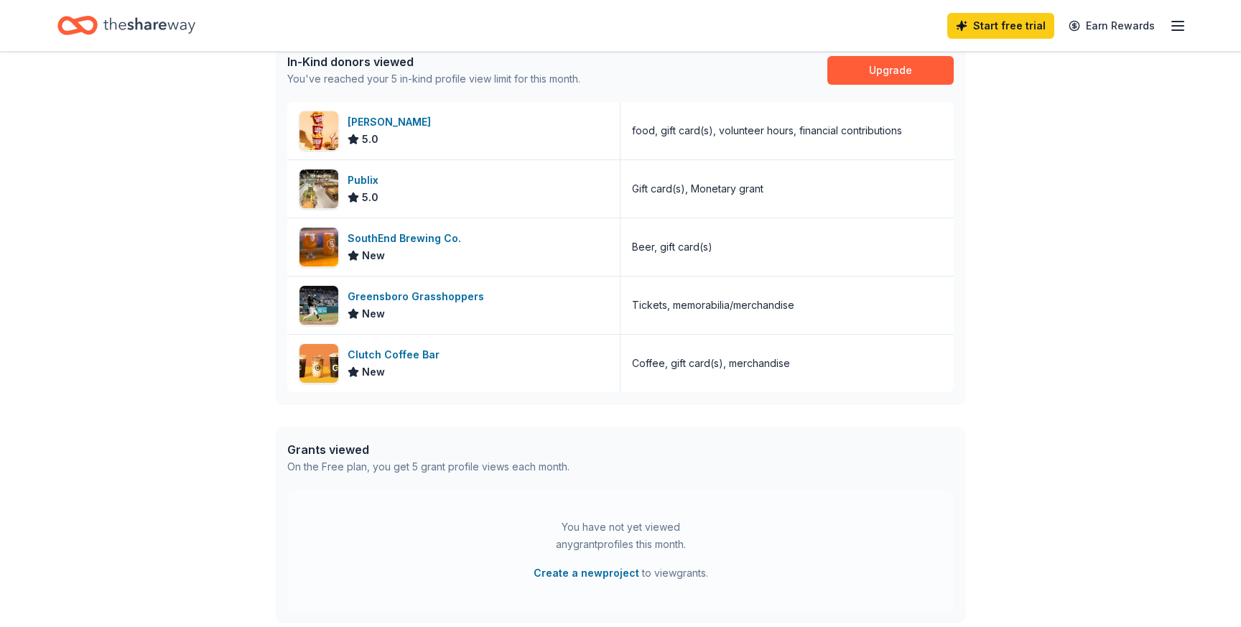
scroll to position [273, 0]
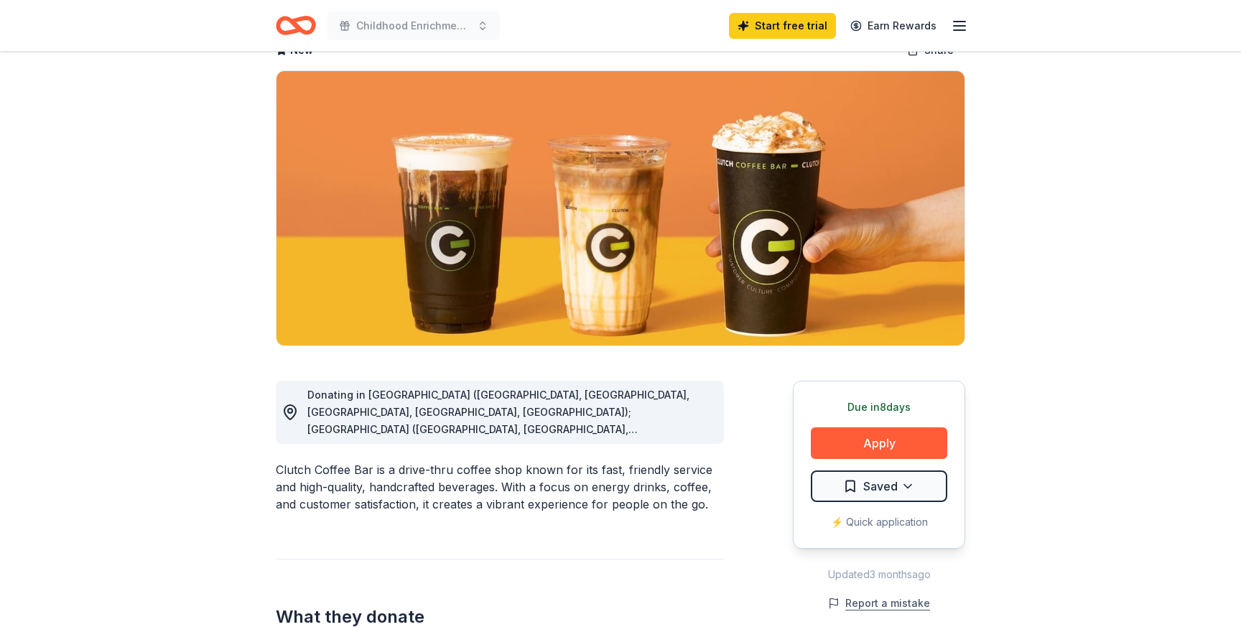
scroll to position [34, 0]
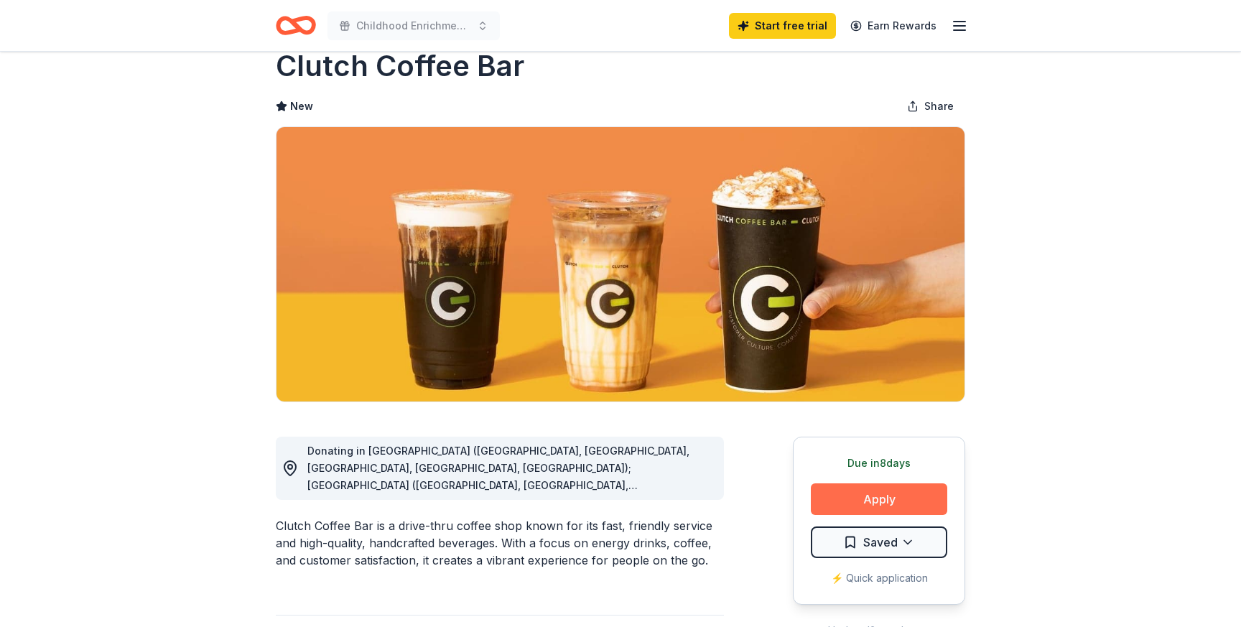
click at [886, 505] on button "Apply" at bounding box center [879, 499] width 136 height 32
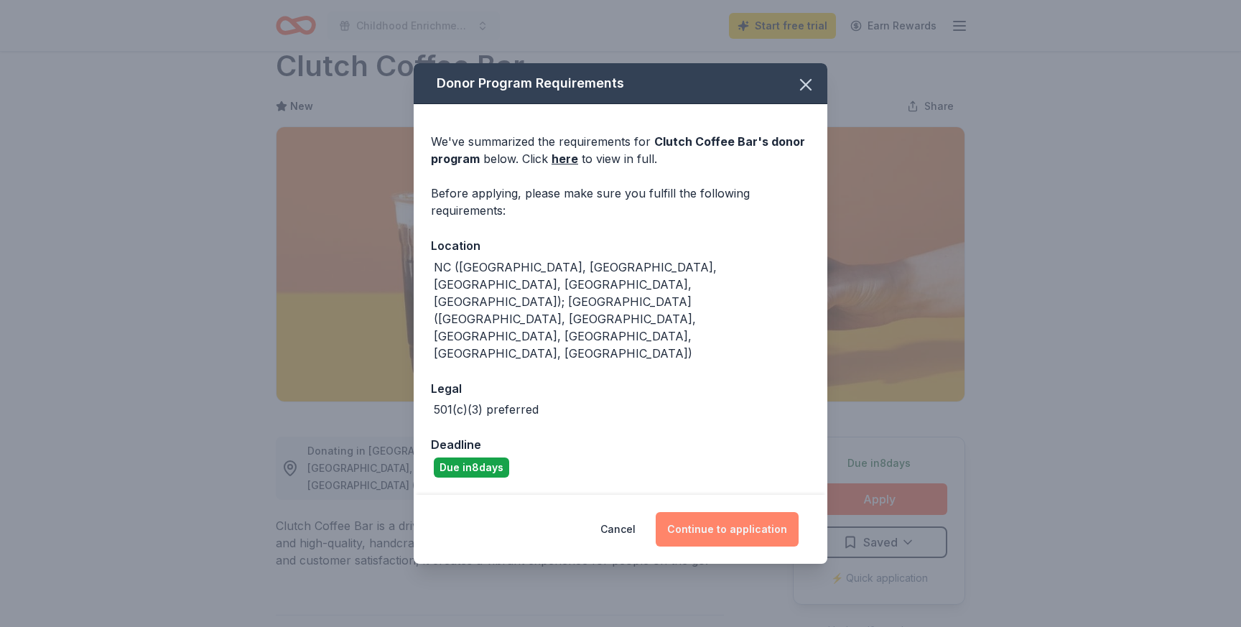
click at [728, 512] on button "Continue to application" at bounding box center [726, 529] width 143 height 34
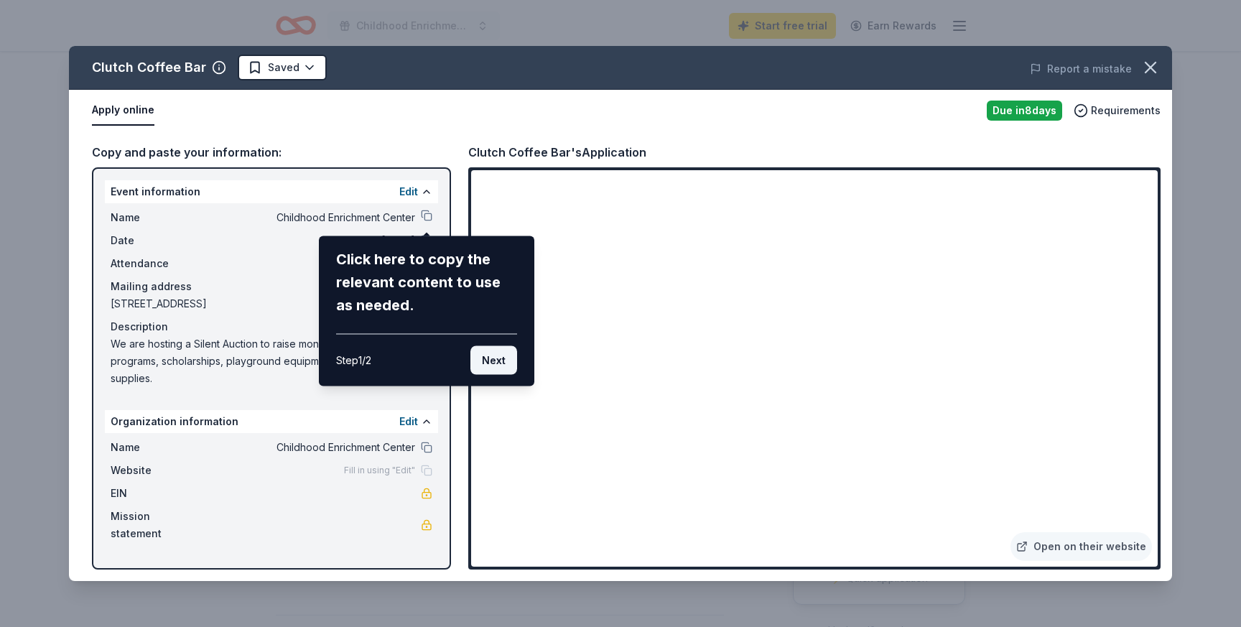
click at [483, 354] on button "Next" at bounding box center [493, 360] width 47 height 29
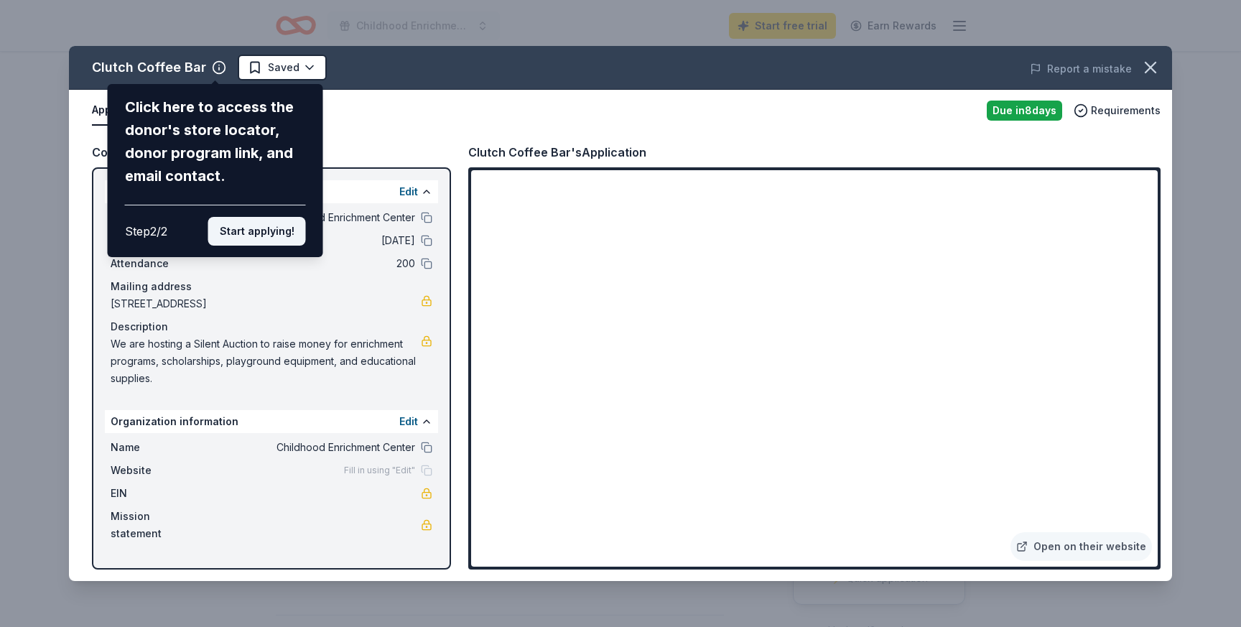
click at [263, 226] on button "Start applying!" at bounding box center [257, 231] width 98 height 29
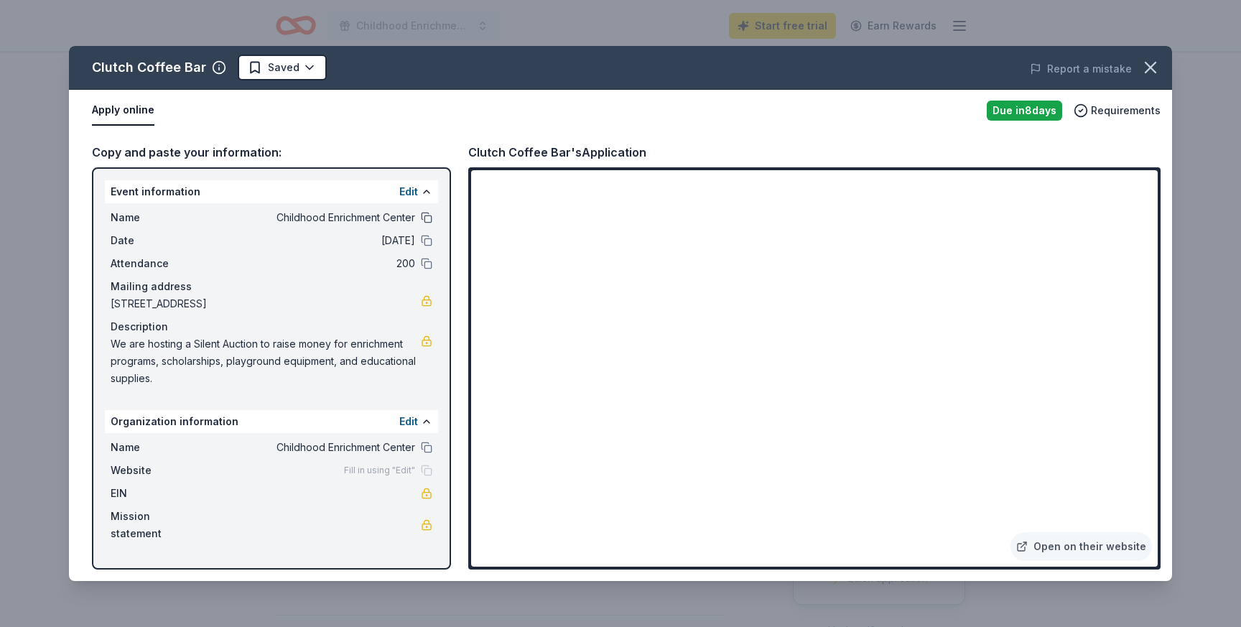
click at [423, 214] on button at bounding box center [426, 217] width 11 height 11
drag, startPoint x: 158, startPoint y: 375, endPoint x: 101, endPoint y: 342, distance: 65.6
click at [101, 342] on div "Event information Edit Name Childhood Enrichment Center Date 10/31/25 Attendanc…" at bounding box center [271, 368] width 359 height 402
click at [424, 239] on button at bounding box center [426, 240] width 11 height 11
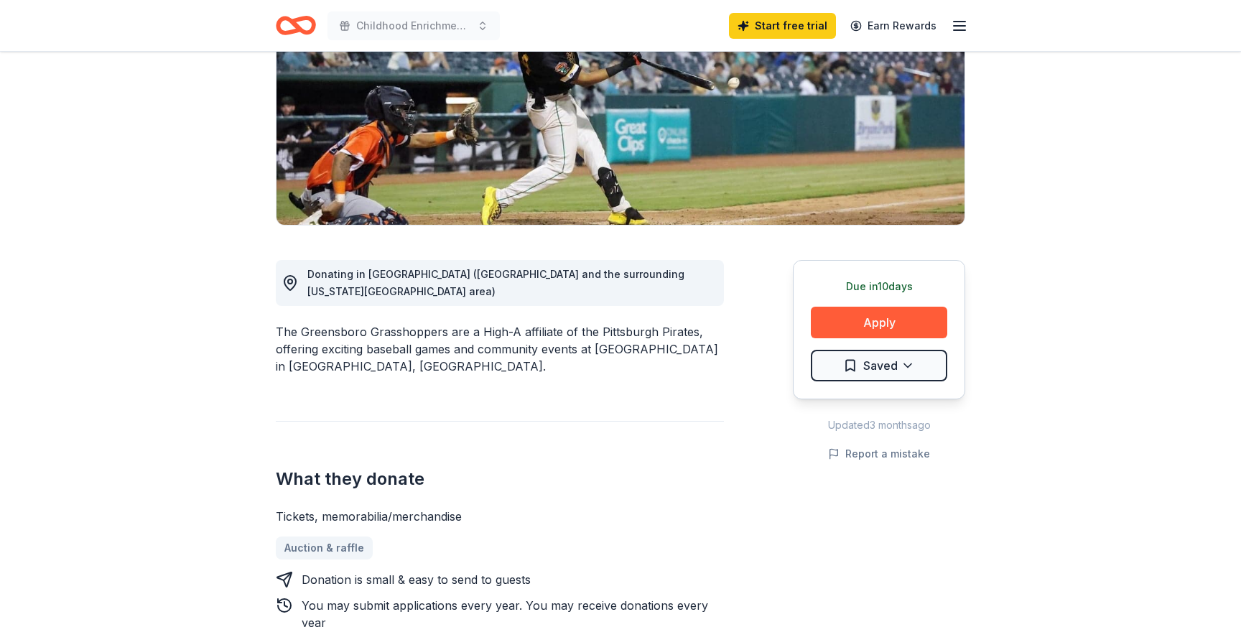
scroll to position [200, 0]
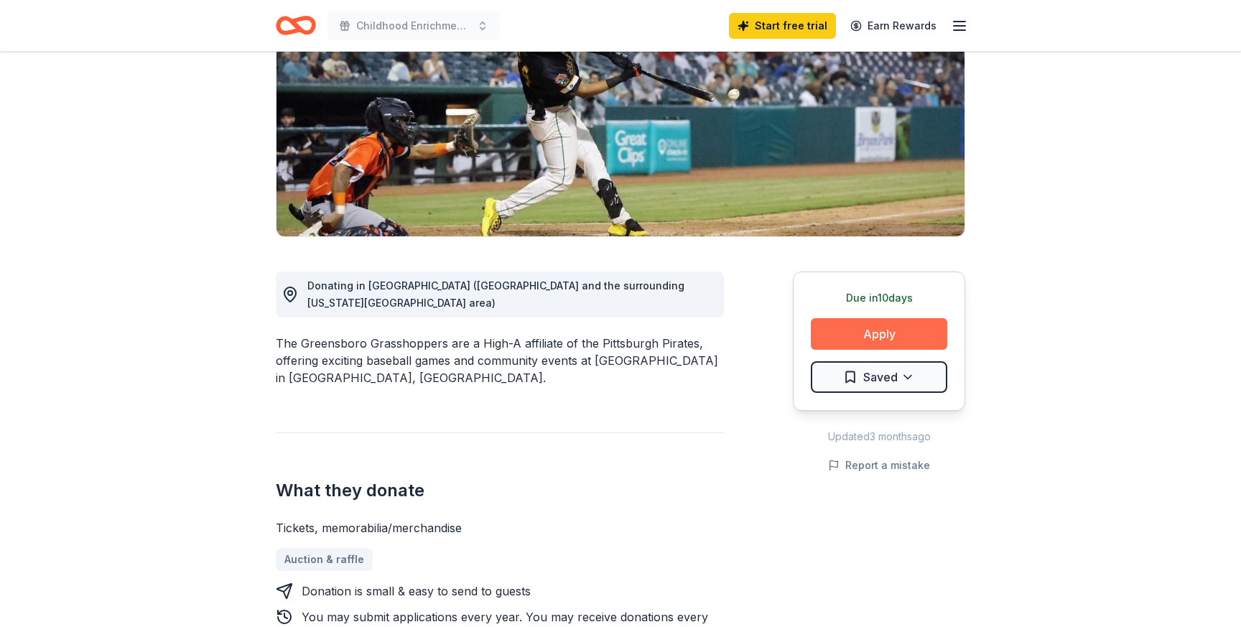
click at [855, 329] on button "Apply" at bounding box center [879, 334] width 136 height 32
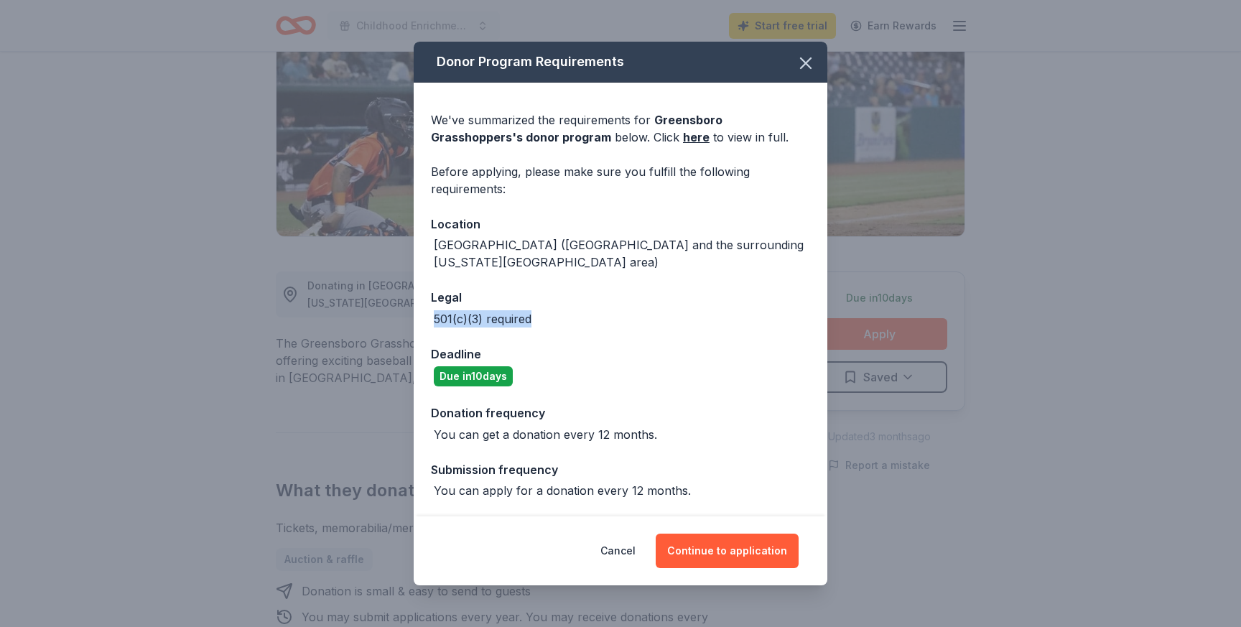
drag, startPoint x: 435, startPoint y: 308, endPoint x: 629, endPoint y: 310, distance: 193.9
click at [629, 311] on div "501(c)(3) required" at bounding box center [620, 318] width 379 height 17
copy div "501(c)(3) required"
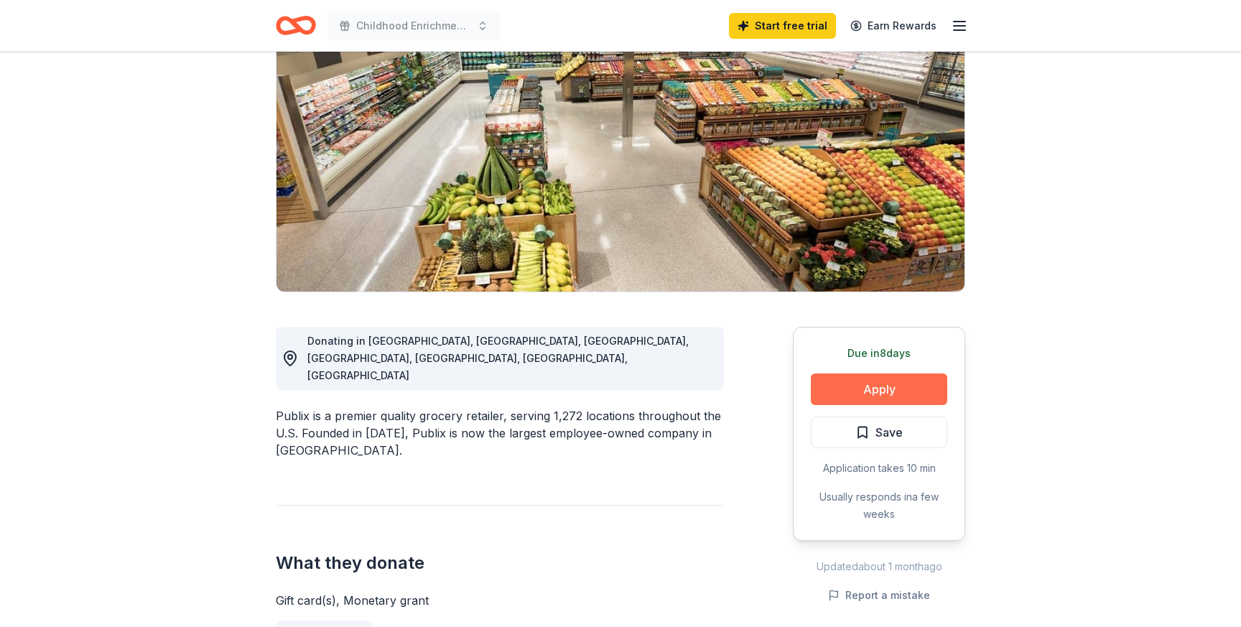
scroll to position [86, 0]
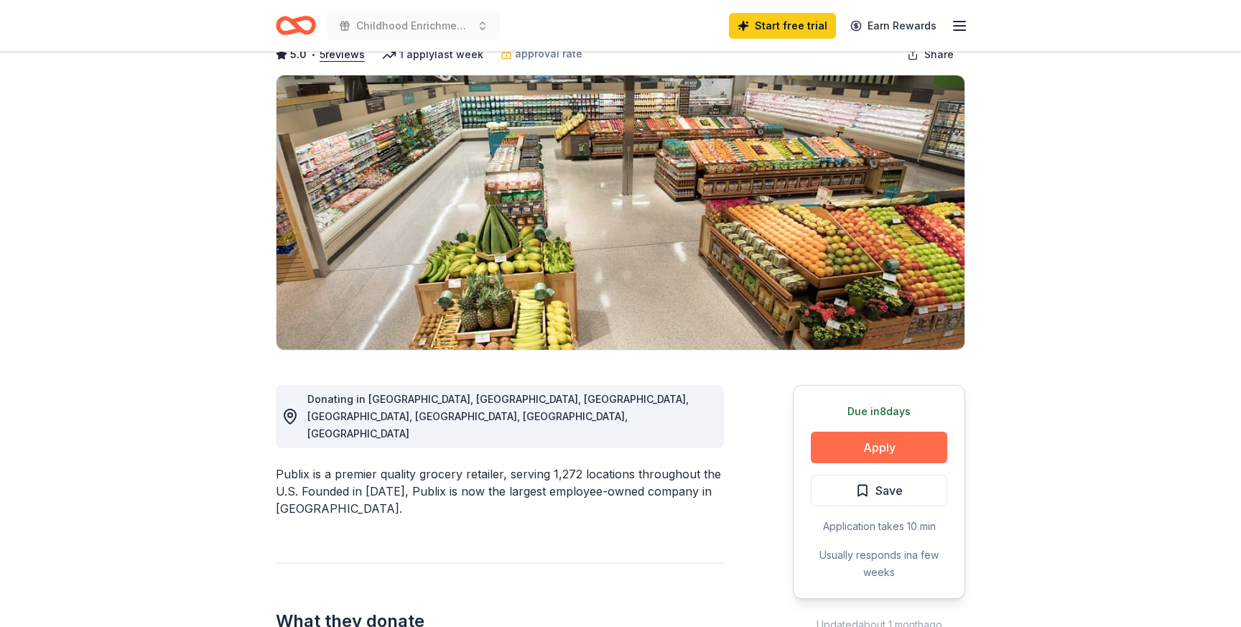
click at [869, 447] on button "Apply" at bounding box center [879, 447] width 136 height 32
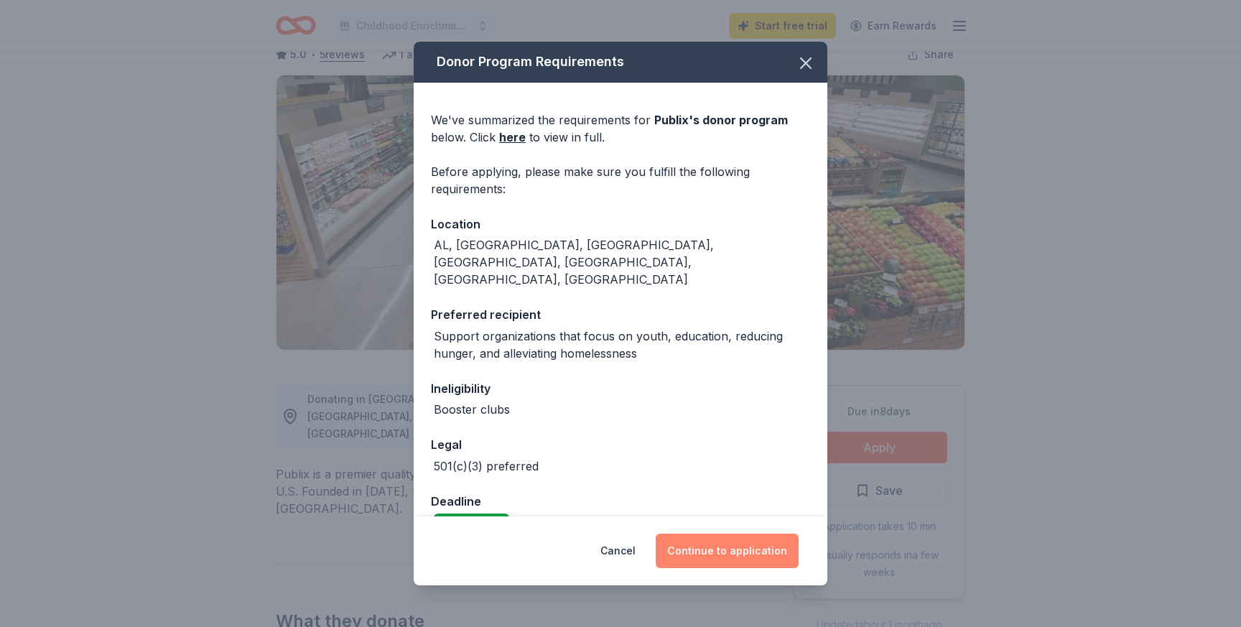
click at [730, 549] on button "Continue to application" at bounding box center [726, 550] width 143 height 34
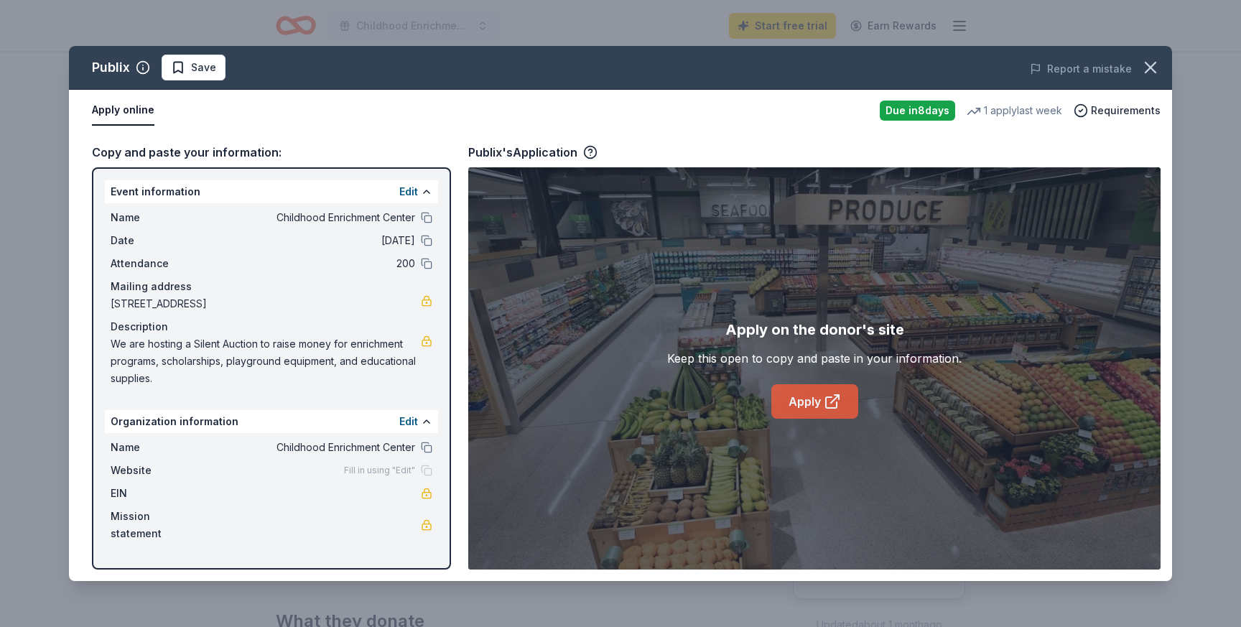
click at [818, 400] on link "Apply" at bounding box center [814, 401] width 87 height 34
click at [1149, 64] on icon "button" at bounding box center [1150, 67] width 20 height 20
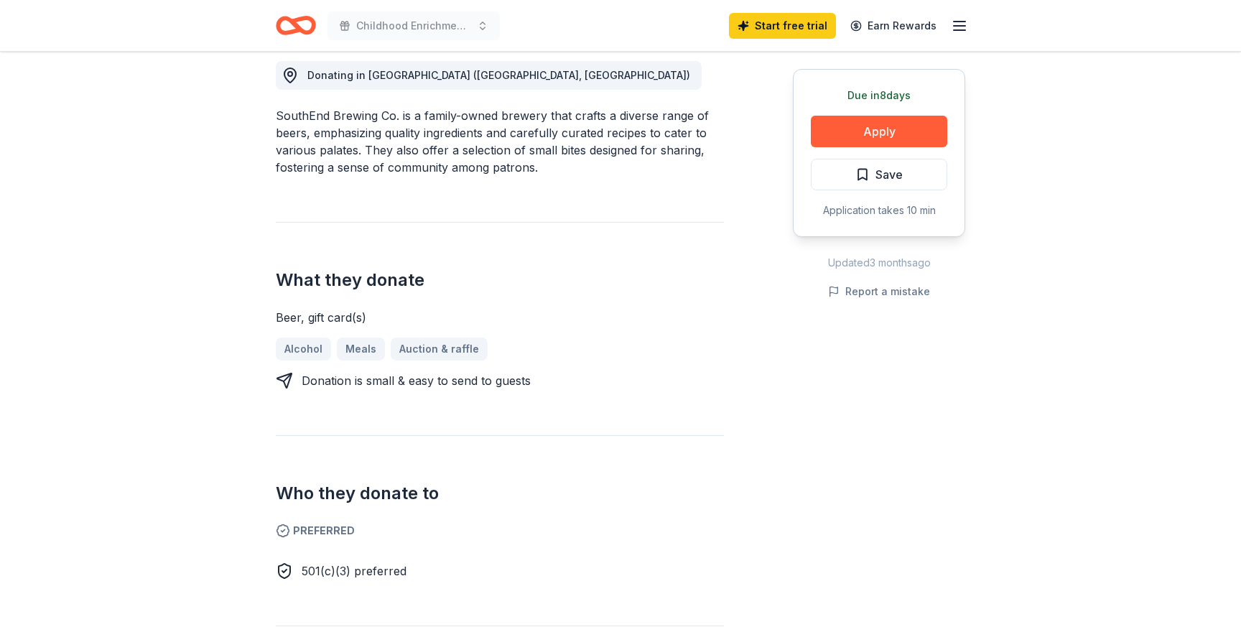
scroll to position [30, 0]
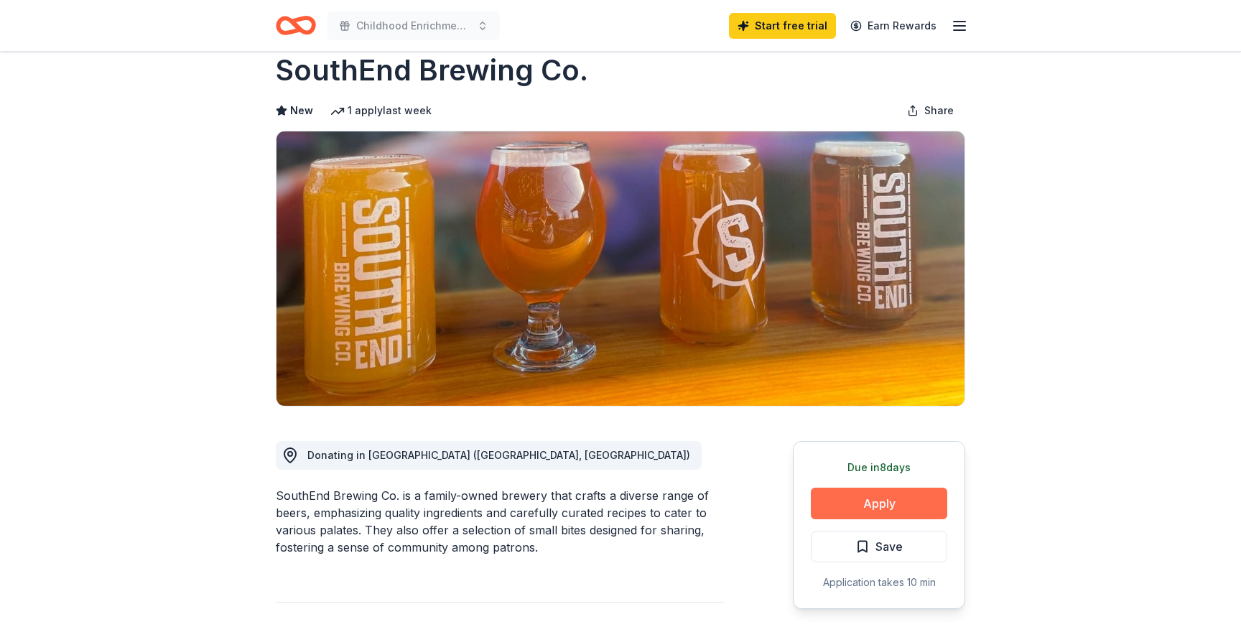
click at [870, 515] on button "Apply" at bounding box center [879, 503] width 136 height 32
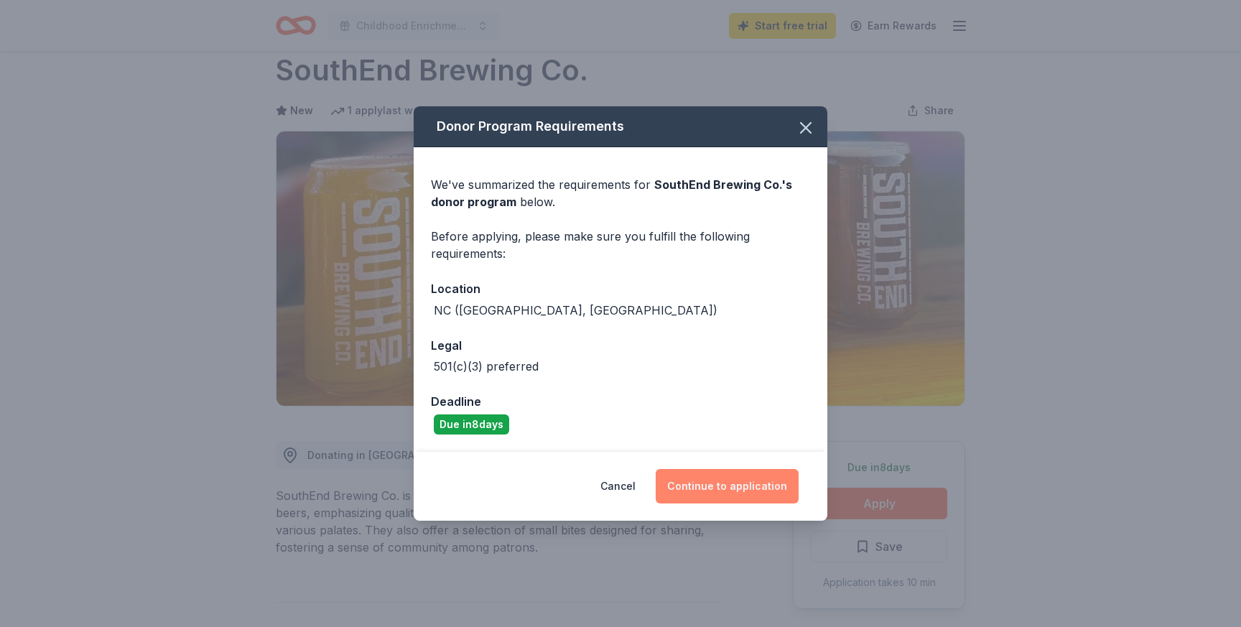
click at [727, 485] on button "Continue to application" at bounding box center [726, 486] width 143 height 34
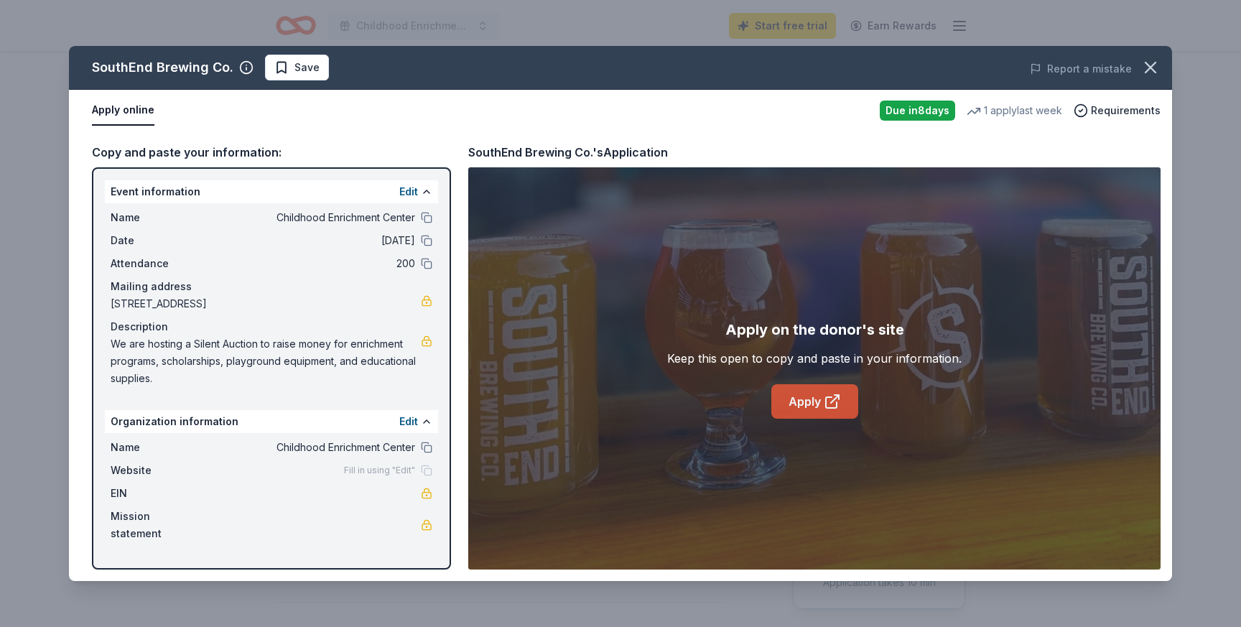
click at [816, 409] on link "Apply" at bounding box center [814, 401] width 87 height 34
click at [1155, 73] on icon "button" at bounding box center [1150, 67] width 20 height 20
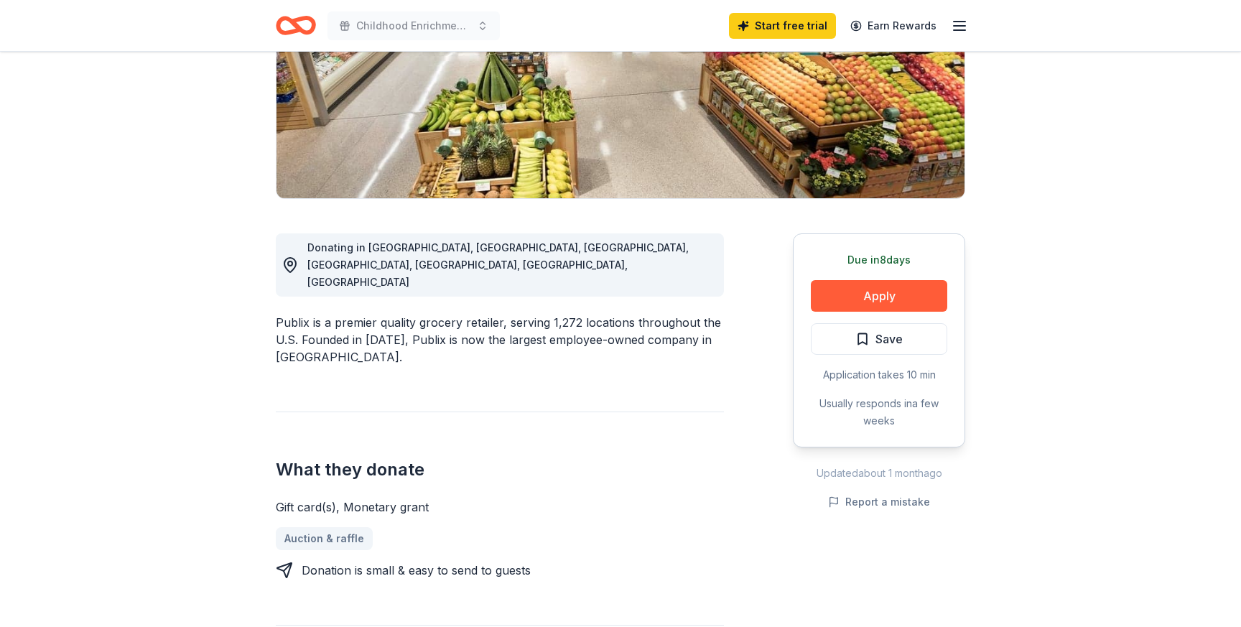
scroll to position [251, 0]
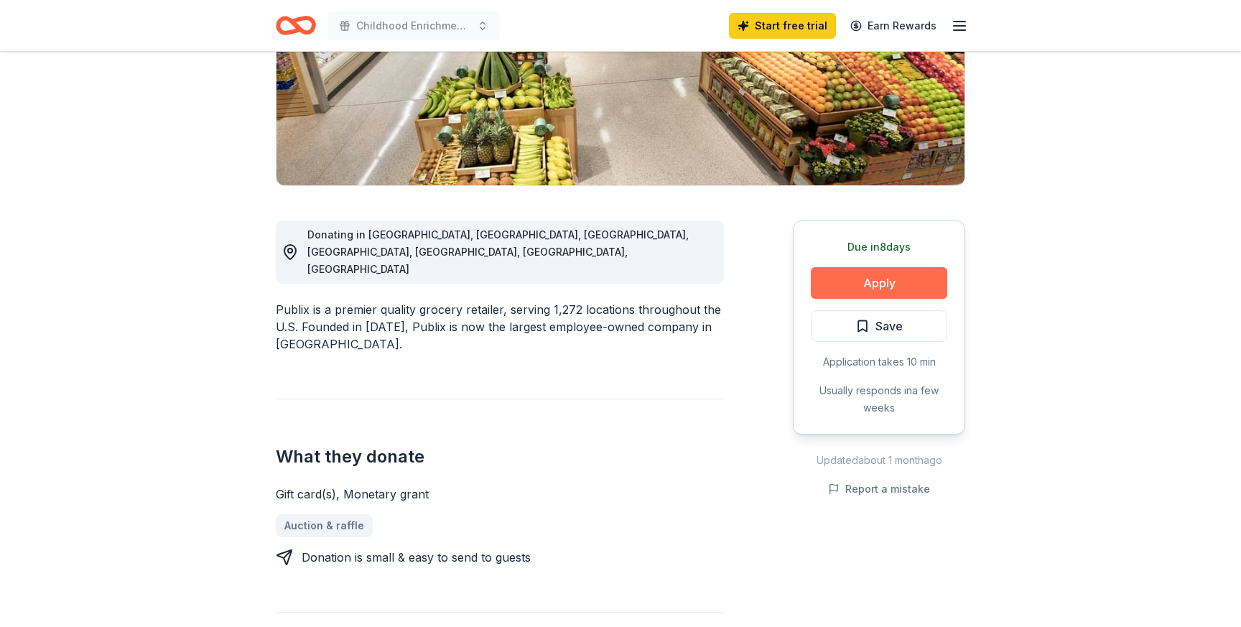
click at [858, 285] on button "Apply" at bounding box center [879, 283] width 136 height 32
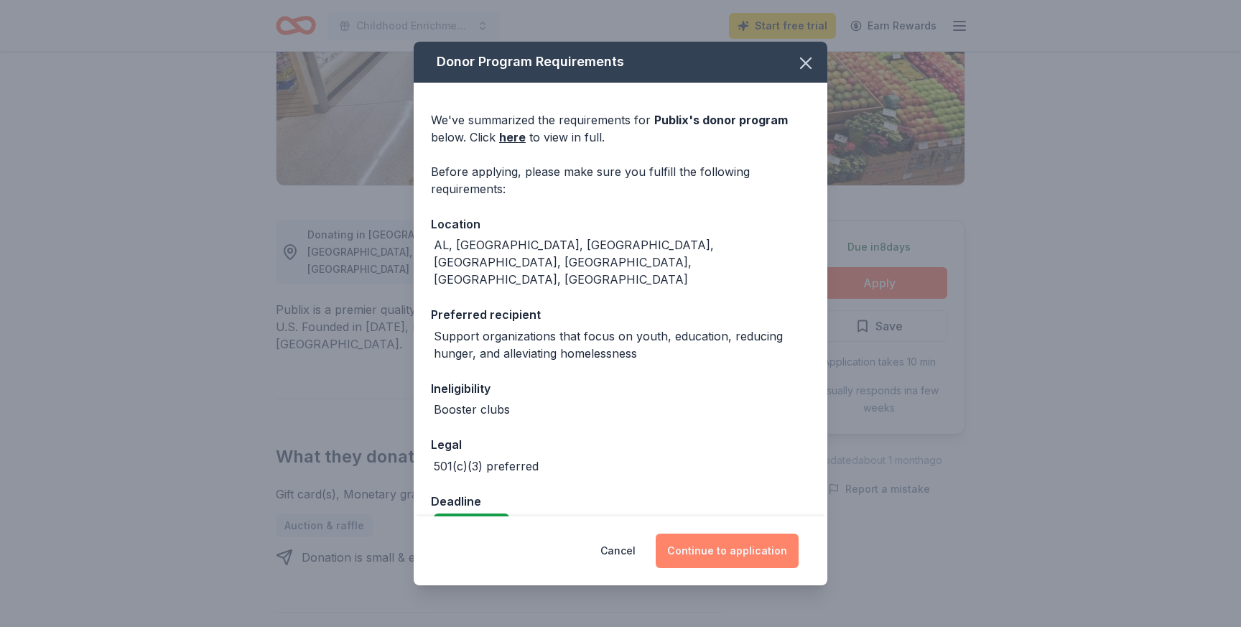
click at [697, 546] on button "Continue to application" at bounding box center [726, 550] width 143 height 34
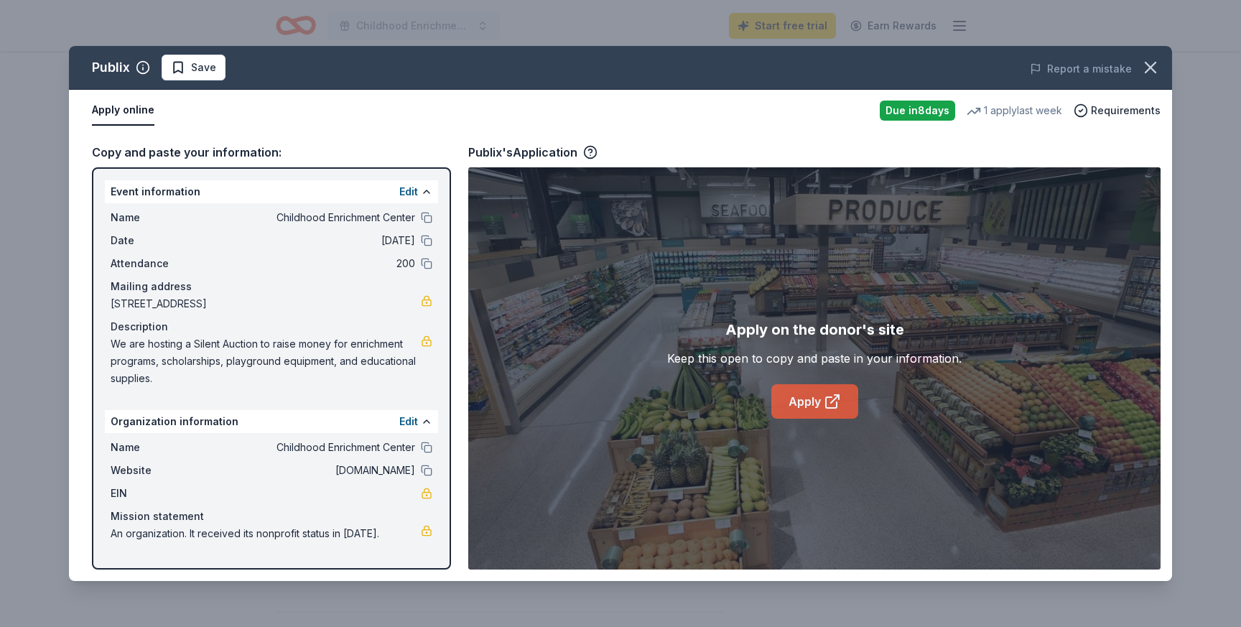
click at [815, 400] on link "Apply" at bounding box center [814, 401] width 87 height 34
click at [1144, 65] on icon "button" at bounding box center [1150, 67] width 20 height 20
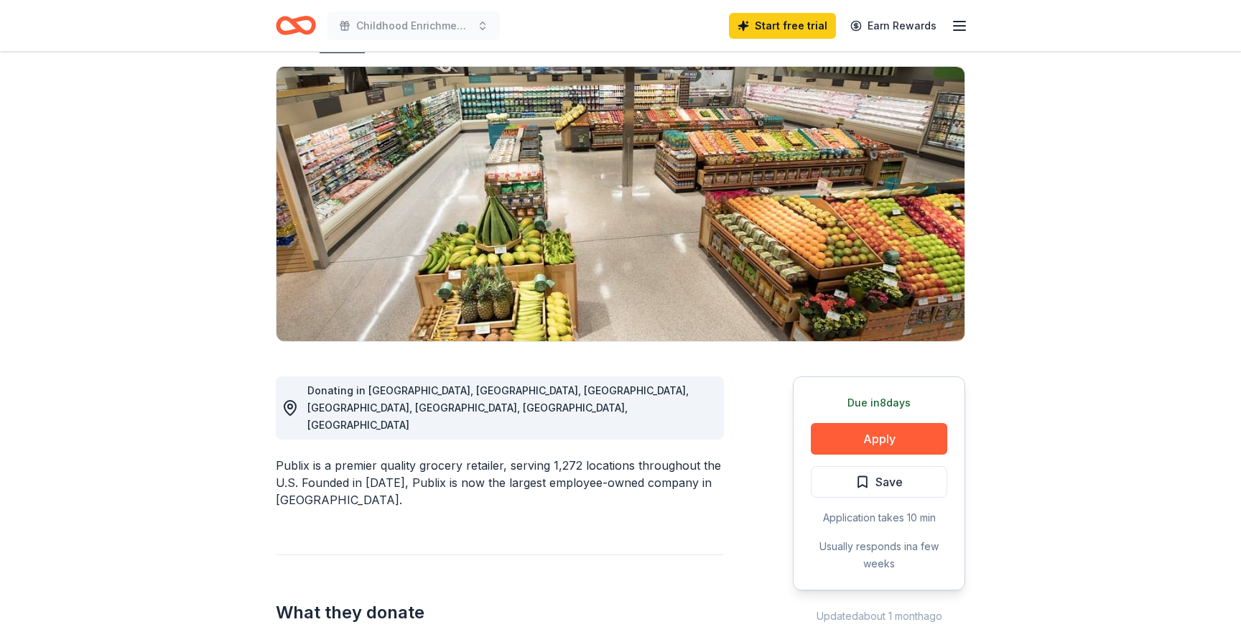
scroll to position [0, 0]
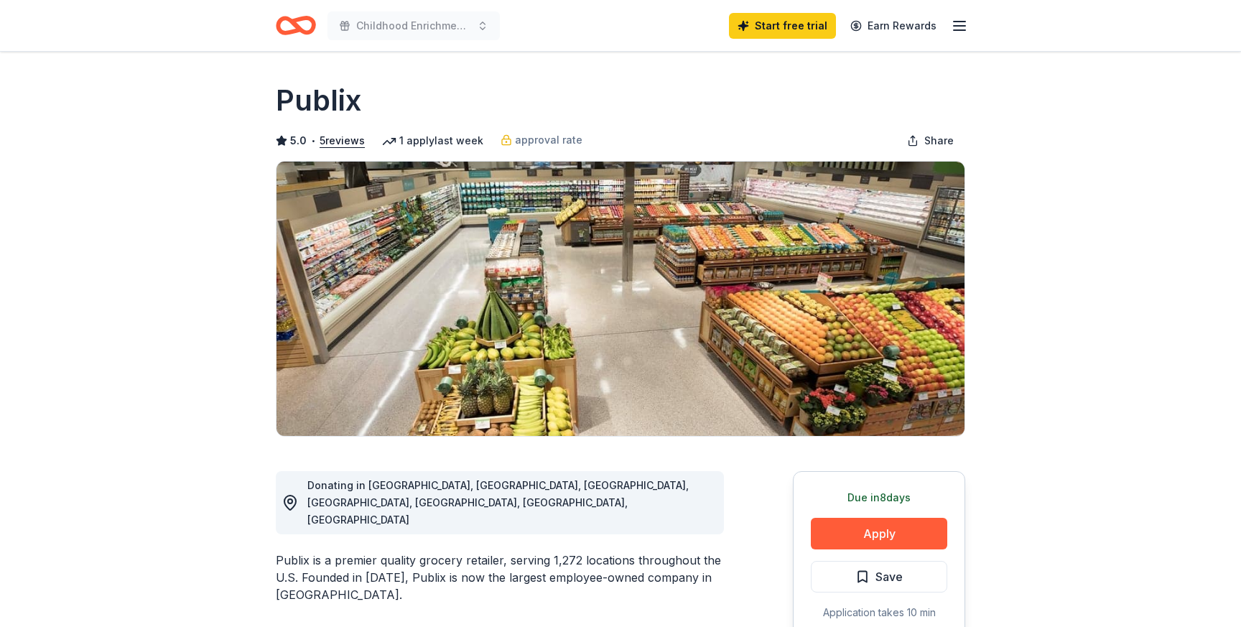
click at [294, 20] on icon "Home" at bounding box center [302, 25] width 22 height 14
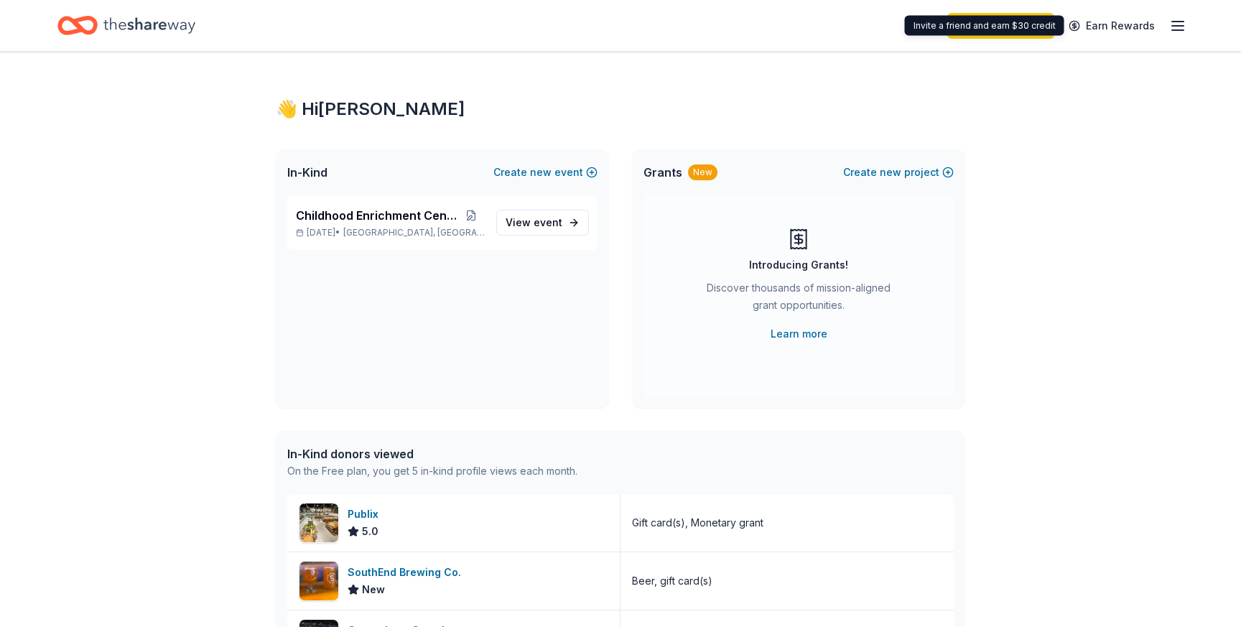
click at [1177, 34] on div "Start free trial Earn Rewards" at bounding box center [1066, 26] width 239 height 34
click at [1179, 22] on line "button" at bounding box center [1177, 22] width 11 height 0
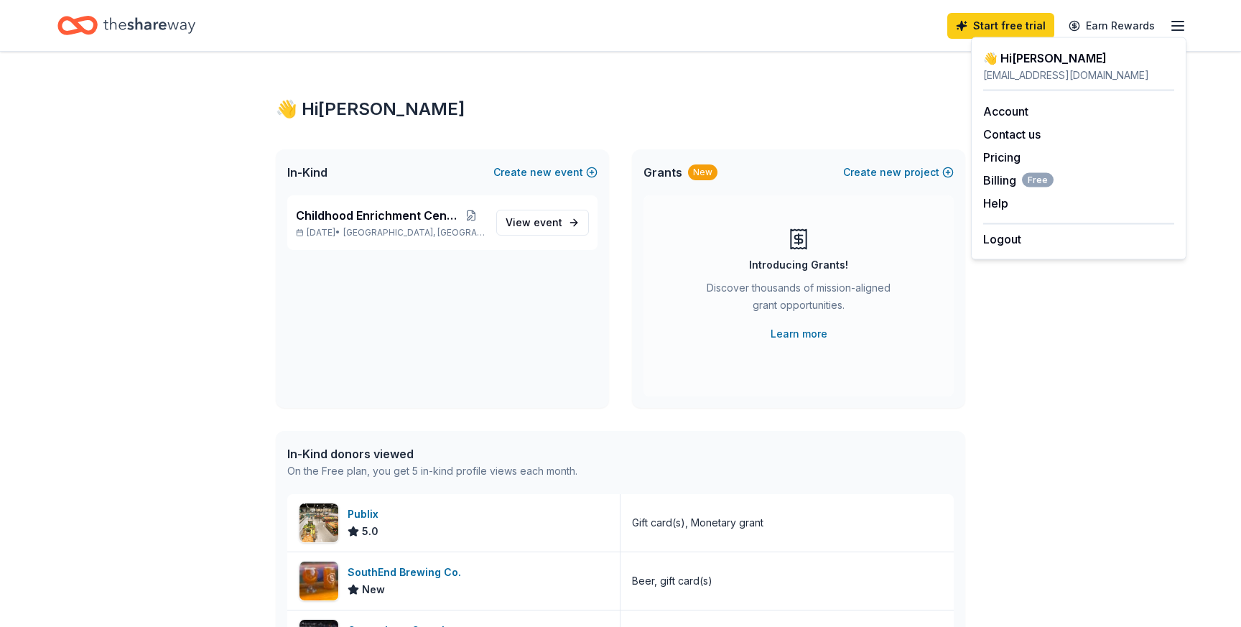
click at [178, 31] on icon "Home" at bounding box center [149, 25] width 92 height 29
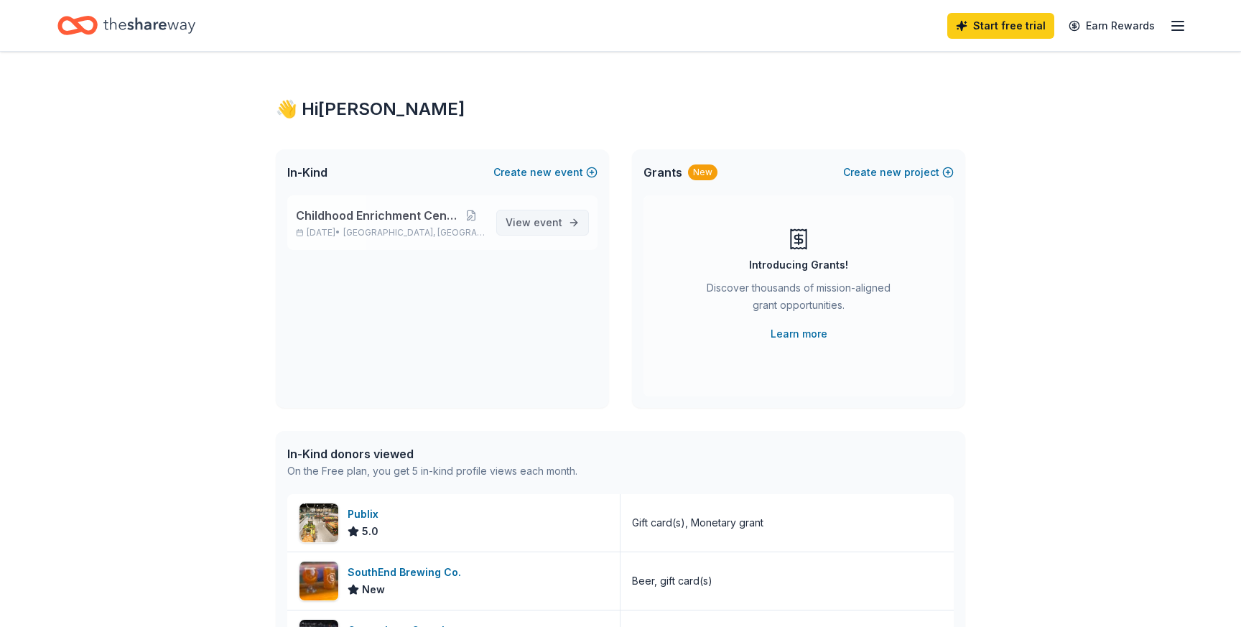
click at [523, 225] on span "View event" at bounding box center [533, 222] width 57 height 17
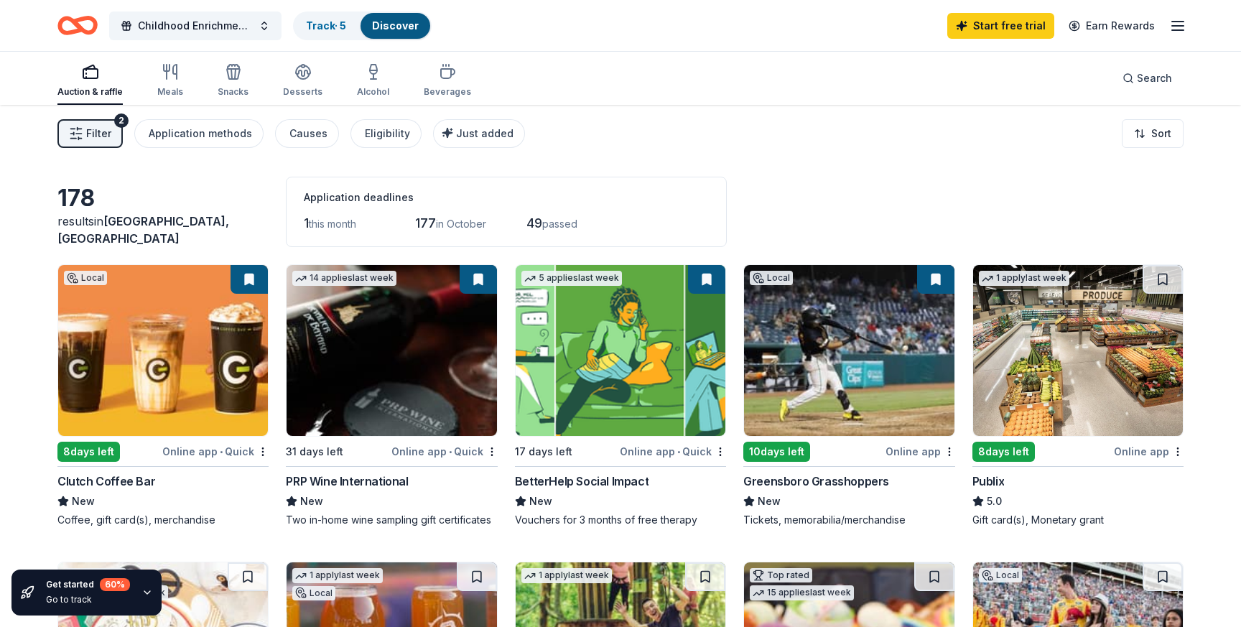
click at [104, 131] on span "Filter" at bounding box center [98, 133] width 25 height 17
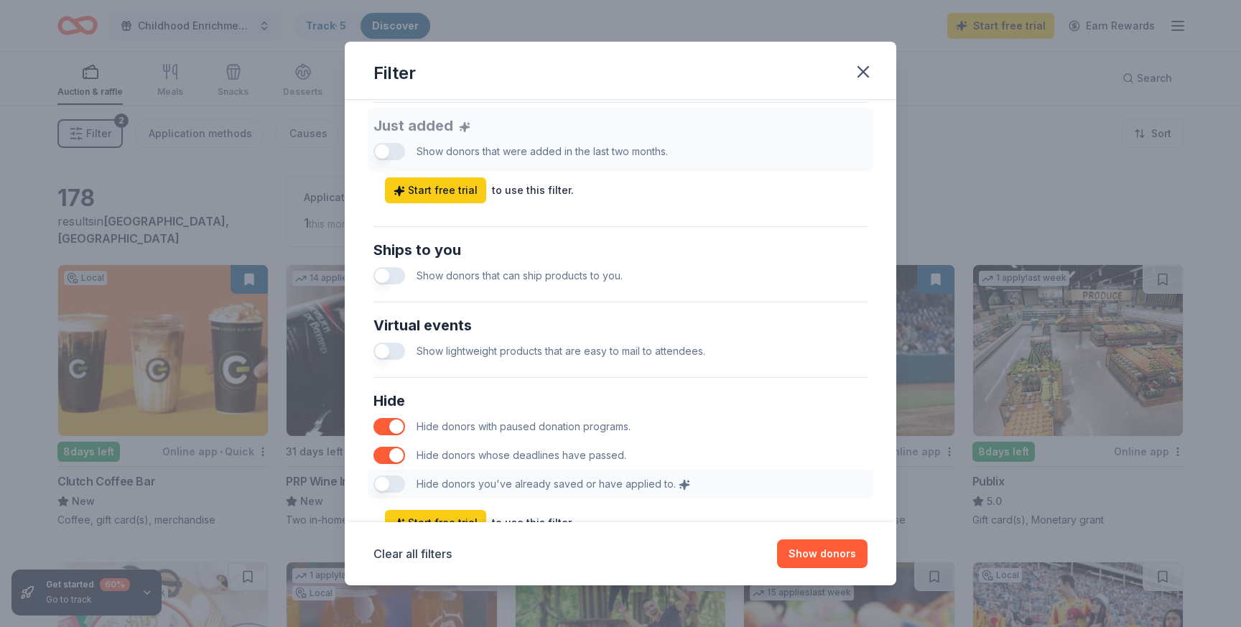
scroll to position [622, 0]
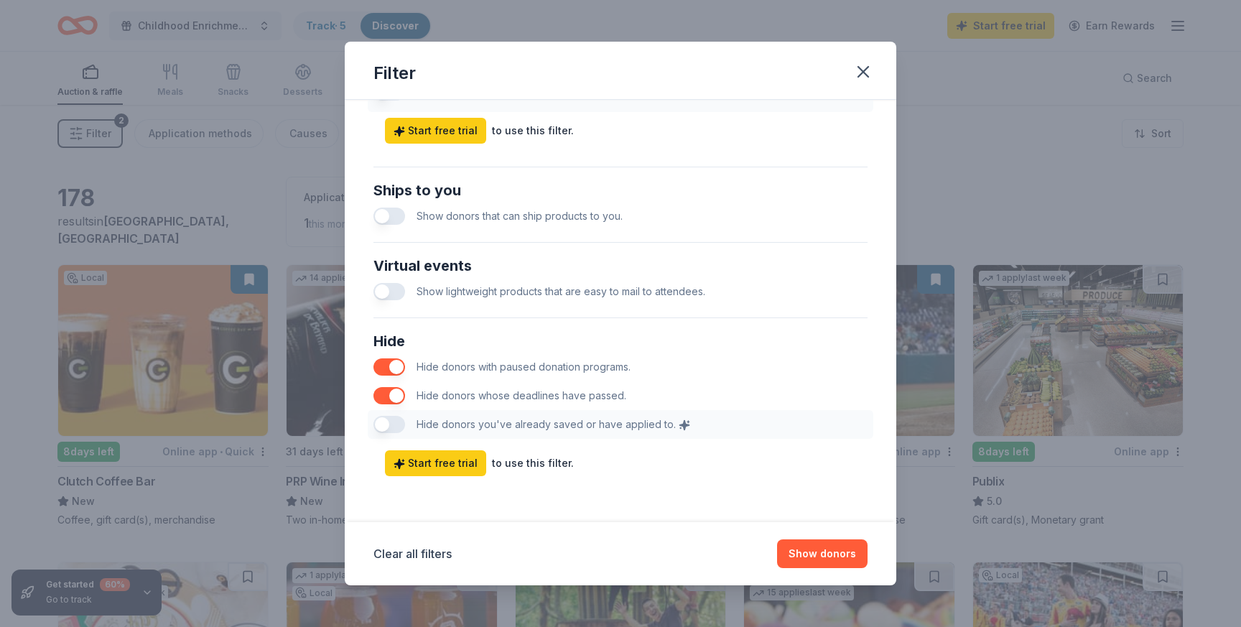
click at [968, 155] on div "Filter Causes Find donors that support causes like yours. Animals Art & Culture…" at bounding box center [620, 313] width 1241 height 627
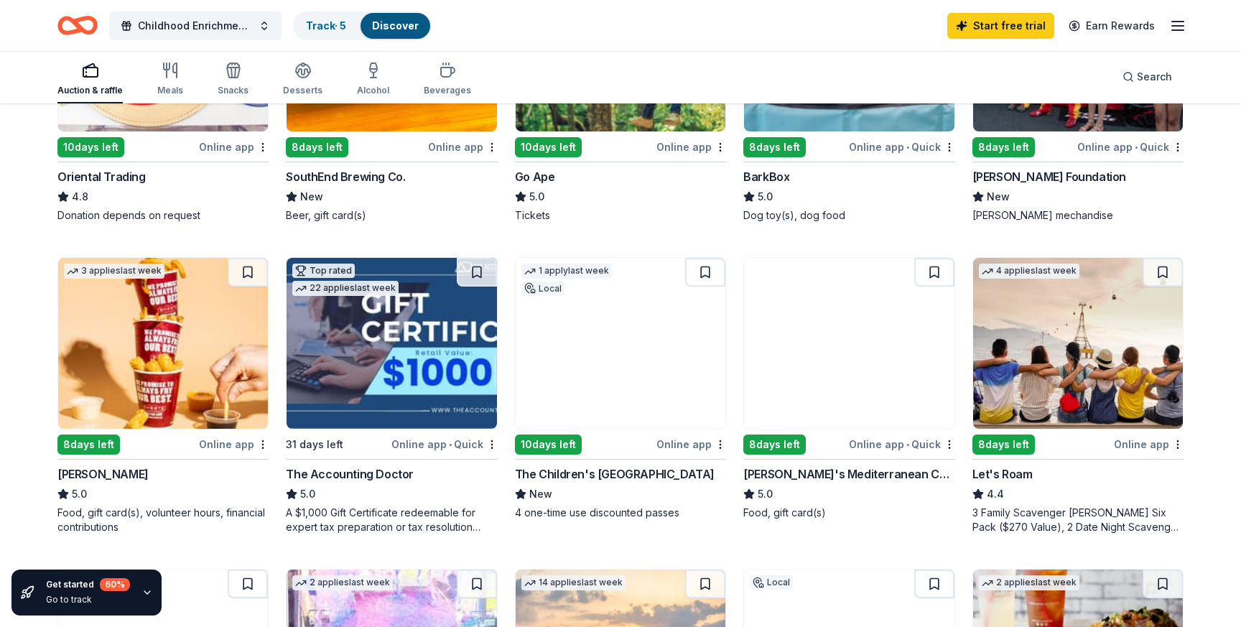
scroll to position [570, 0]
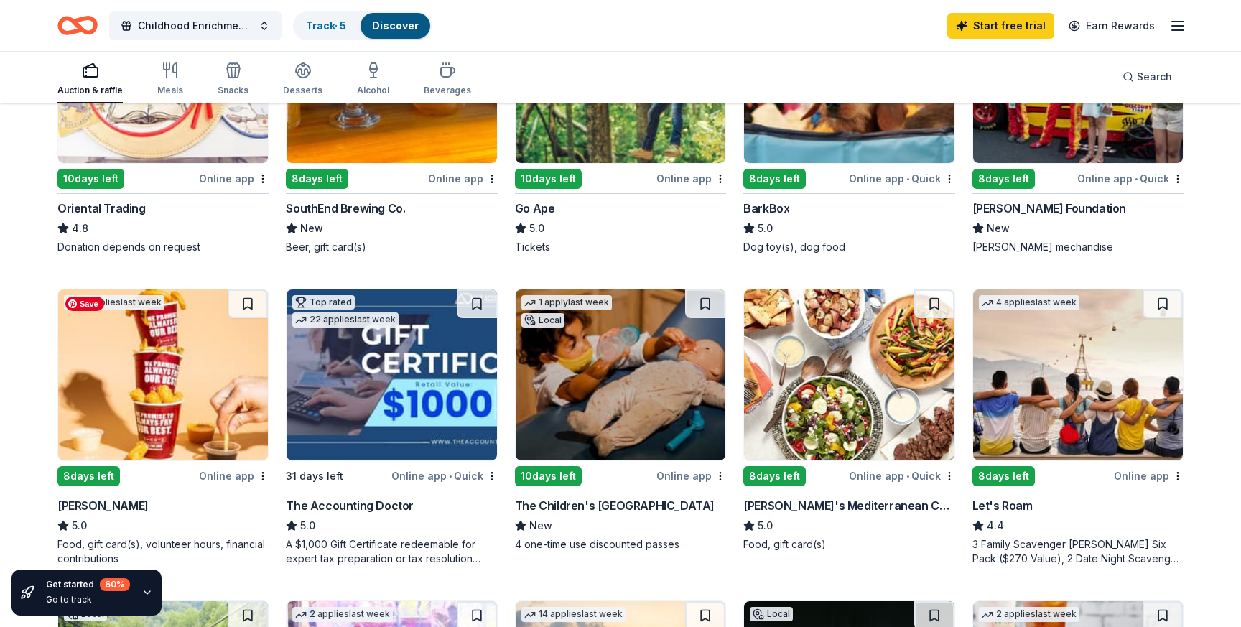
click at [179, 377] on img at bounding box center [163, 374] width 210 height 171
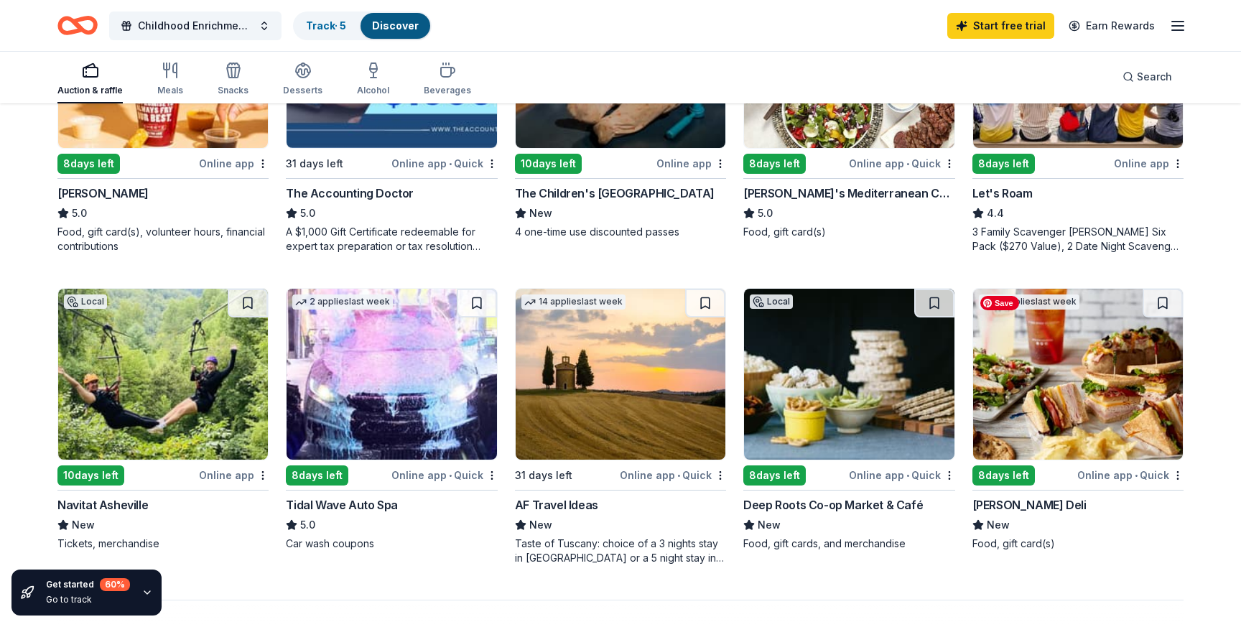
scroll to position [891, 0]
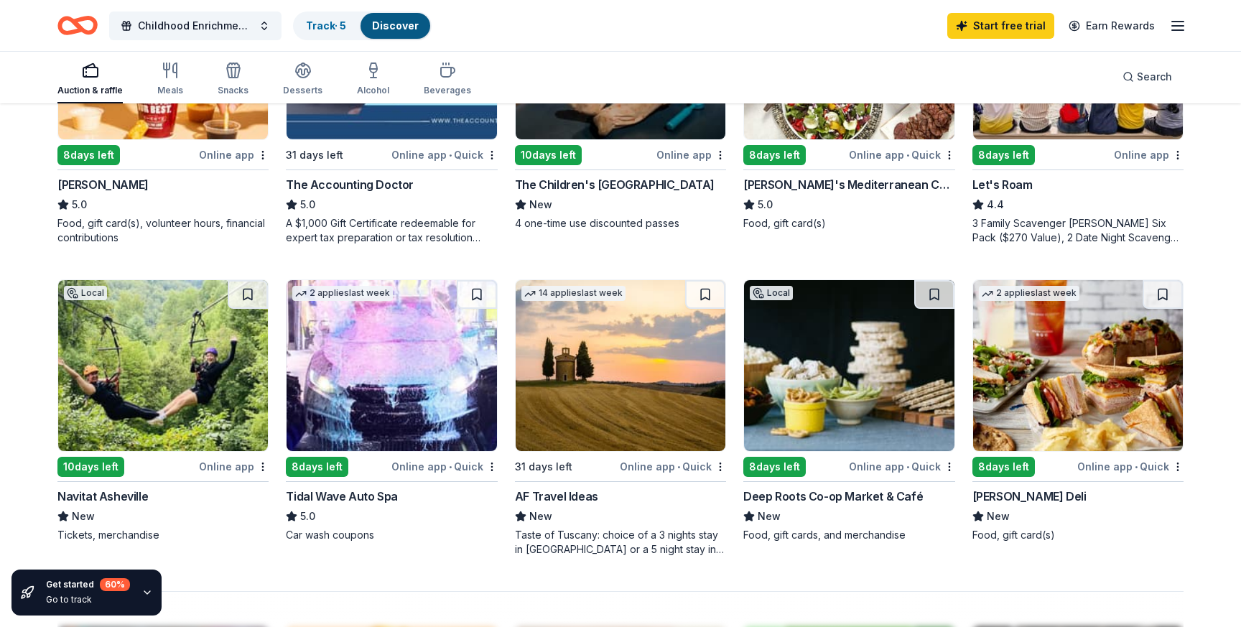
drag, startPoint x: 961, startPoint y: 495, endPoint x: 1063, endPoint y: 498, distance: 102.0
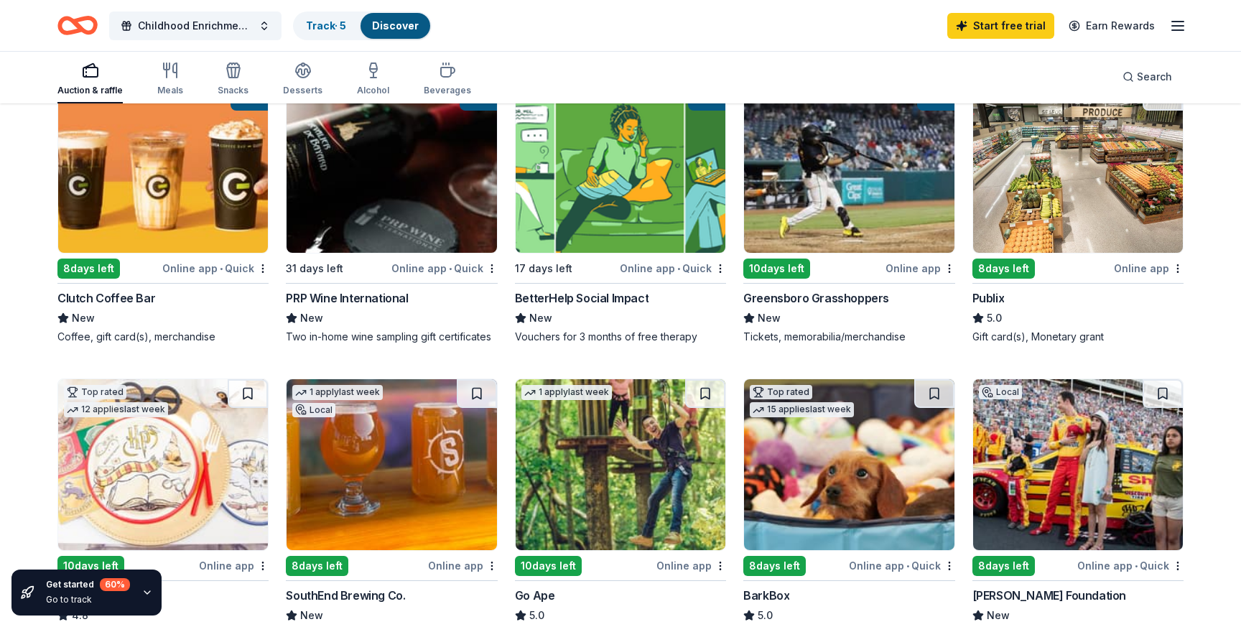
scroll to position [0, 0]
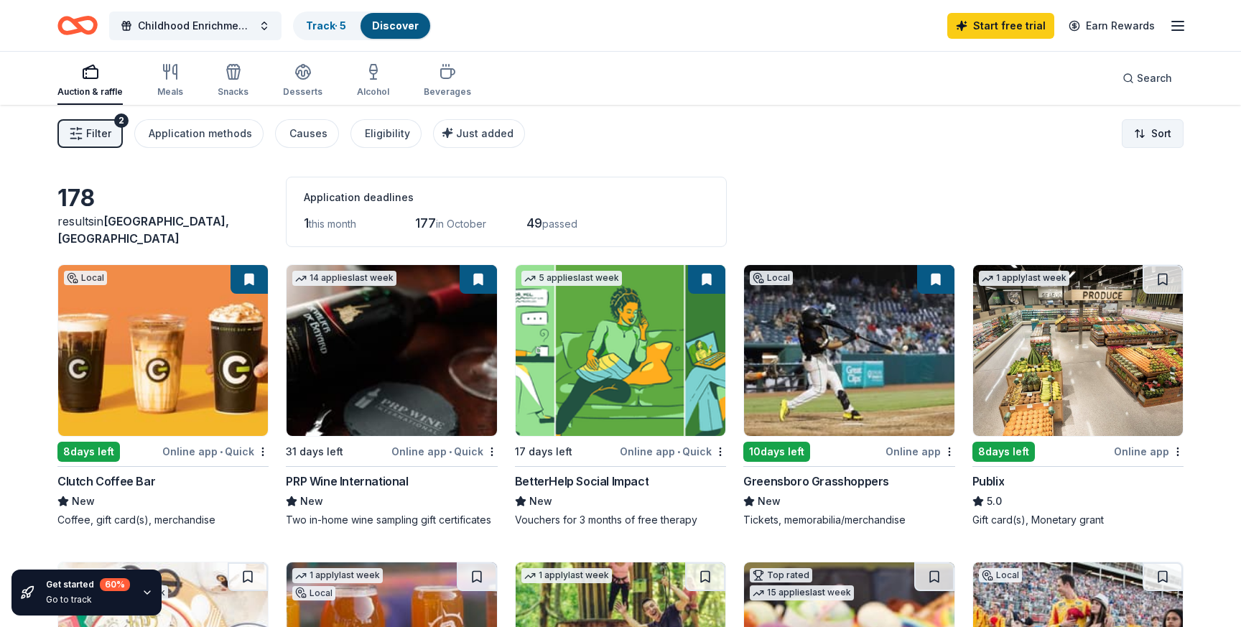
click at [1158, 134] on html "Save Childhood Enrichment Center Track · 5 Discover Start free trial Earn Rewar…" at bounding box center [620, 313] width 1241 height 627
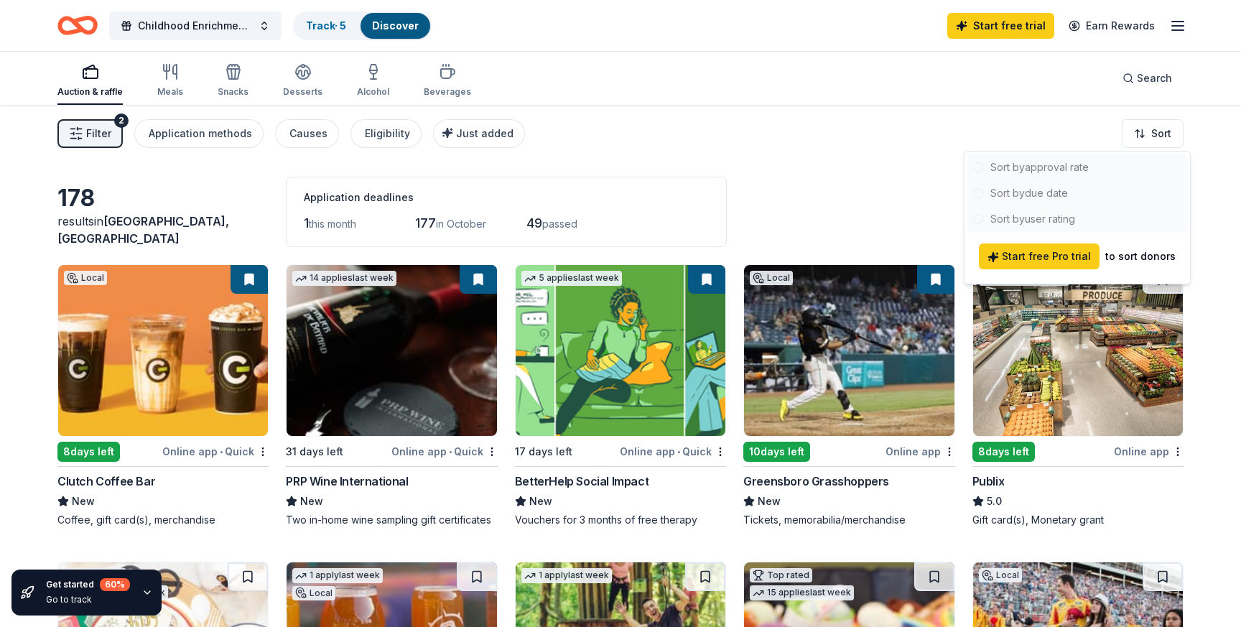
click at [827, 200] on html "Save Childhood Enrichment Center Track · 5 Discover Start free trial Earn Rewar…" at bounding box center [620, 313] width 1241 height 627
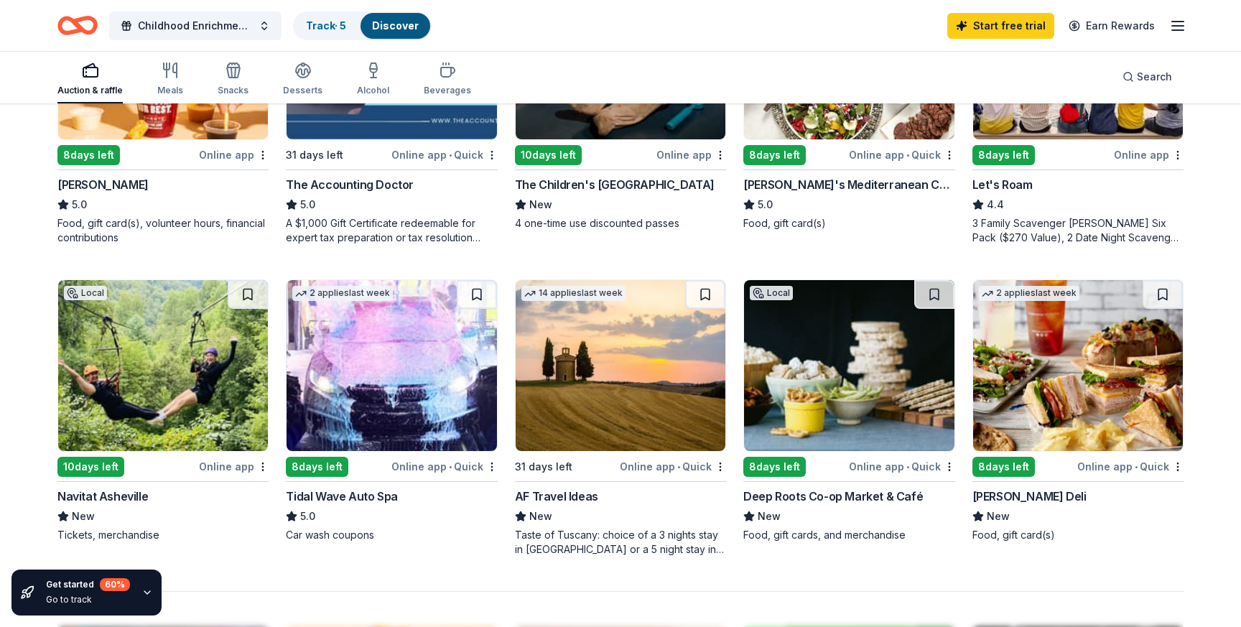
scroll to position [892, 0]
click at [995, 30] on link "Start free trial" at bounding box center [1000, 26] width 107 height 26
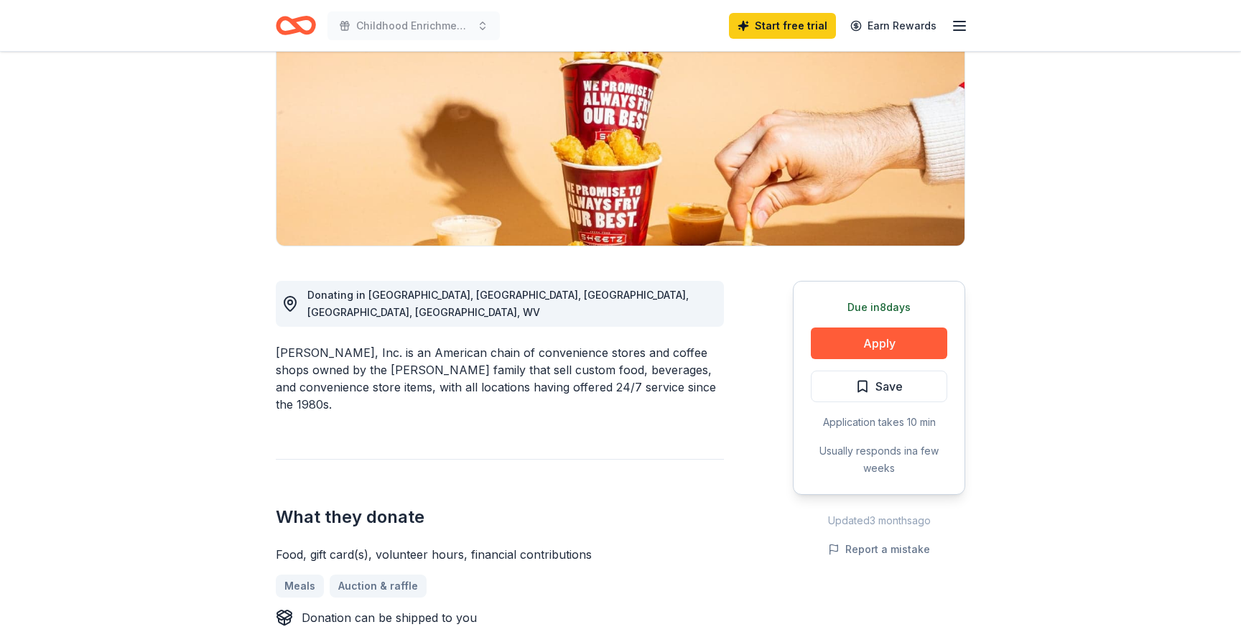
scroll to position [278, 0]
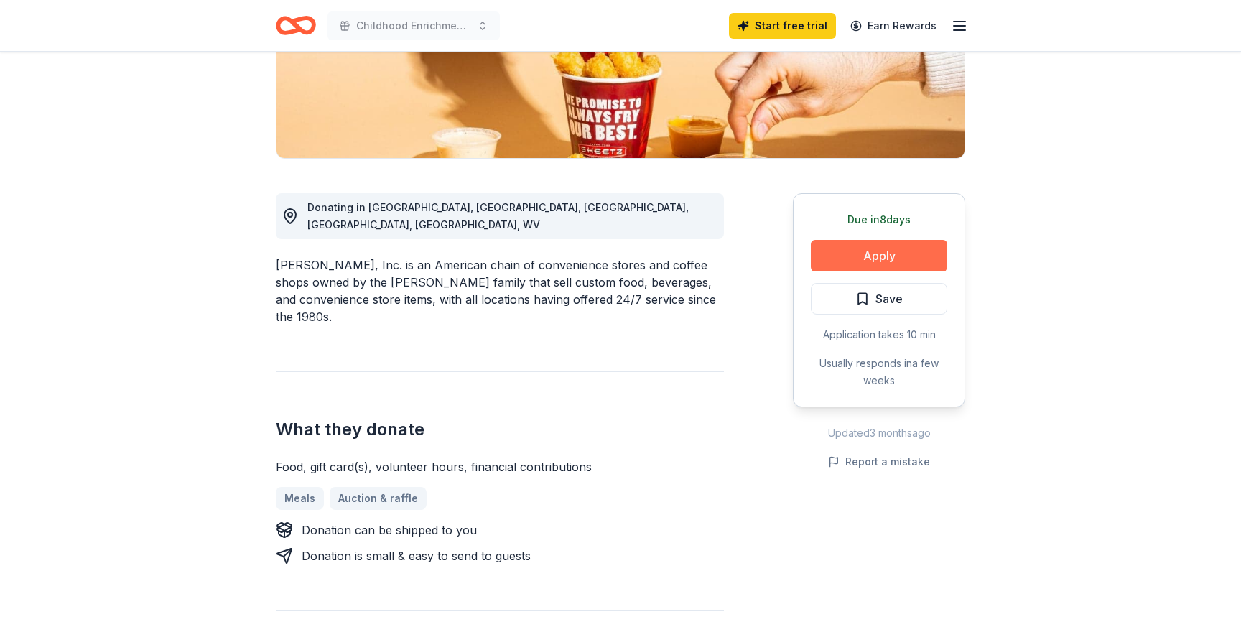
click at [863, 258] on button "Apply" at bounding box center [879, 256] width 136 height 32
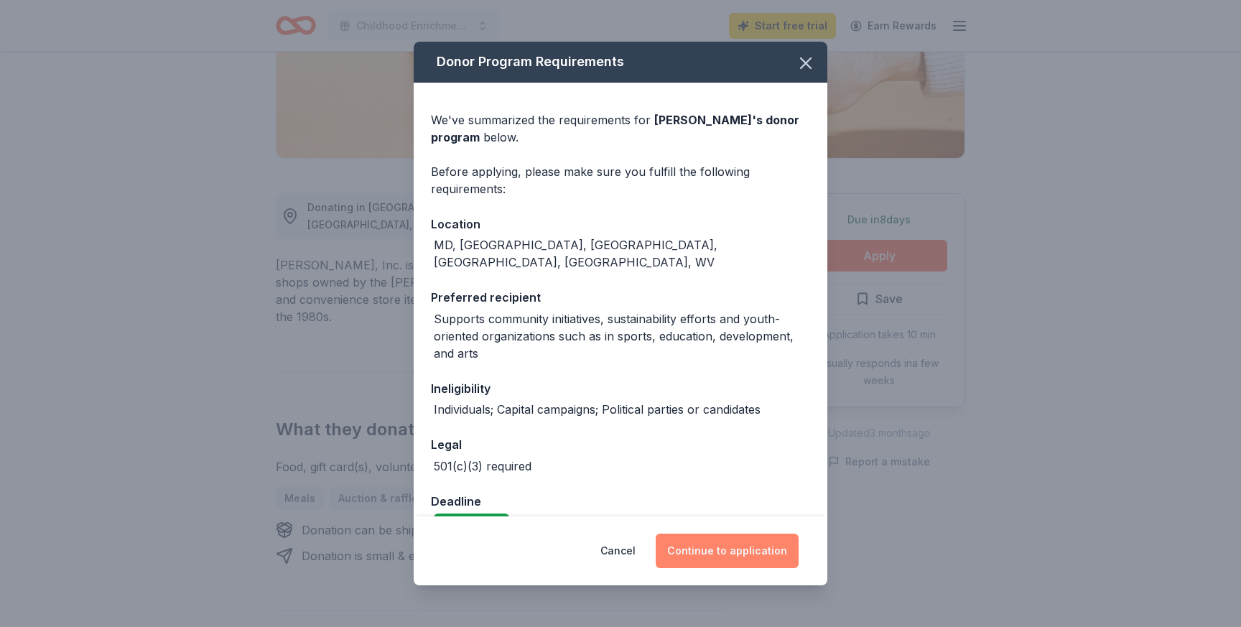
click at [746, 556] on button "Continue to application" at bounding box center [726, 550] width 143 height 34
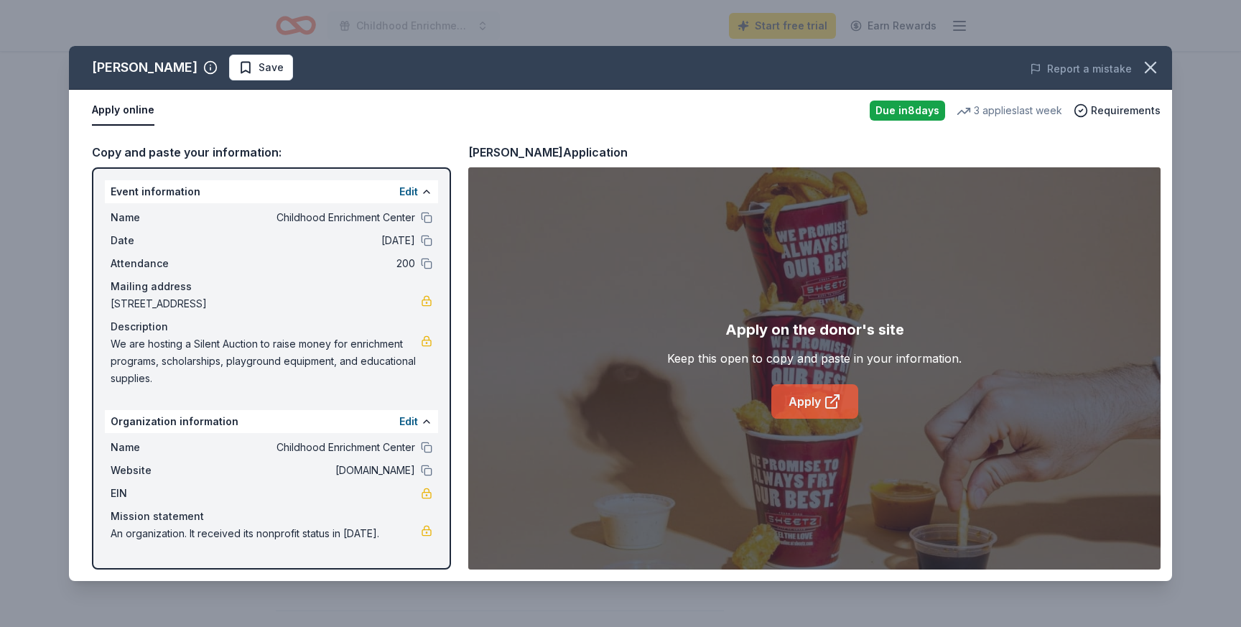
click at [806, 391] on link "Apply" at bounding box center [814, 401] width 87 height 34
